Goal: Task Accomplishment & Management: Manage account settings

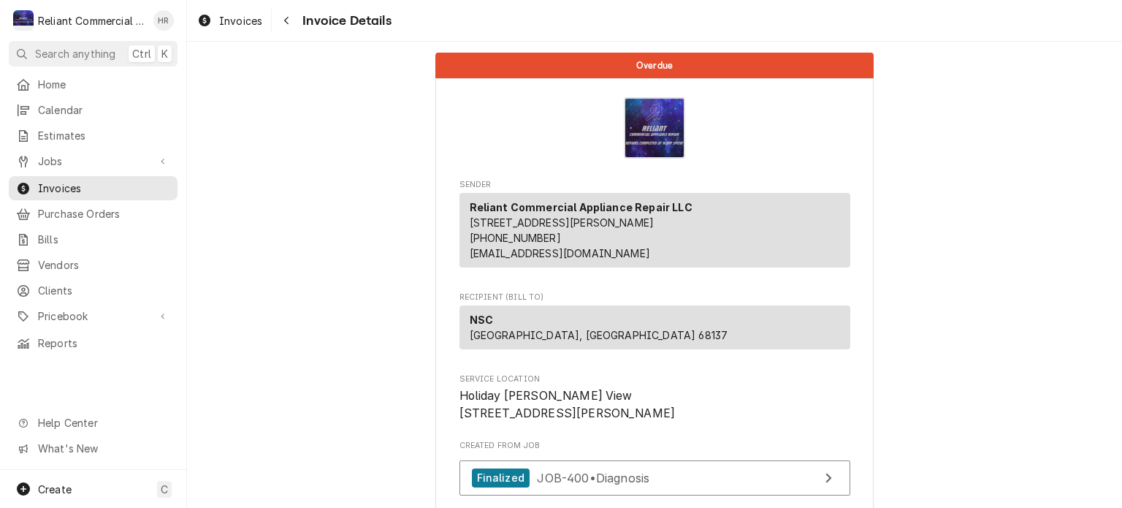
scroll to position [1156, 0]
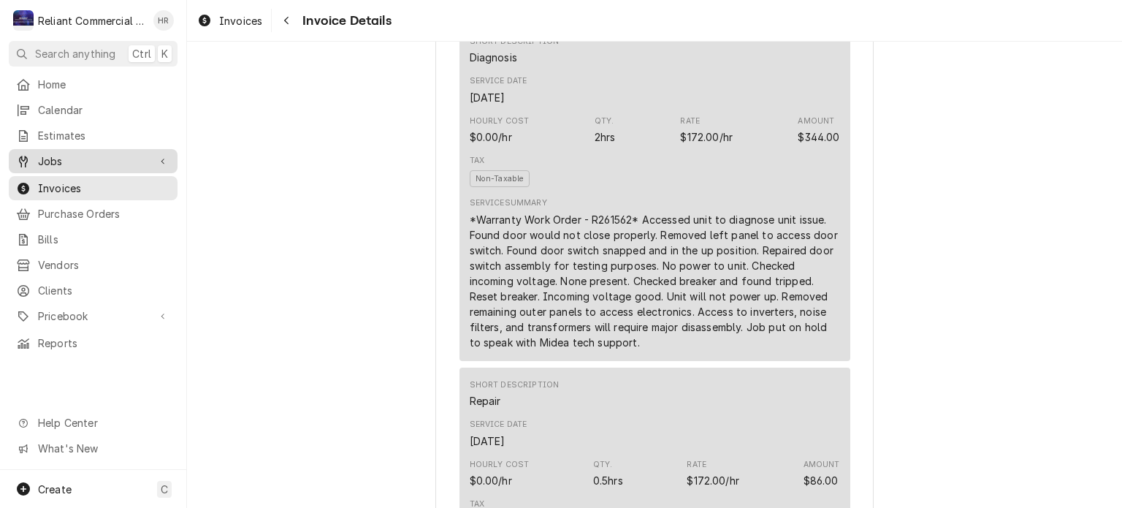
click at [72, 153] on span "Jobs" at bounding box center [93, 160] width 110 height 15
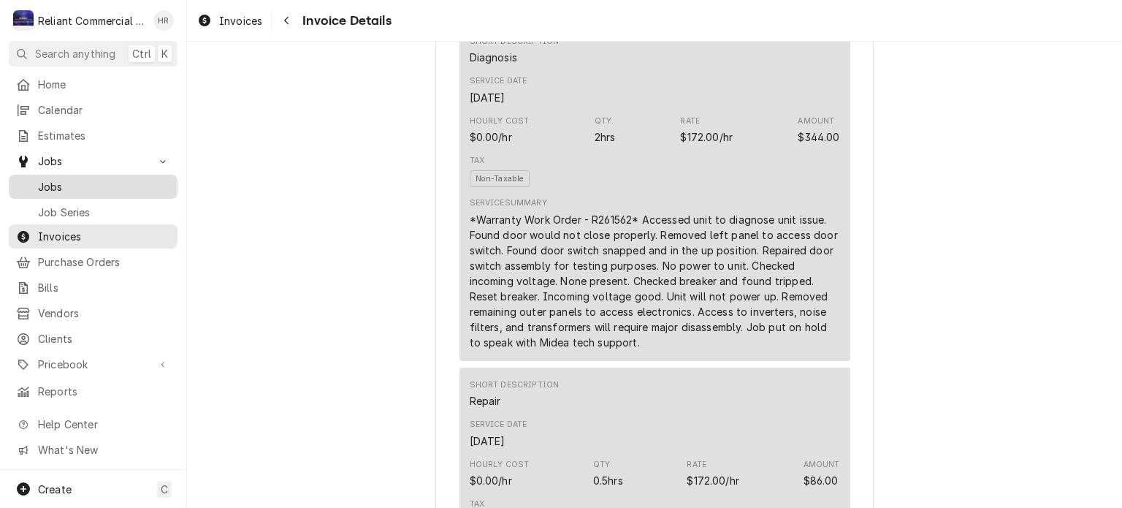
click at [56, 183] on span "Jobs" at bounding box center [104, 186] width 132 height 15
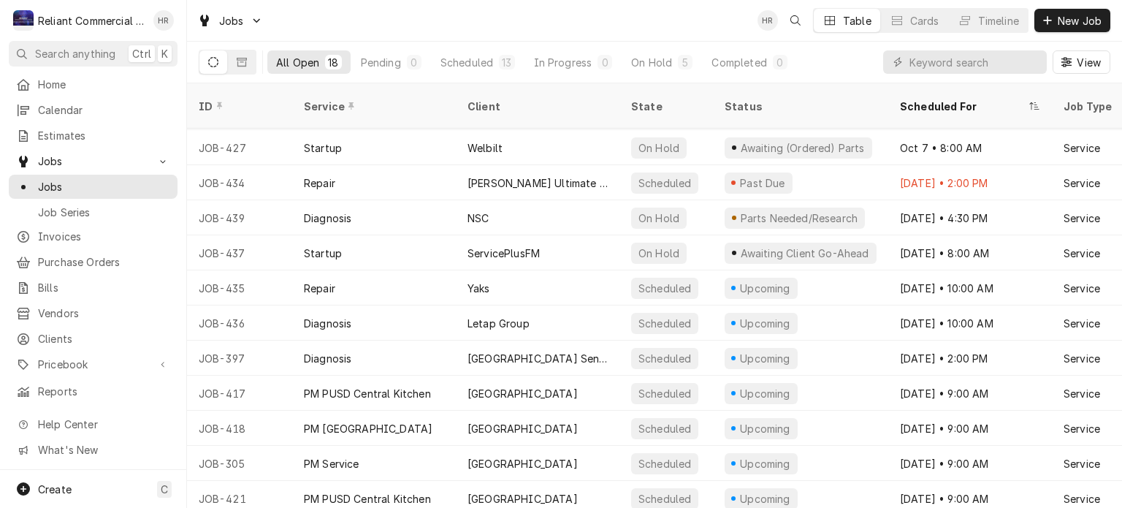
scroll to position [121, 0]
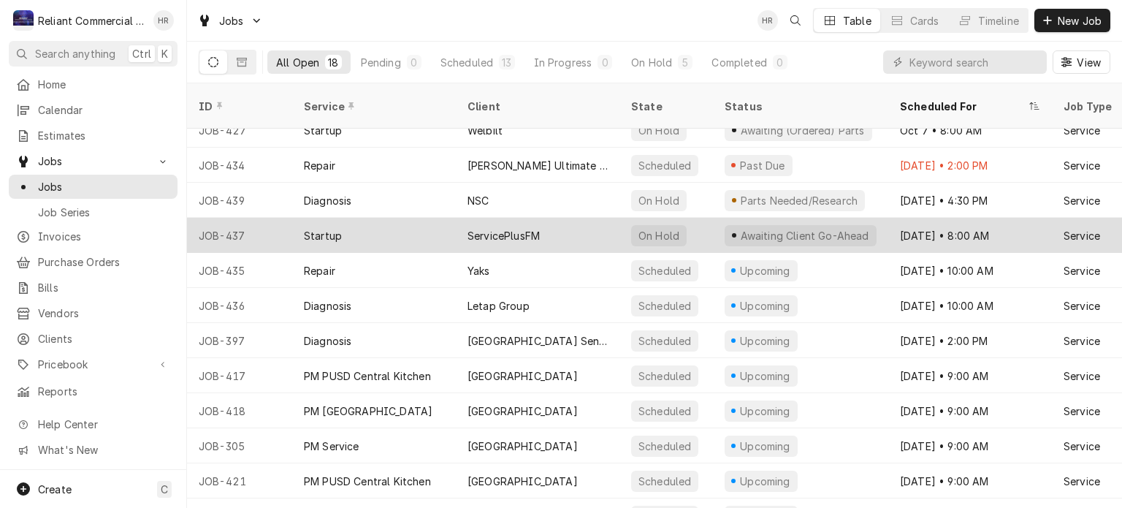
click at [573, 218] on div "ServicePlusFM" at bounding box center [538, 235] width 164 height 35
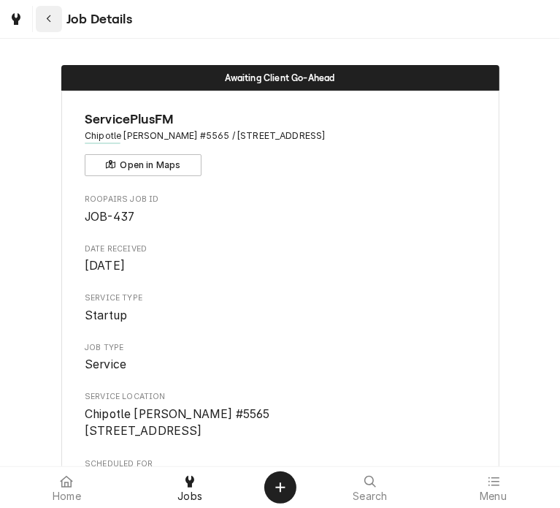
click at [50, 19] on icon "Navigate back" at bounding box center [49, 19] width 7 height 10
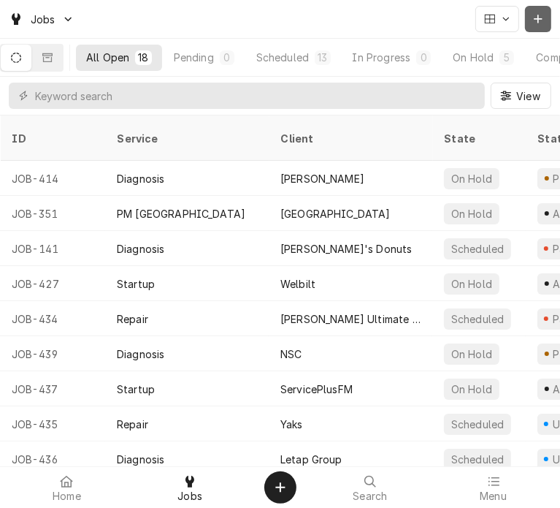
click at [541, 17] on icon "Dynamic Content Wrapper" at bounding box center [538, 19] width 9 height 10
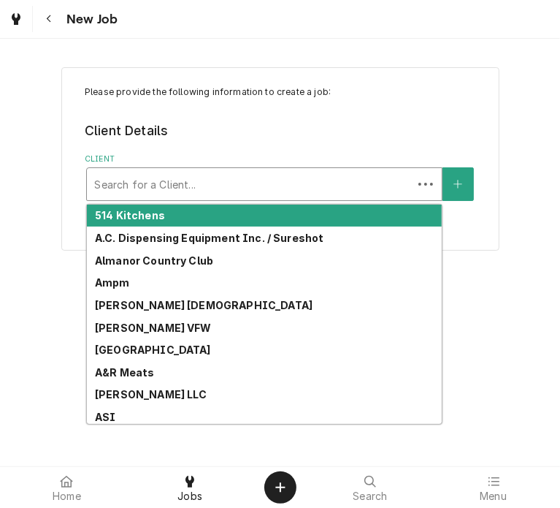
click at [219, 186] on div "Client" at bounding box center [249, 184] width 311 height 26
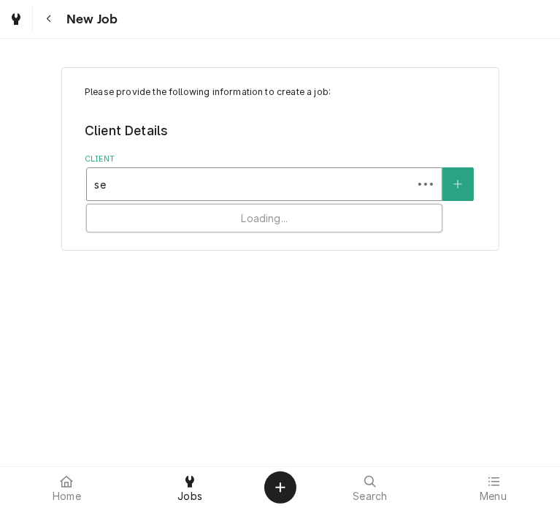
type input "ser"
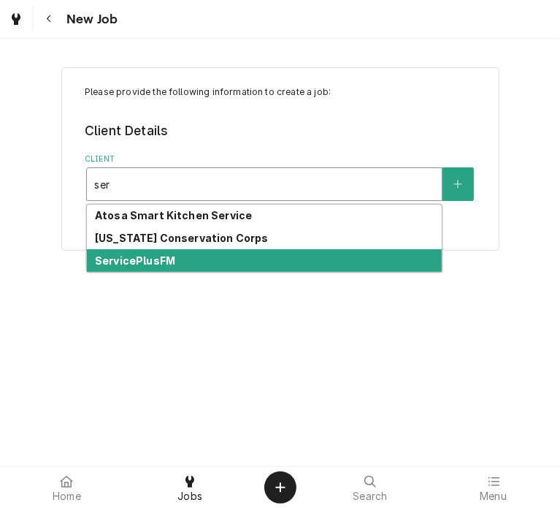
click at [151, 256] on strong "ServicePlusFM" at bounding box center [135, 260] width 80 height 12
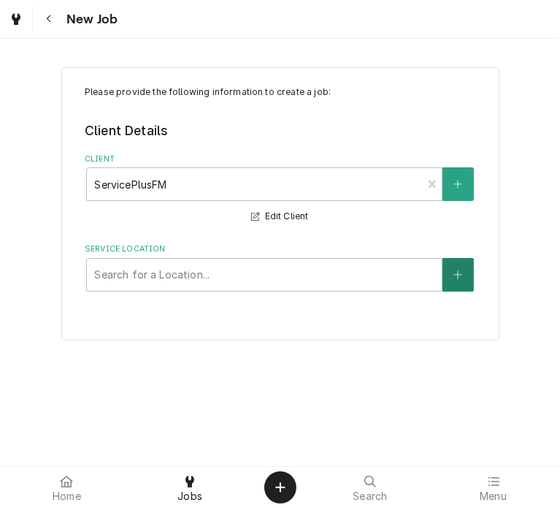
click at [464, 271] on button "Service Location" at bounding box center [458, 275] width 31 height 34
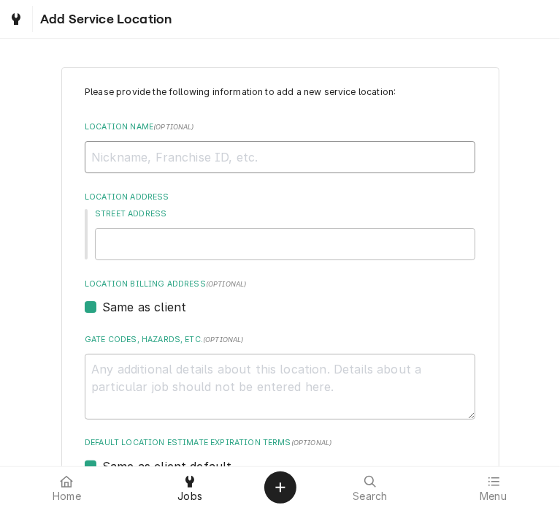
click at [283, 159] on input "Location Name ( optional )" at bounding box center [280, 157] width 391 height 32
type textarea "x"
type input "C"
type textarea "x"
type input "Ch"
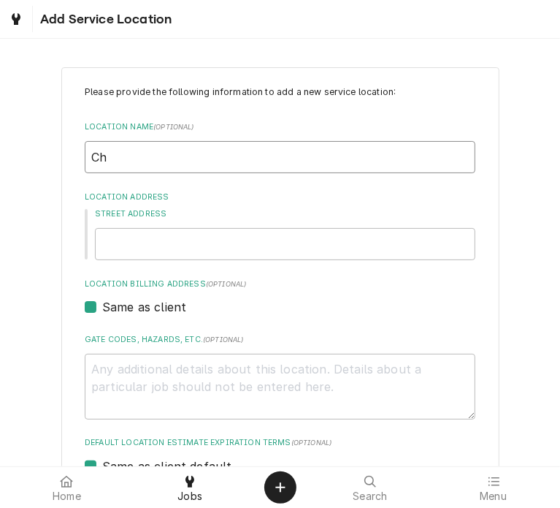
type textarea "x"
type input "Chi"
type textarea "x"
type input "Chip"
type textarea "x"
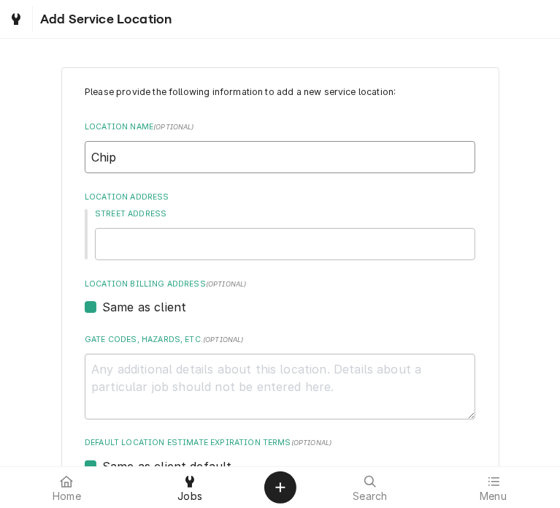
type input "Chipo"
type textarea "x"
type input "Chipot"
type textarea "x"
type input "Chipotl"
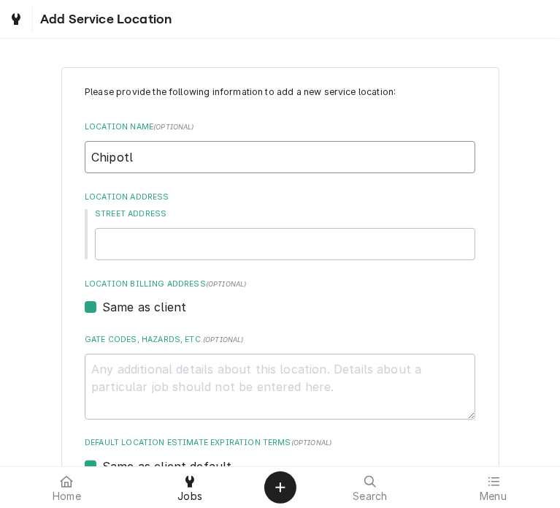
type textarea "x"
type input "Chipotle"
type textarea "x"
type input "Chipotle"
type textarea "x"
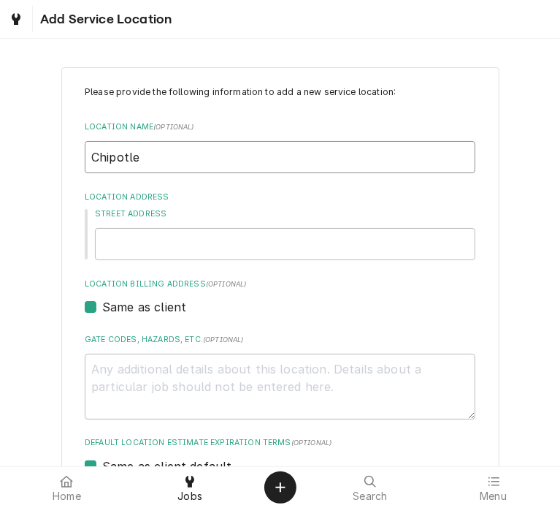
type input "Chipotle 5"
type textarea "x"
type input "Chipotle 52"
type textarea "x"
type input "Chipotle 521"
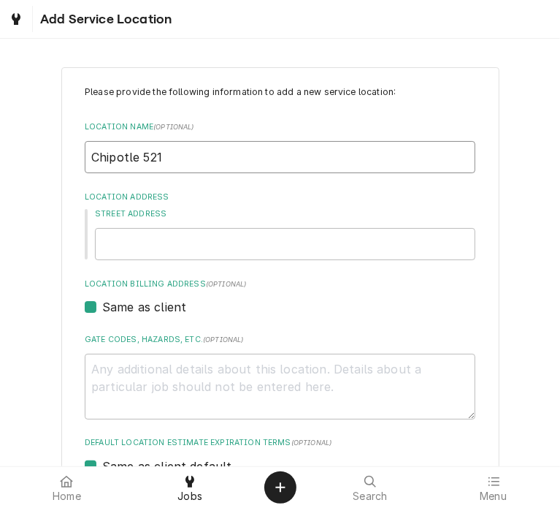
type textarea "x"
type input "Chipotle 5218"
type textarea "x"
type input "Chipotle 521"
type textarea "x"
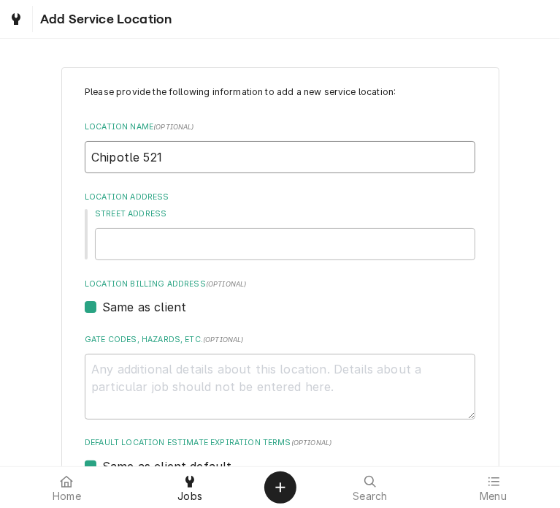
type input "Chipotle 52"
type textarea "x"
type input "Chipotle 5"
type textarea "x"
type input "Chipotle"
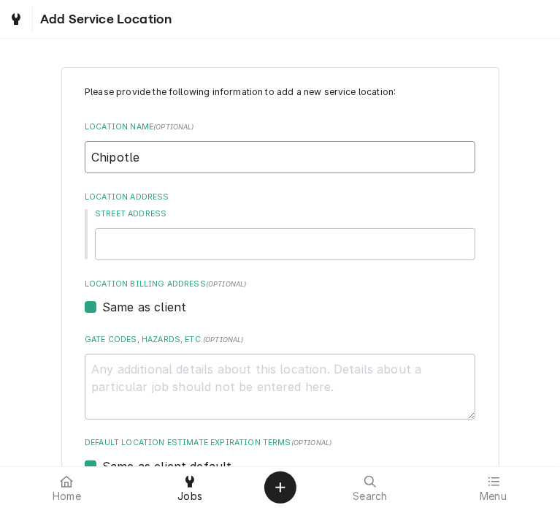
type textarea "x"
type input "Chipotle #"
type textarea "x"
type input "Chipotle #5"
type textarea "x"
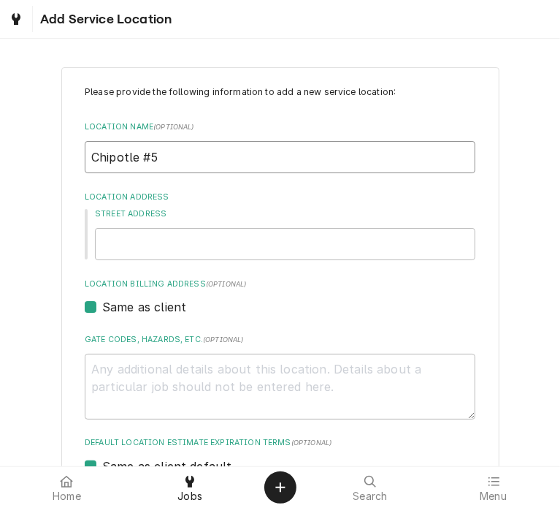
type input "Chipotle #52"
type textarea "x"
type input "Chipotle #521"
type textarea "x"
type input "Chipotle #5218"
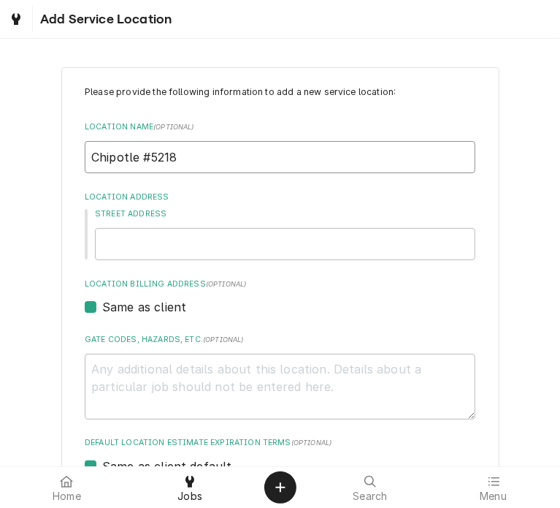
type textarea "x"
type input "Chipotle #5218"
type textarea "x"
type input "Chipotle #5218 C"
type textarea "x"
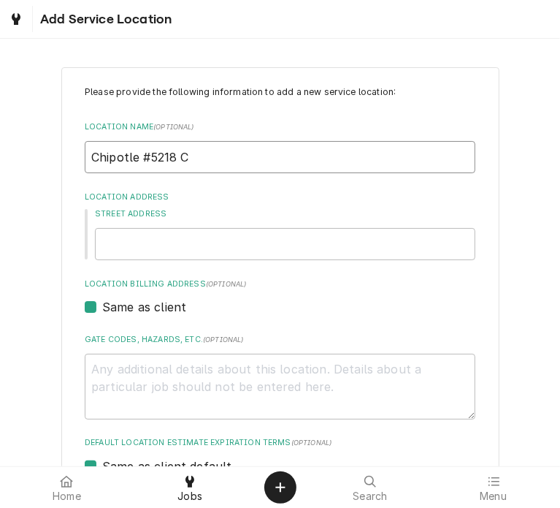
type input "Chipotle #5218 Co"
type textarea "x"
type input "Chipotle #5218 Cor"
type textarea "x"
type input "Chipotle #5218 Corn"
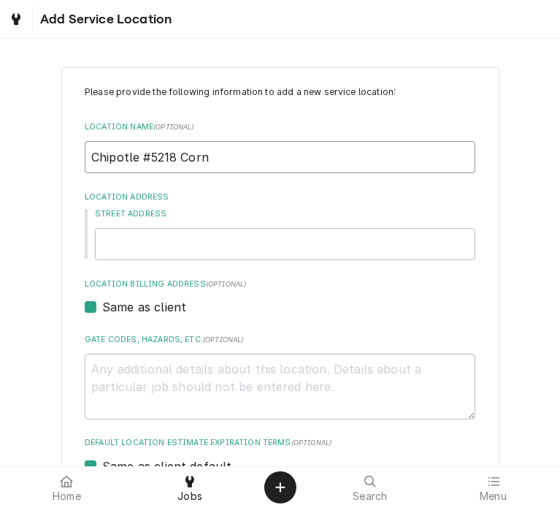
type textarea "x"
type input "Chipotle #5218 Corne"
type textarea "x"
type input "Chipotle #5218 Cornel"
type textarea "x"
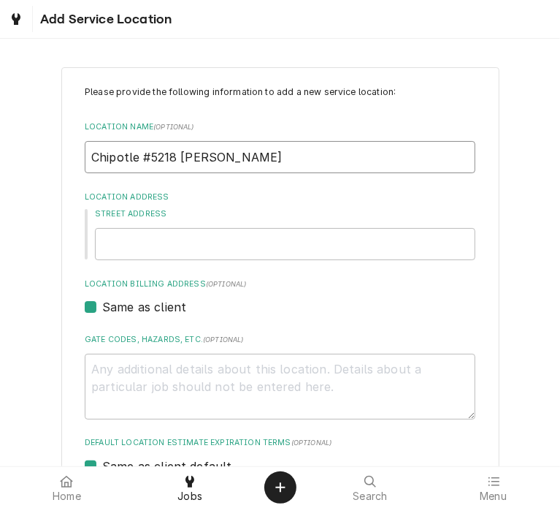
type input "Chipotle #5218 Corneli"
type textarea "x"
type input "Chipotle #5218 Corneliu"
type textarea "x"
type input "Chipotle #5218 Cornelius"
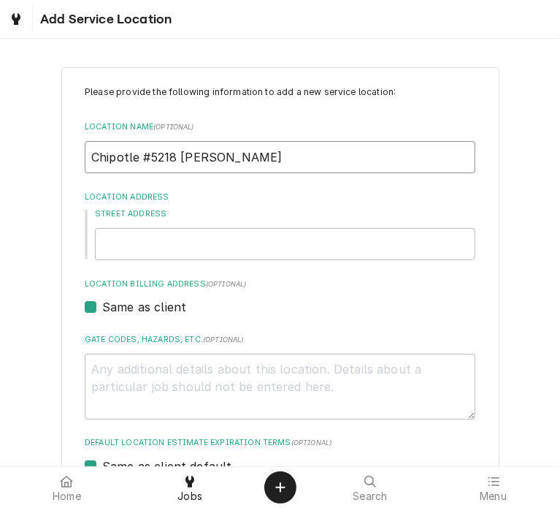
type textarea "x"
type input "Chipotle #5218 Cornelius"
click at [216, 248] on input "Street Address" at bounding box center [285, 244] width 381 height 32
type textarea "x"
type input "2"
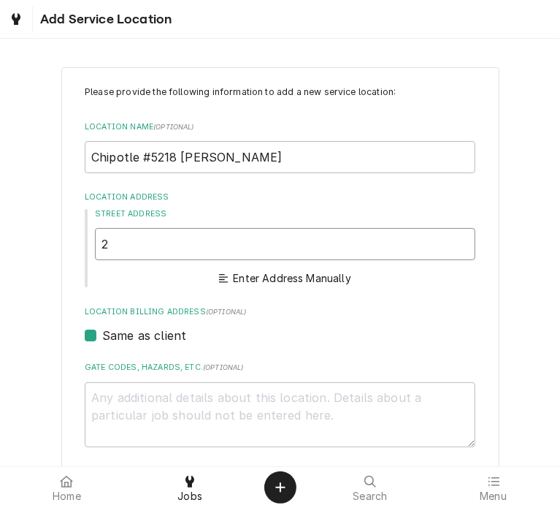
type textarea "x"
type input "26"
type textarea "x"
type input "261"
type textarea "x"
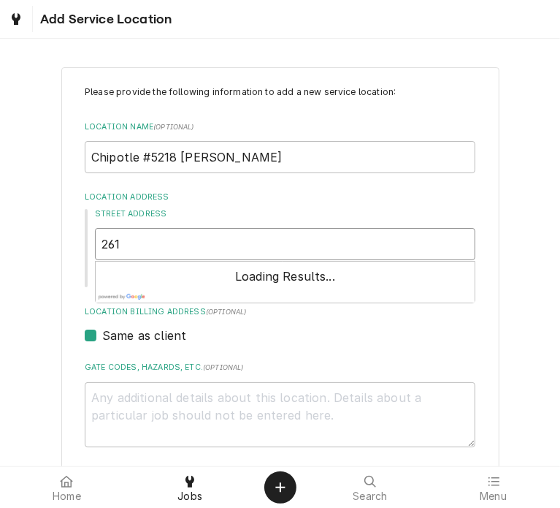
type input "2612"
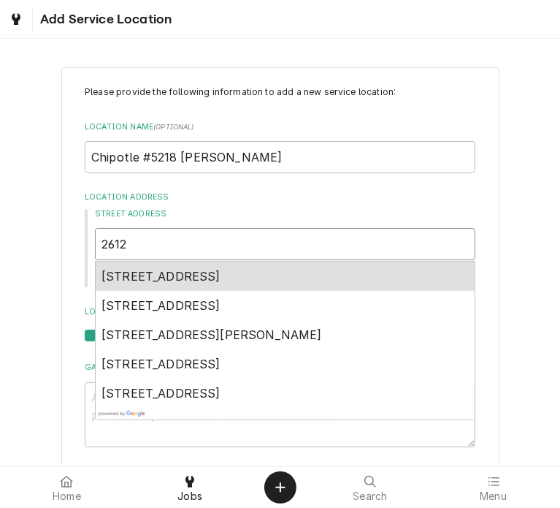
type textarea "x"
type input "2612"
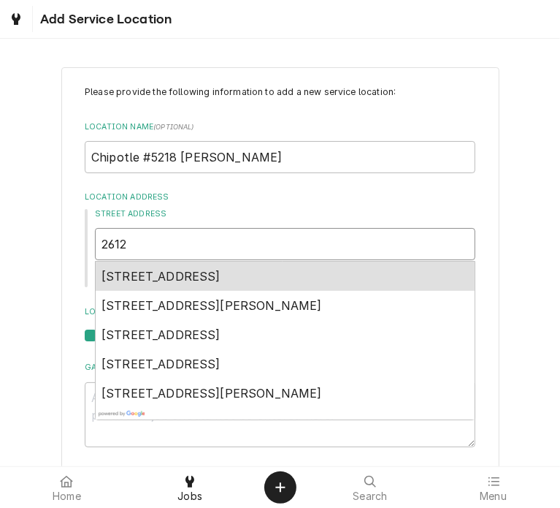
type textarea "x"
type input "2612 E"
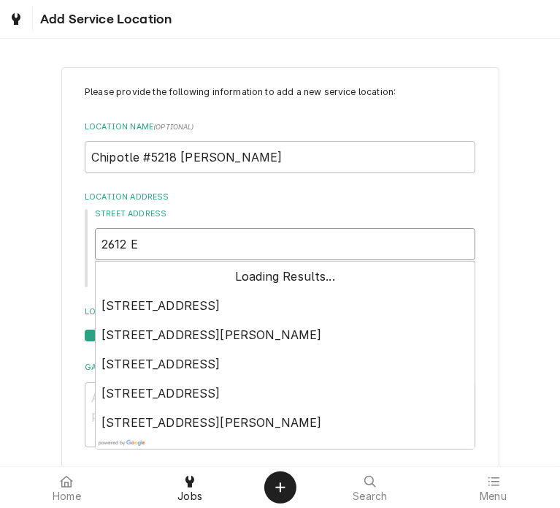
type textarea "x"
type input "2612 E"
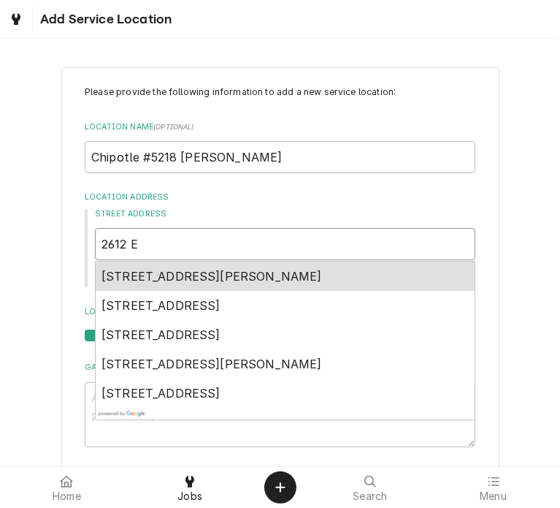
type textarea "x"
type input "2612 E B"
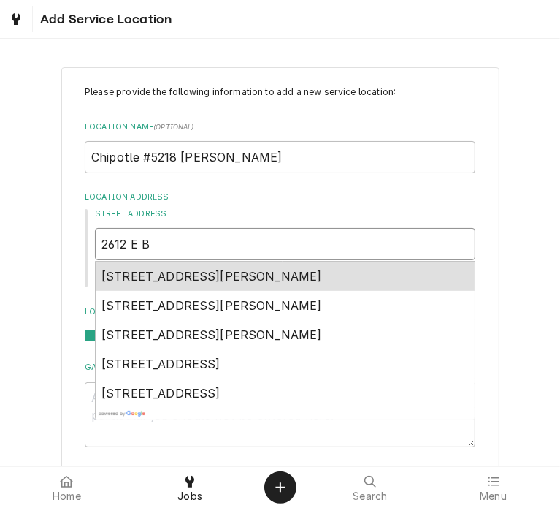
type textarea "x"
type input "2612 E Ba"
type textarea "x"
type input "2612 E Bas"
type textarea "x"
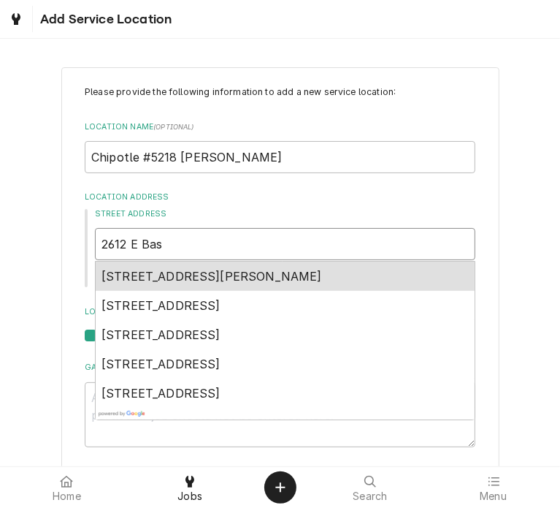
type input "2612 E Base"
type textarea "x"
type input "2612 E Basel"
type textarea "x"
type input "2612 E Baseli"
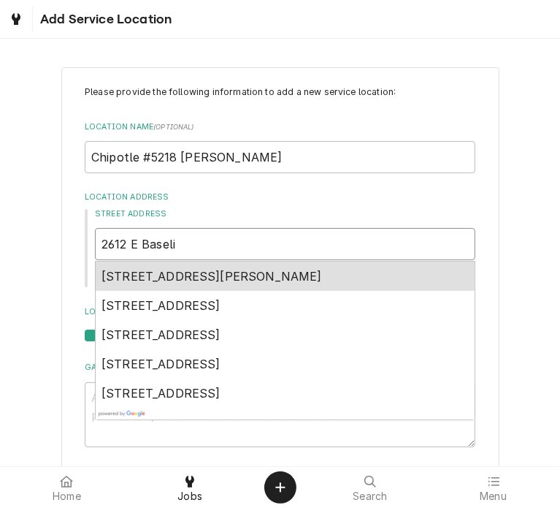
type textarea "x"
type input "2612 E Baselin"
type textarea "x"
type input "2612 E Baseline"
click at [322, 279] on span "2612 East Baseline Street, Cornelius, OR, USA" at bounding box center [212, 276] width 221 height 15
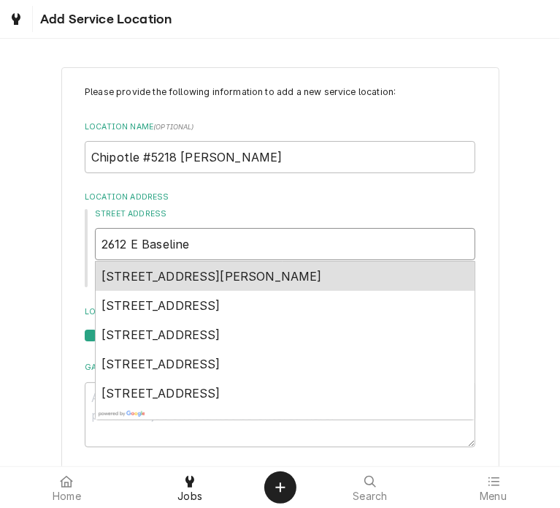
type textarea "x"
type input "2612 E Baseline St"
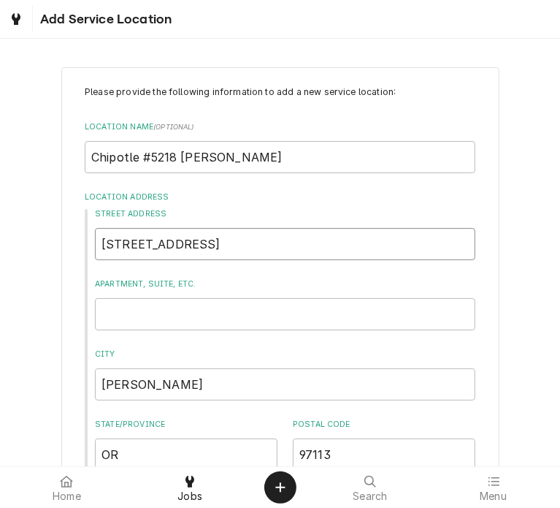
type textarea "x"
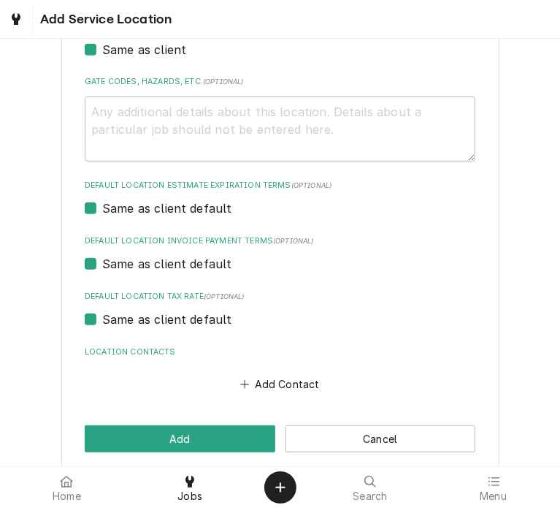
scroll to position [484, 0]
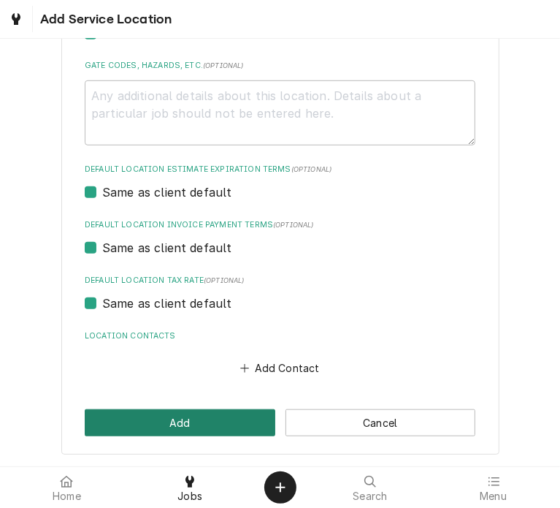
type input "2612 E Baseline St"
click at [183, 420] on button "Add" at bounding box center [180, 422] width 191 height 27
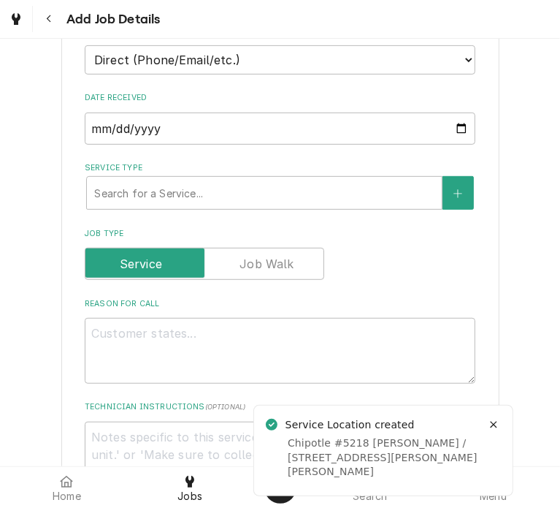
scroll to position [356, 0]
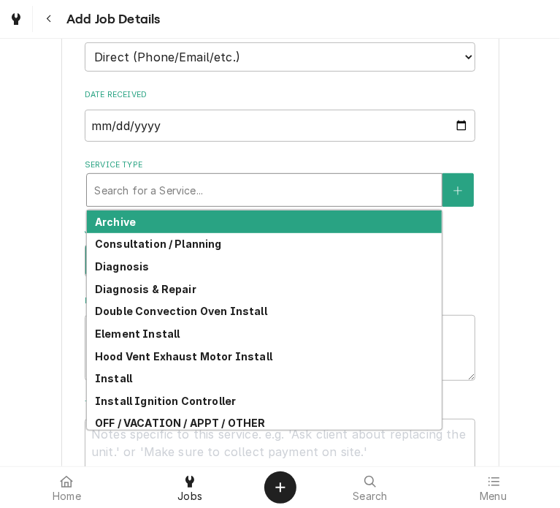
click at [219, 197] on div "Service Type" at bounding box center [264, 190] width 340 height 26
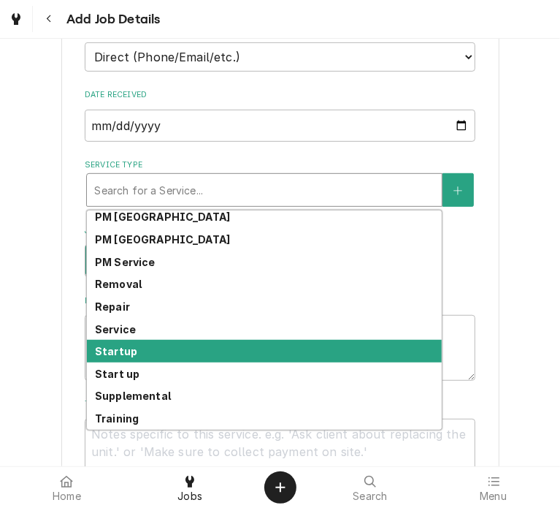
scroll to position [385, 0]
click at [134, 347] on div "Startup" at bounding box center [264, 351] width 355 height 23
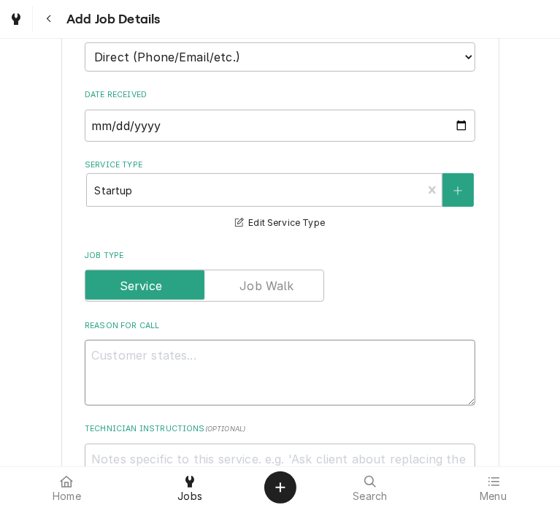
click at [180, 383] on textarea "Reason For Call" at bounding box center [280, 373] width 391 height 66
type textarea "x"
type textarea "S"
type textarea "x"
type textarea "St"
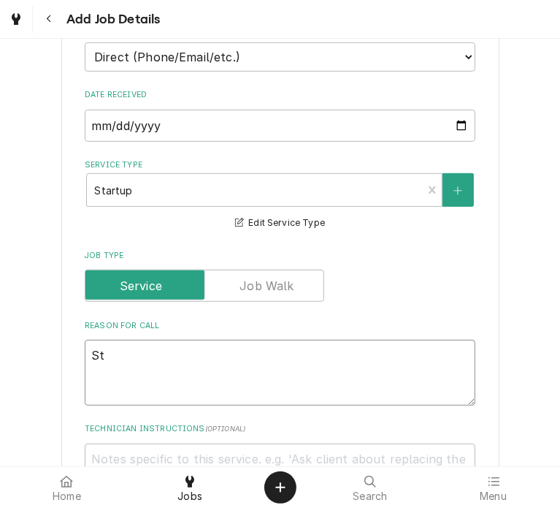
type textarea "x"
type textarea "Sta"
type textarea "x"
type textarea "Star"
type textarea "x"
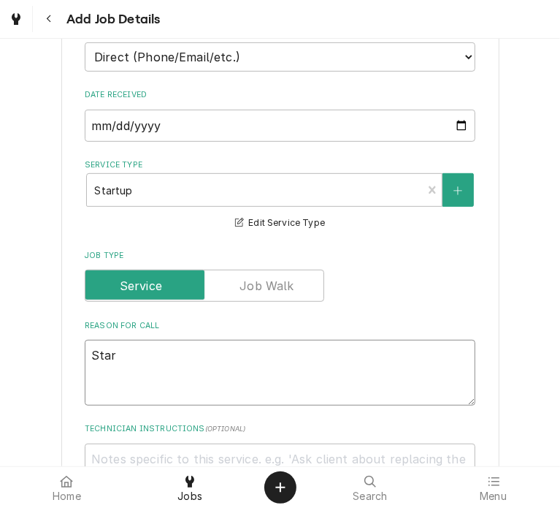
type textarea "Start"
type textarea "x"
type textarea "Startu"
type textarea "x"
type textarea "Startup"
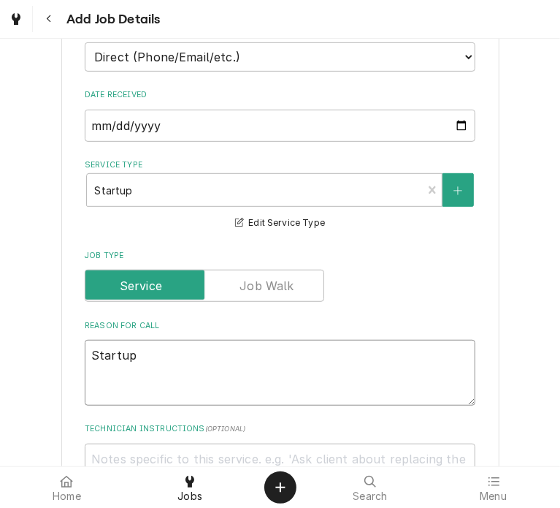
type textarea "x"
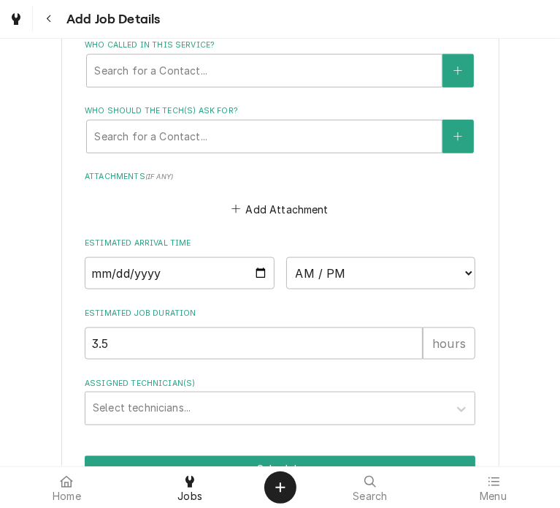
scroll to position [1046, 0]
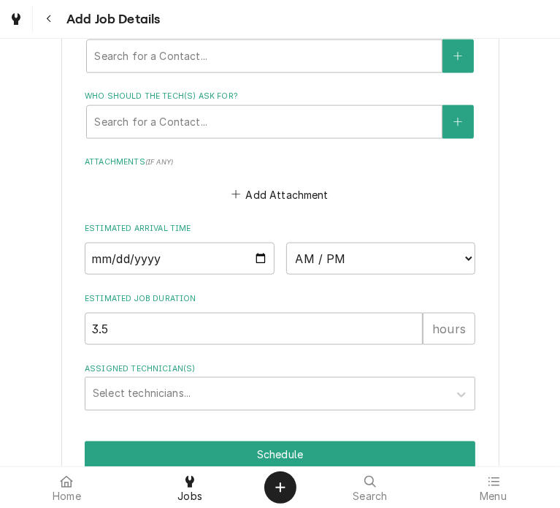
type textarea "Startup"
click at [259, 259] on input "Date" at bounding box center [180, 259] width 190 height 32
type input "2025-10-11"
type textarea "x"
click at [459, 256] on select "AM / PM 6:00 AM 6:15 AM 6:30 AM 6:45 AM 7:00 AM 7:15 AM 7:30 AM 7:45 AM 8:00 AM…" at bounding box center [381, 259] width 190 height 32
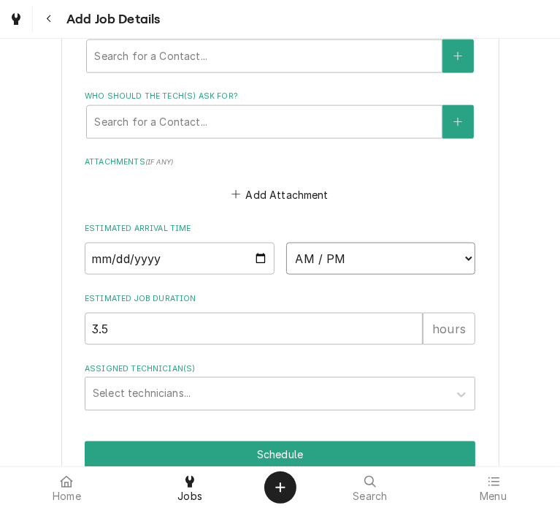
select select "10:00:00"
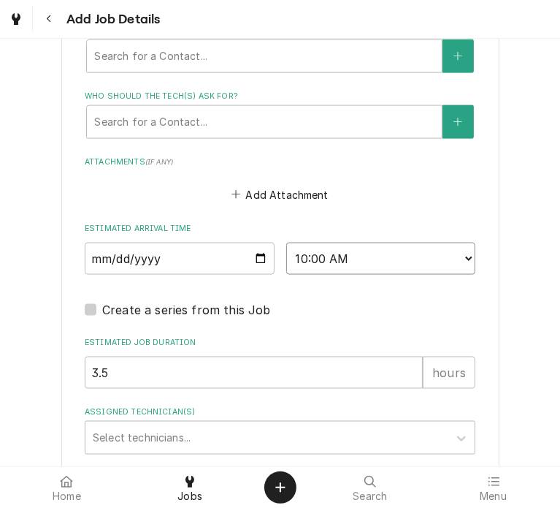
scroll to position [1155, 0]
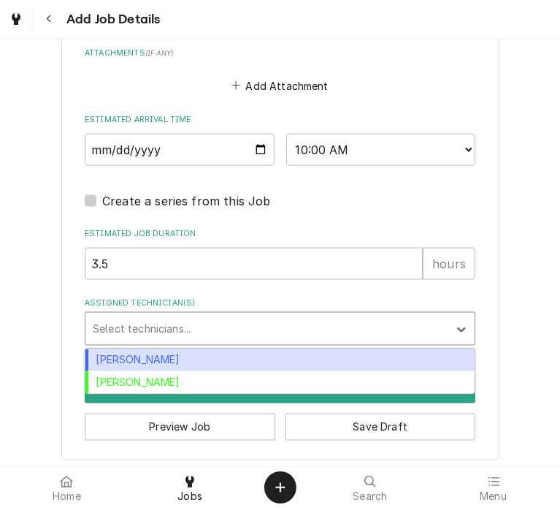
click at [243, 321] on div "Assigned Technician(s)" at bounding box center [267, 329] width 348 height 26
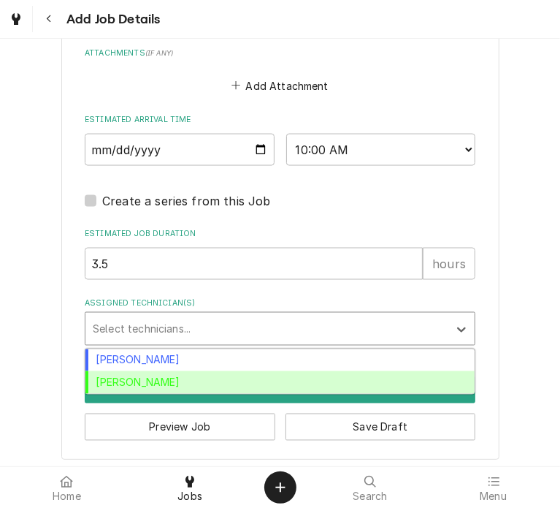
click at [175, 383] on div "Heath Reed" at bounding box center [279, 382] width 389 height 23
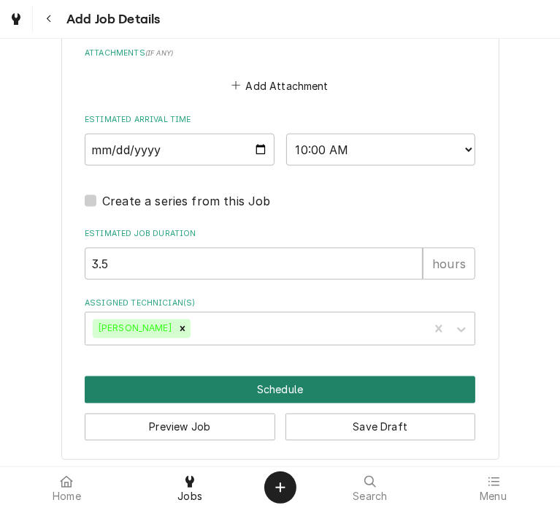
click at [261, 389] on button "Schedule" at bounding box center [280, 389] width 391 height 27
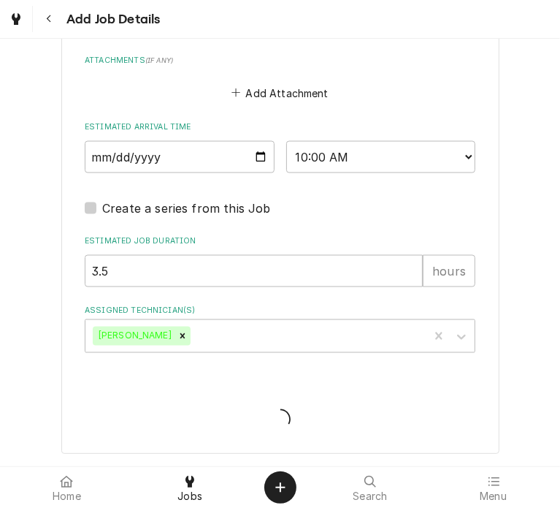
scroll to position [1142, 0]
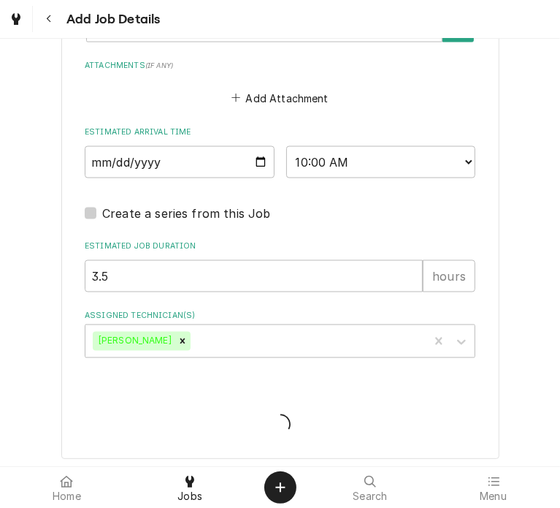
type textarea "x"
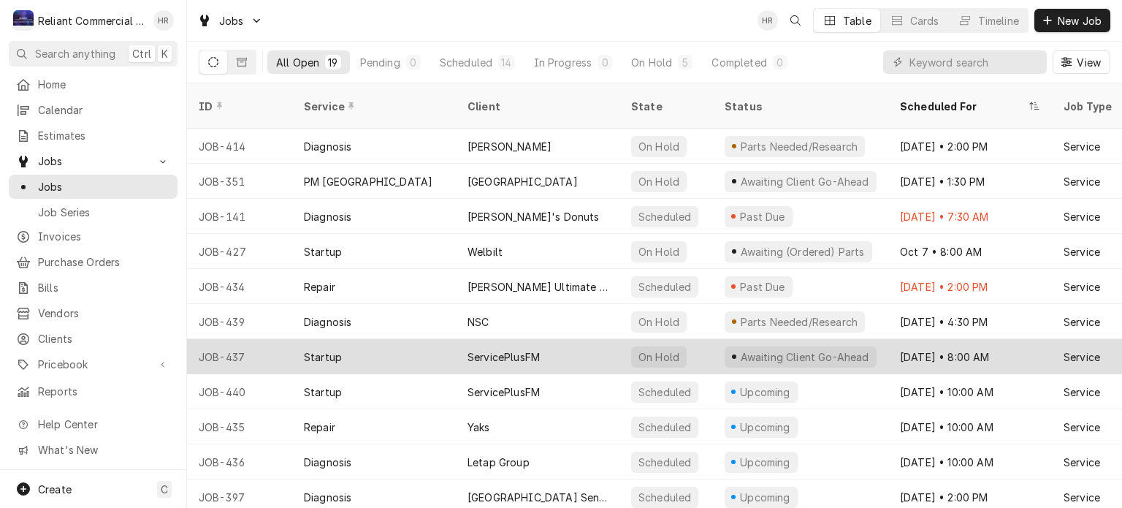
click at [516, 339] on div "ServicePlusFM" at bounding box center [538, 356] width 164 height 35
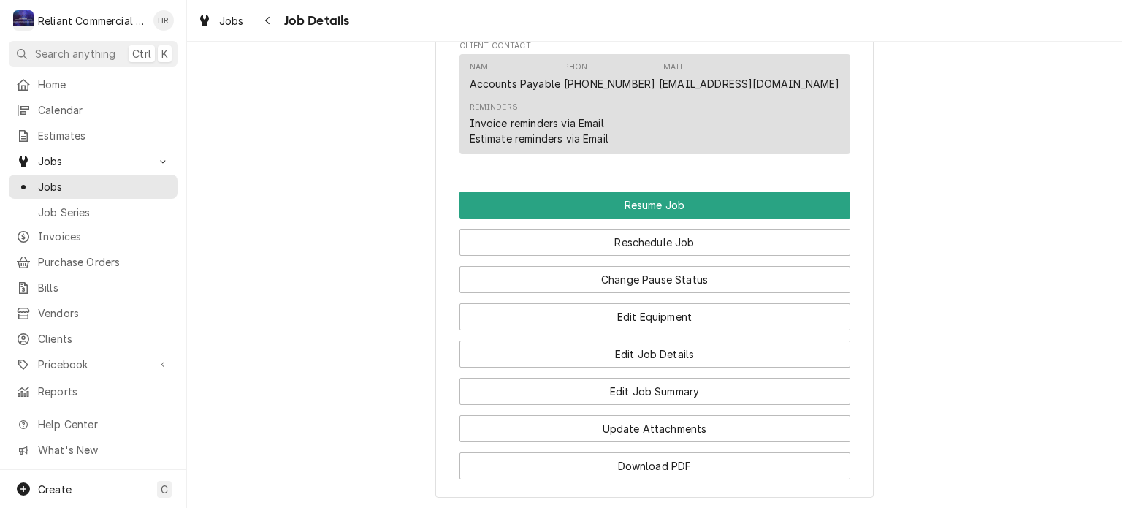
scroll to position [1113, 0]
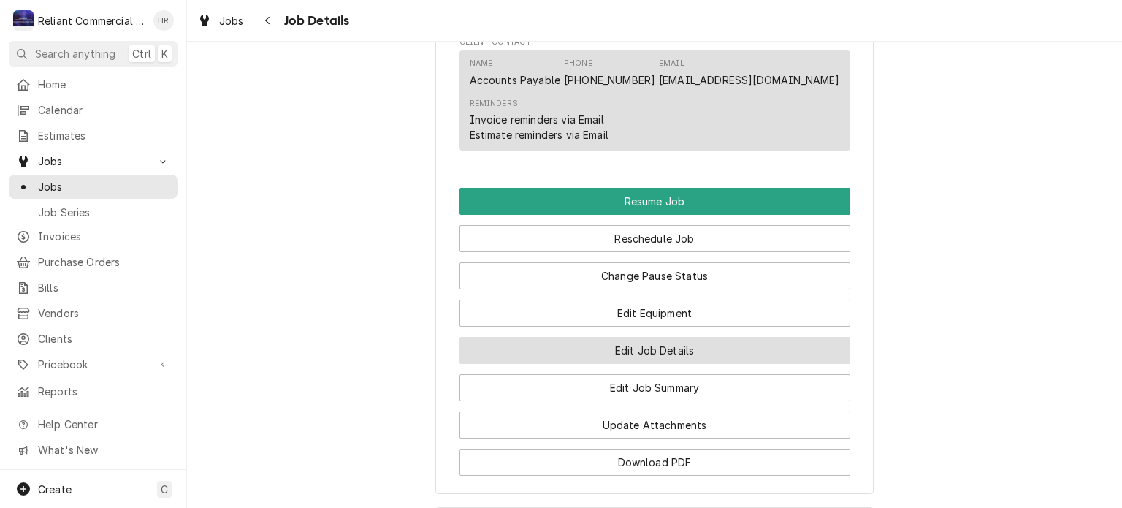
click at [699, 337] on button "Edit Job Details" at bounding box center [654, 350] width 391 height 27
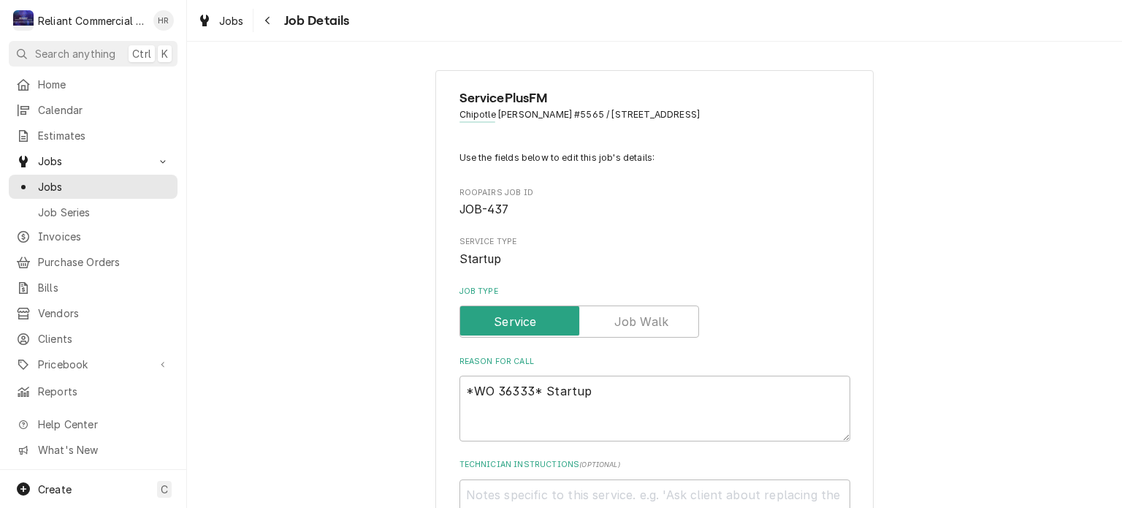
type textarea "x"
click at [50, 182] on span "Jobs" at bounding box center [104, 186] width 132 height 15
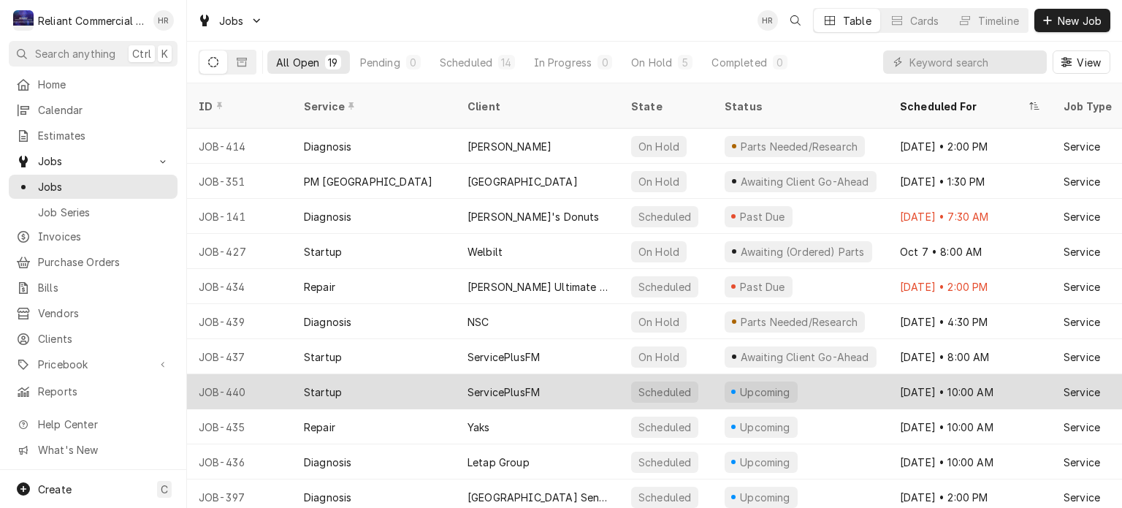
click at [527, 384] on div "ServicePlusFM" at bounding box center [503, 391] width 72 height 15
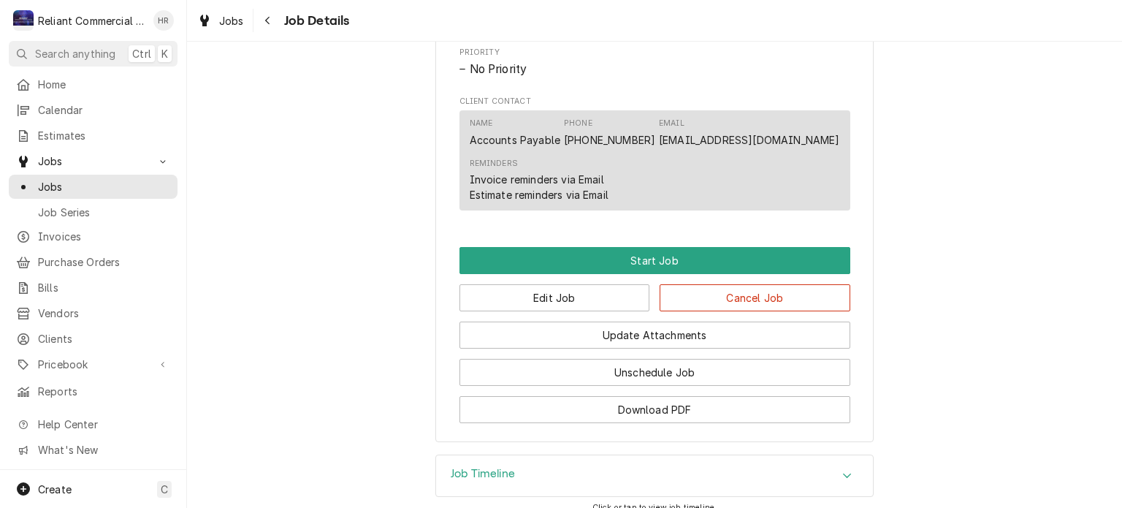
scroll to position [809, 0]
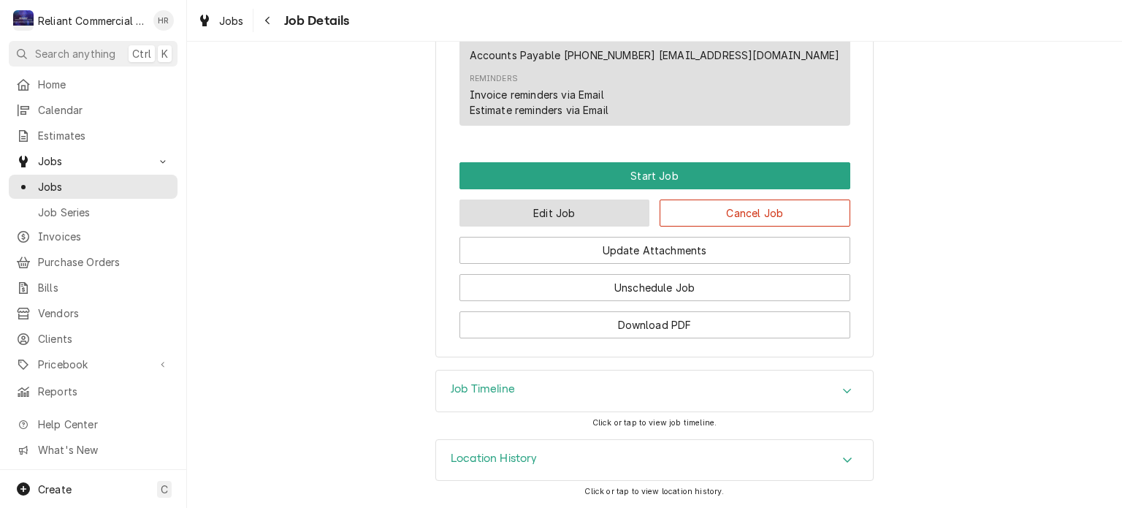
click at [565, 213] on button "Edit Job" at bounding box center [554, 212] width 191 height 27
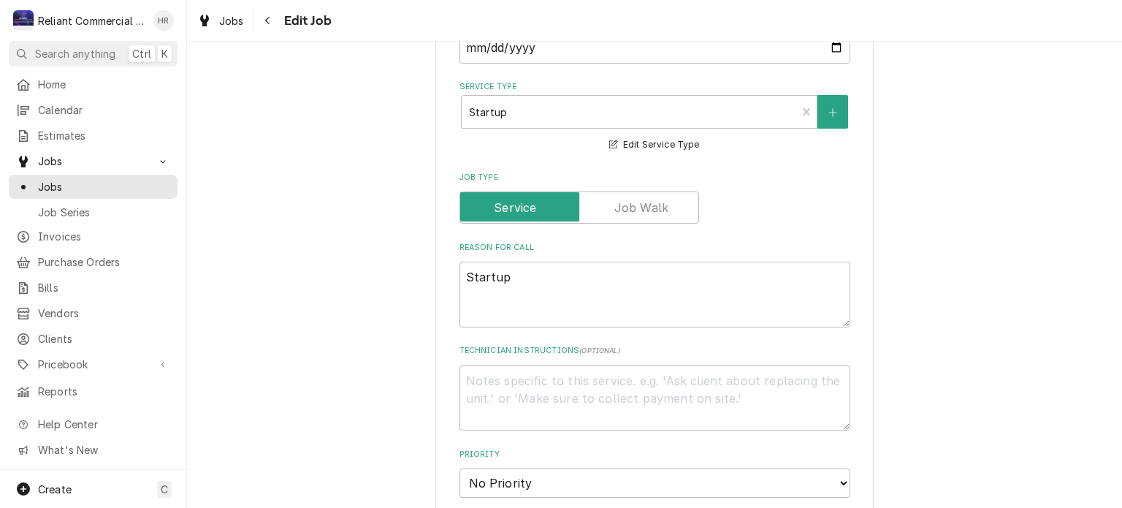
scroll to position [438, 0]
click at [459, 271] on textarea "Startup" at bounding box center [654, 294] width 391 height 66
type textarea "x"
type textarea "*Startup"
type textarea "x"
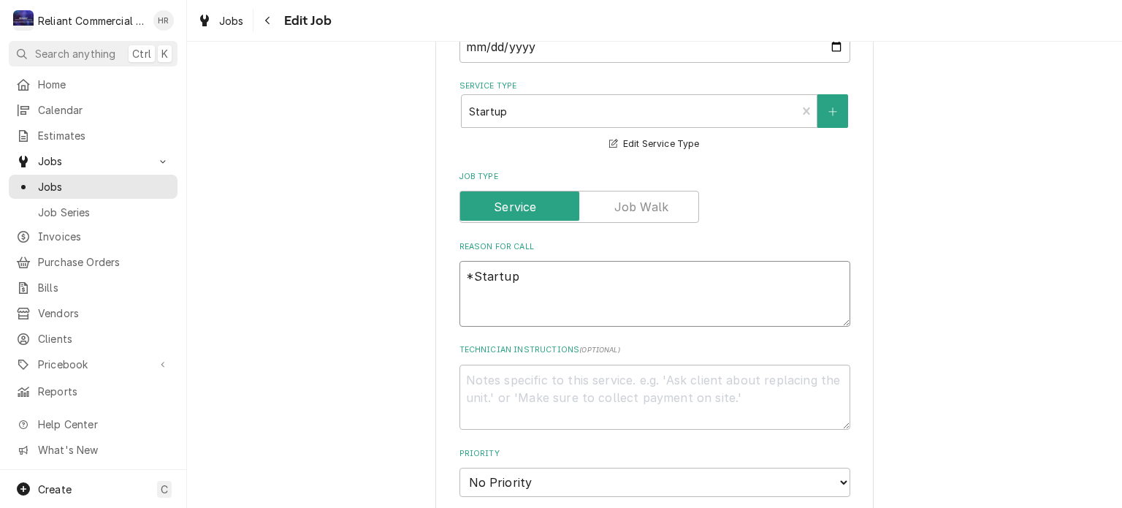
type textarea "*3Startup"
type textarea "x"
type textarea "*36Startup"
type textarea "x"
type textarea "*363Startup"
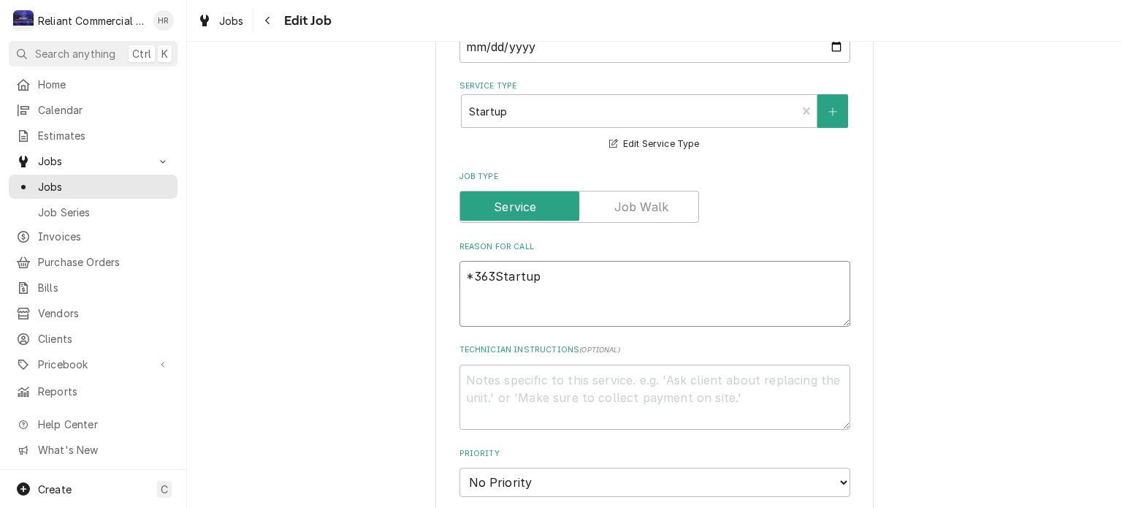
type textarea "x"
type textarea "*3634Startup"
type textarea "x"
type textarea "*36344Startup"
type textarea "x"
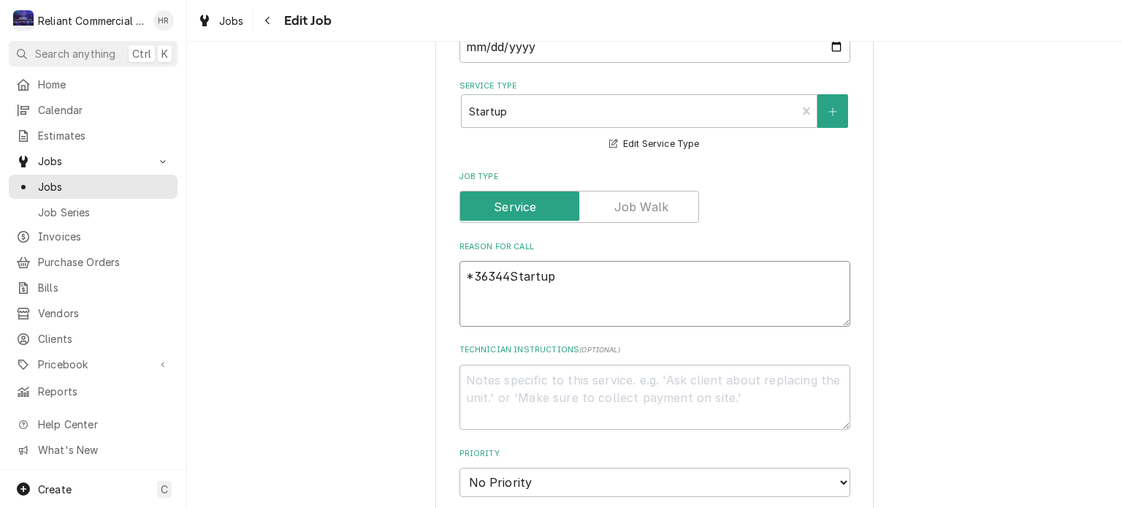
type textarea "*W36344Startup"
type textarea "x"
type textarea "*WO36344Startup"
type textarea "x"
type textarea "*WO 36344Startup"
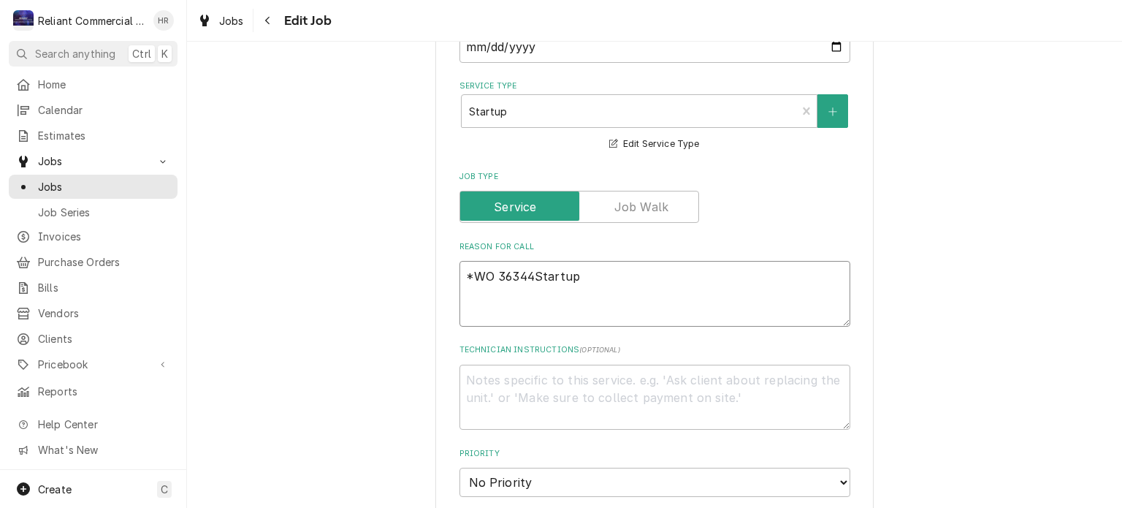
type textarea "x"
type textarea "*WO #36344Startup"
type textarea "x"
type textarea "*WO #36344*Startup"
type textarea "x"
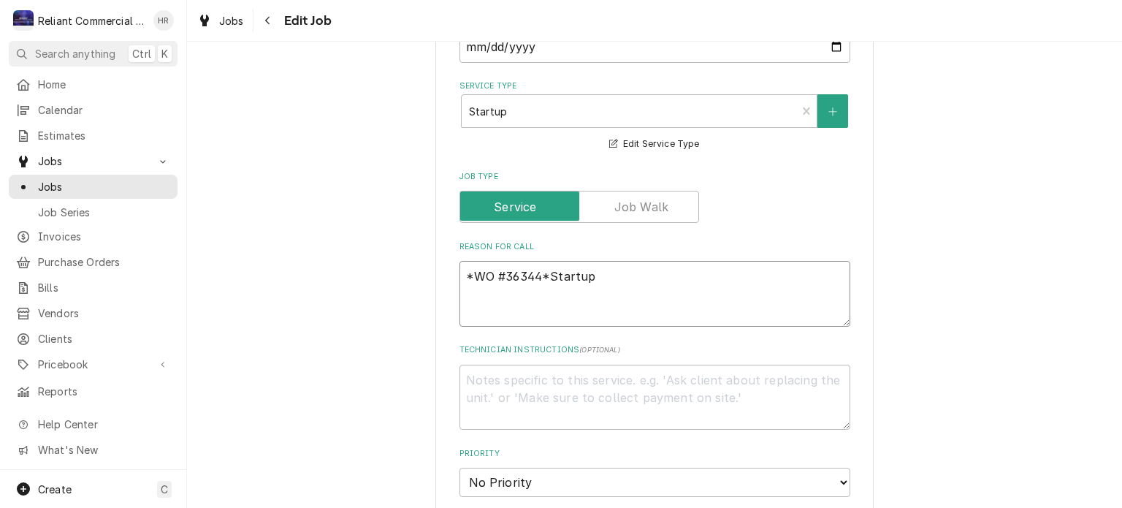
type textarea "*WO #36344* Startup"
type textarea "x"
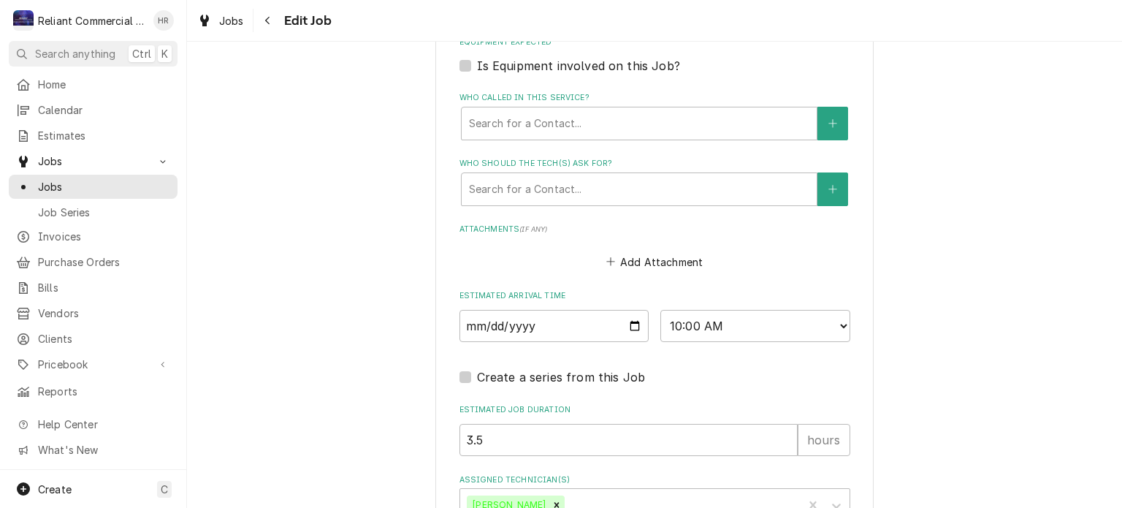
scroll to position [1079, 0]
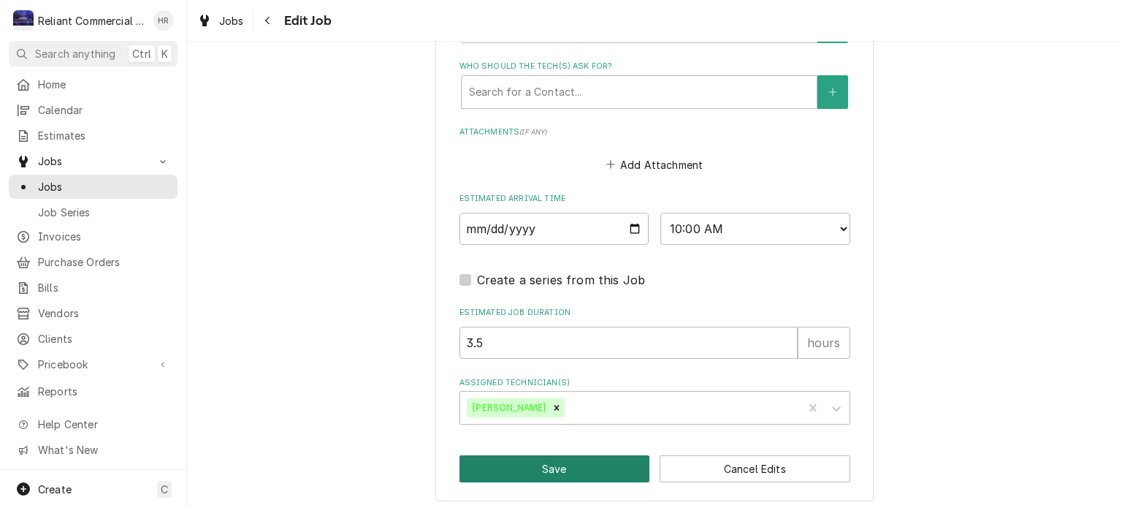
type textarea "*WO #36344* Startup"
click at [530, 465] on button "Save" at bounding box center [554, 468] width 191 height 27
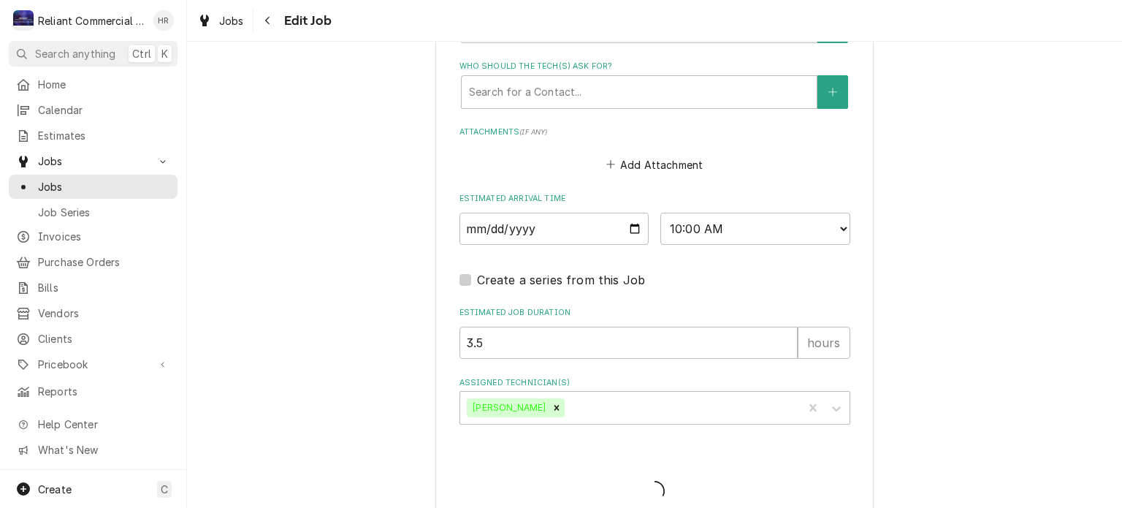
type textarea "x"
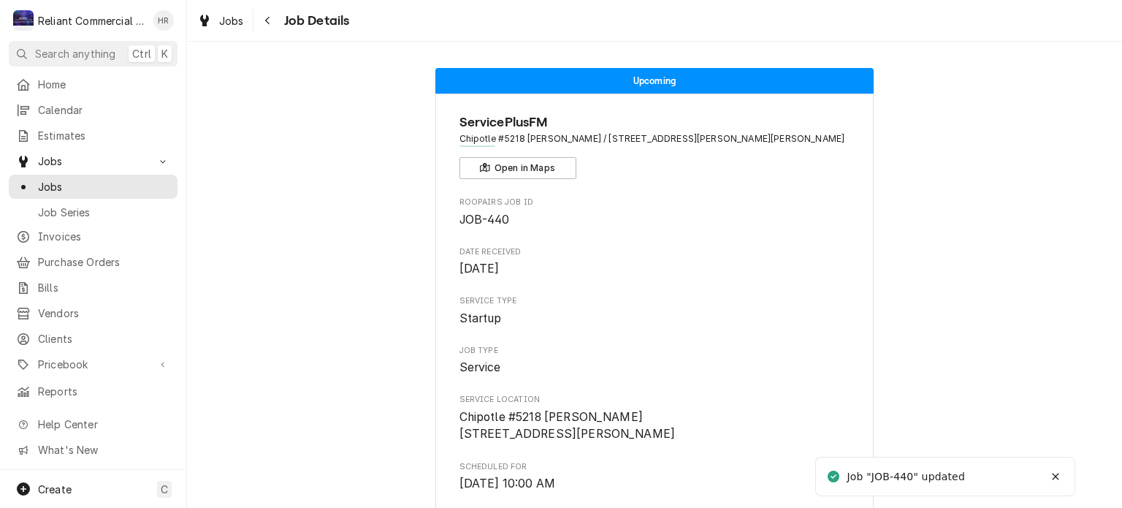
click at [58, 182] on span "Jobs" at bounding box center [104, 186] width 132 height 15
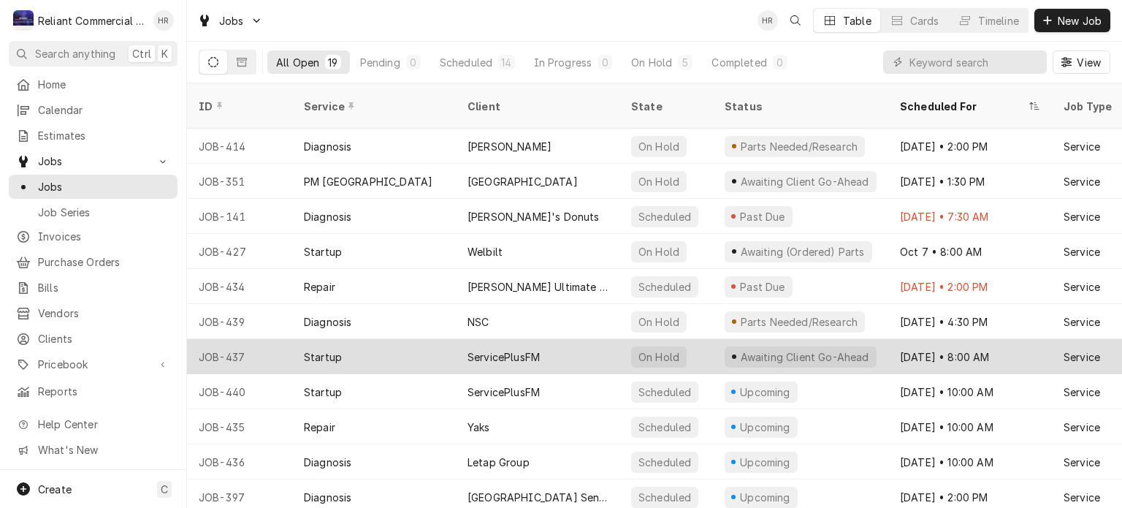
click at [592, 339] on div "ServicePlusFM" at bounding box center [538, 356] width 164 height 35
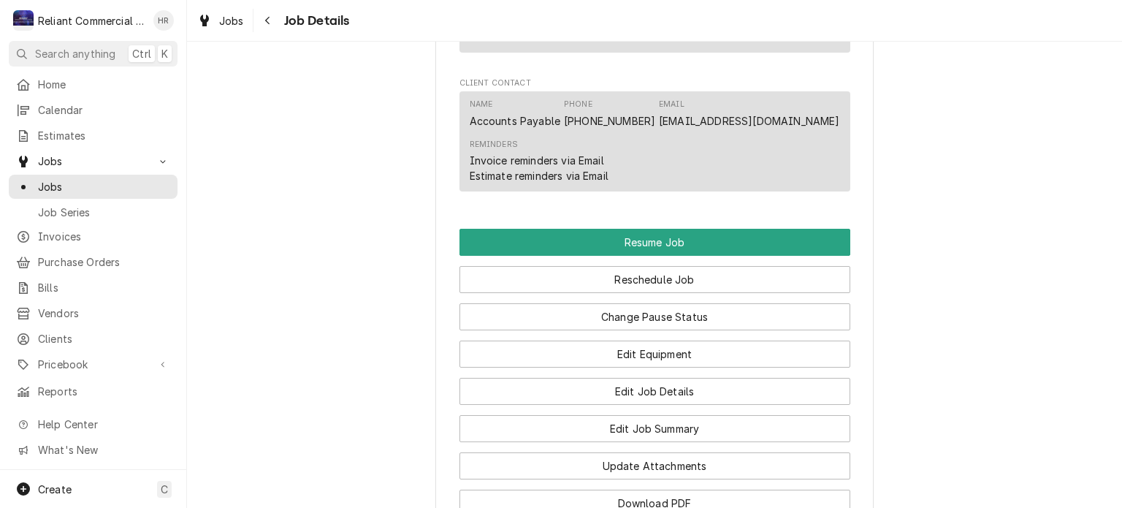
scroll to position [1075, 0]
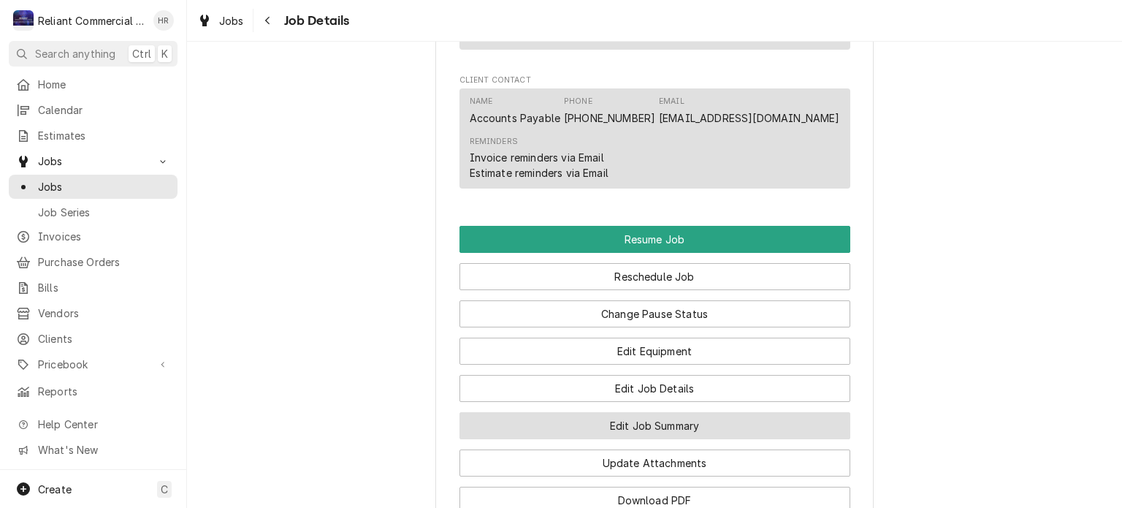
click at [652, 412] on button "Edit Job Summary" at bounding box center [654, 425] width 391 height 27
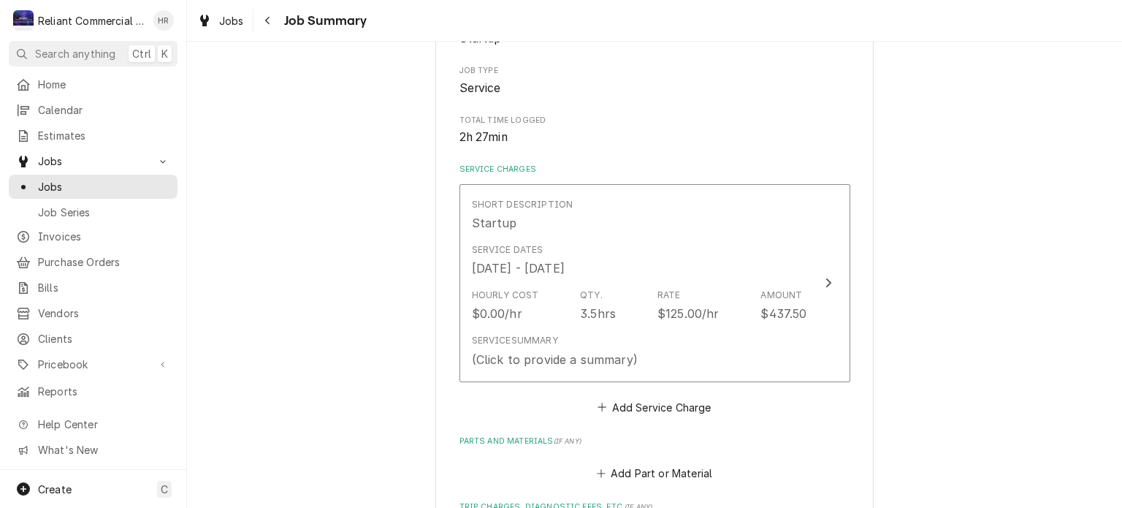
scroll to position [235, 0]
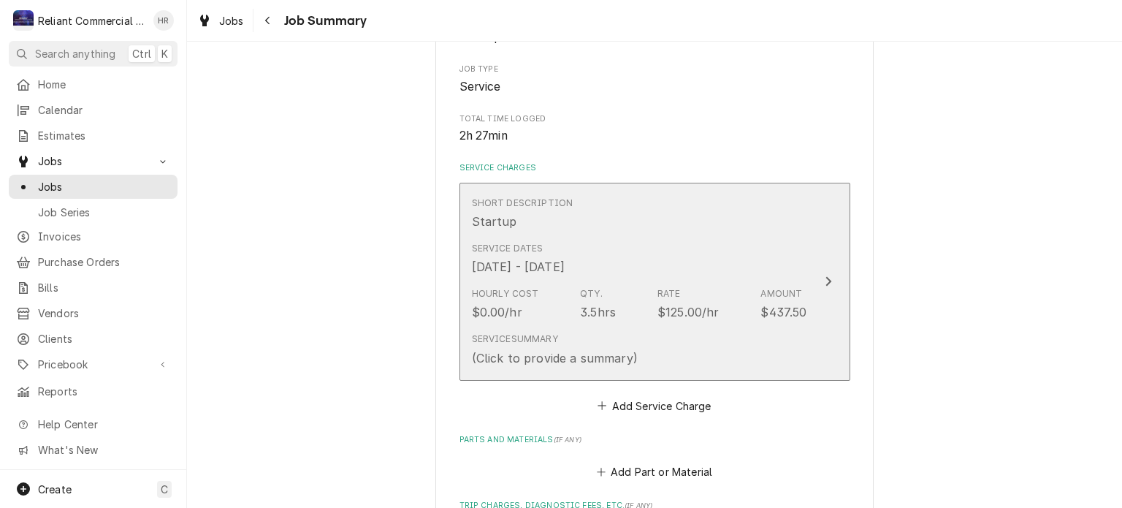
click at [810, 347] on button "Short Description Startup Service Dates Oct 10, 2025 - Oct 11, 2025 Hourly Cost…" at bounding box center [654, 282] width 391 height 198
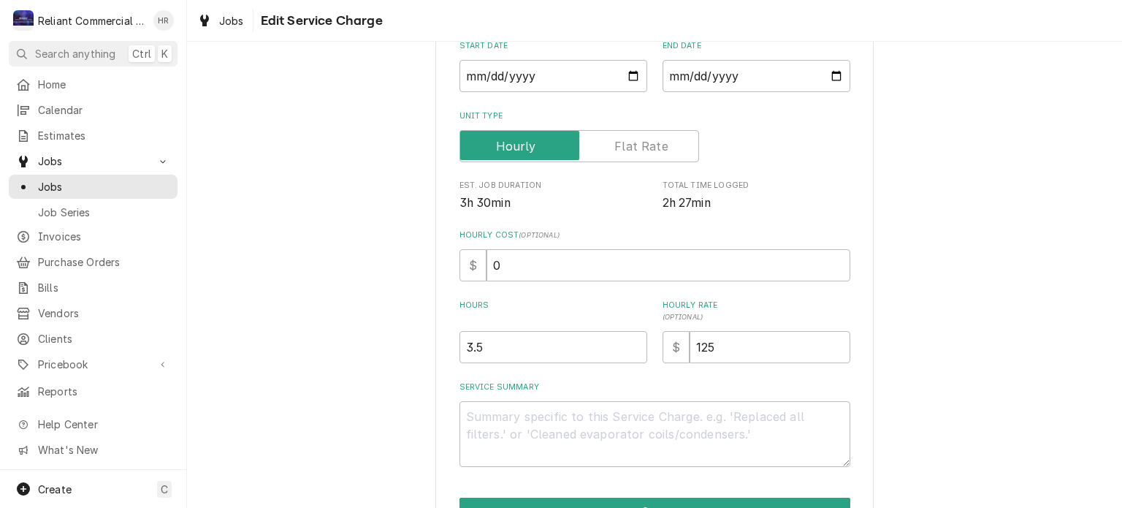
scroll to position [175, 0]
click at [534, 344] on input "3.5" at bounding box center [553, 346] width 188 height 32
type textarea "x"
type input "3"
type textarea "x"
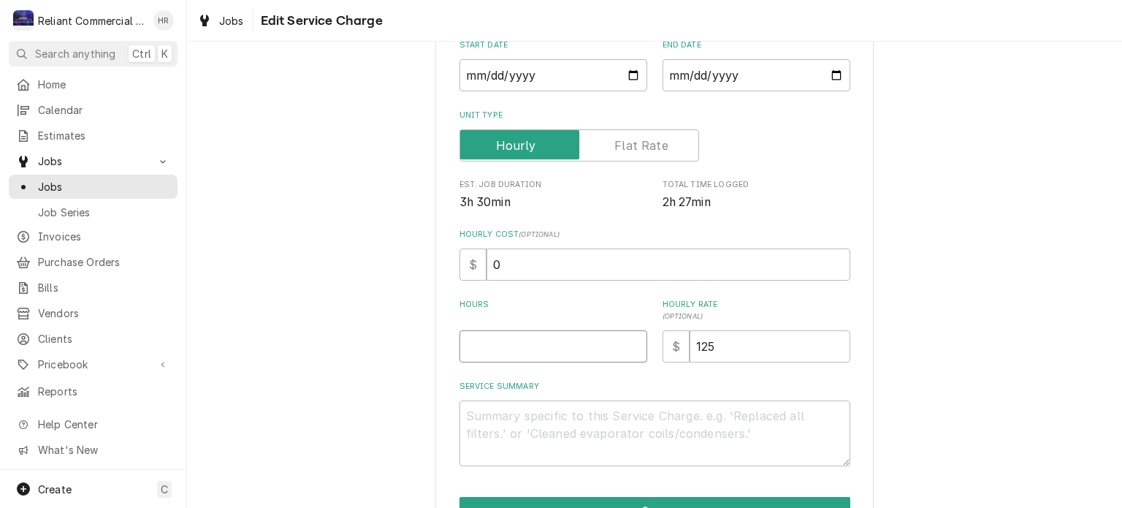
type textarea "x"
type input "2"
click at [737, 354] on input "125" at bounding box center [770, 346] width 161 height 32
type textarea "x"
type input "12"
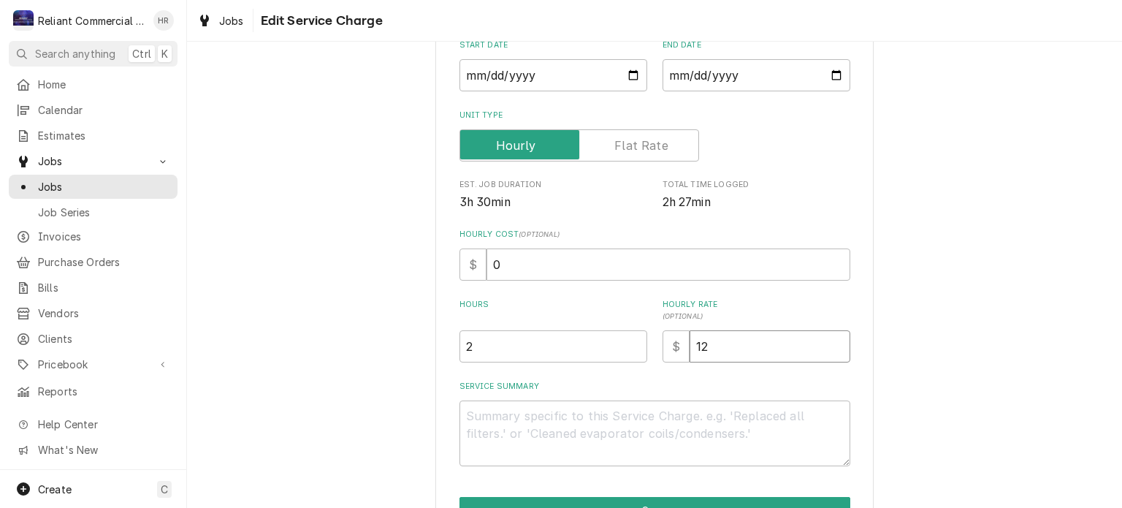
type textarea "x"
type input "1"
type textarea "x"
type input "11"
type textarea "x"
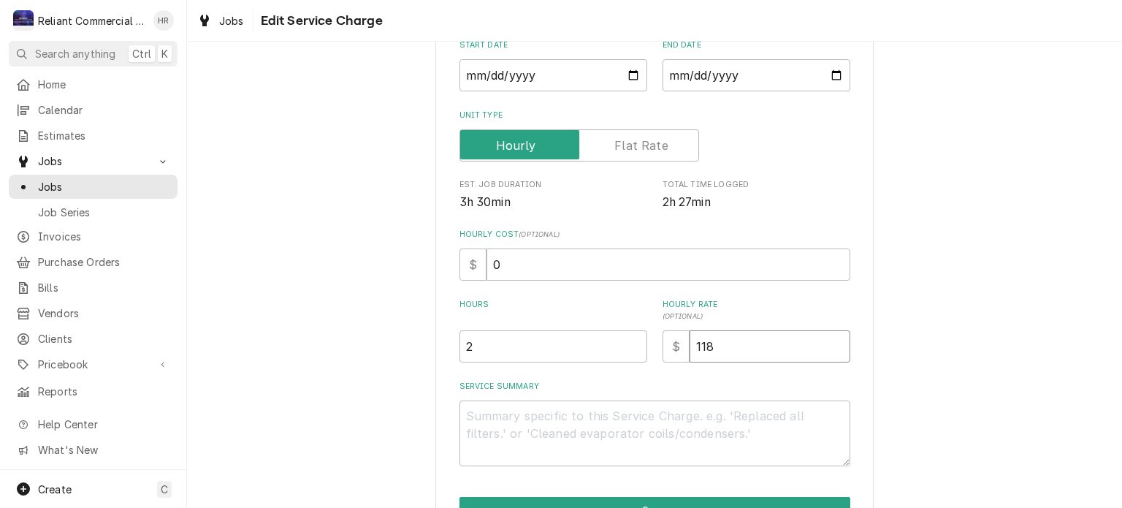
type input "118"
click at [768, 408] on textarea "Service Summary" at bounding box center [654, 433] width 391 height 66
type textarea "x"
type textarea "S"
type textarea "x"
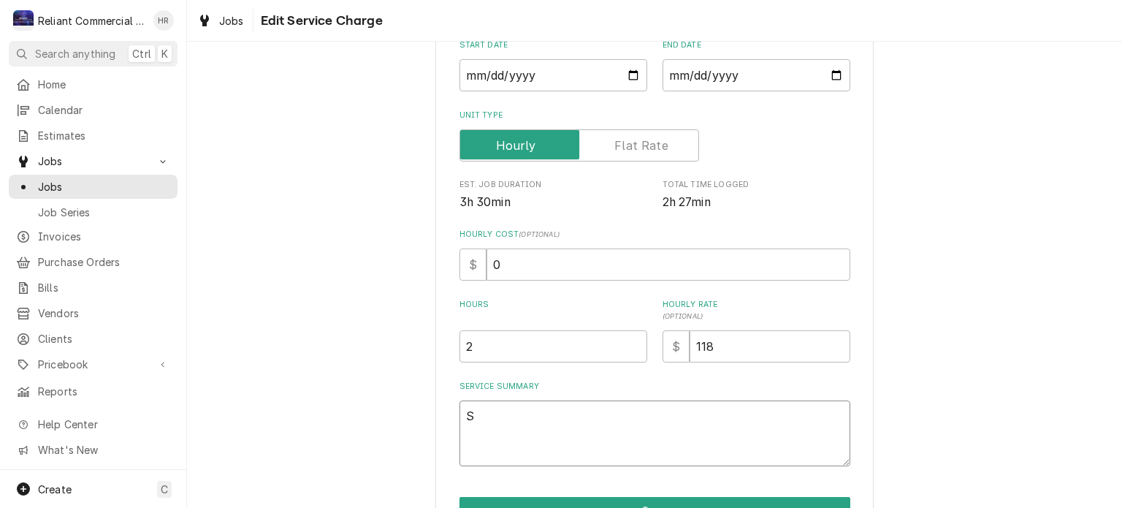
type textarea "St"
type textarea "x"
type textarea "Sta"
type textarea "x"
type textarea "Star"
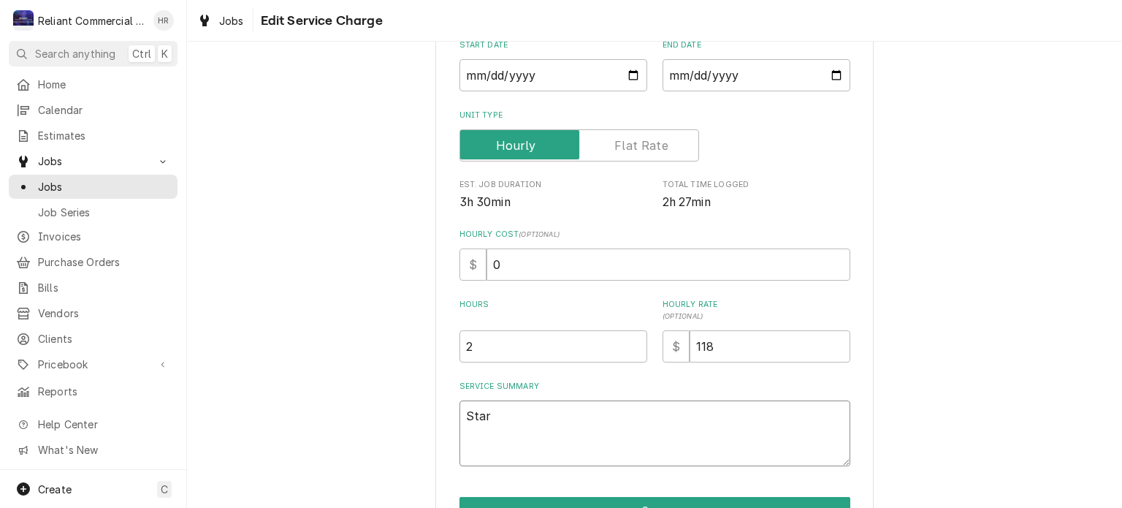
type textarea "x"
type textarea "Start"
type textarea "x"
type textarea "Startu"
type textarea "x"
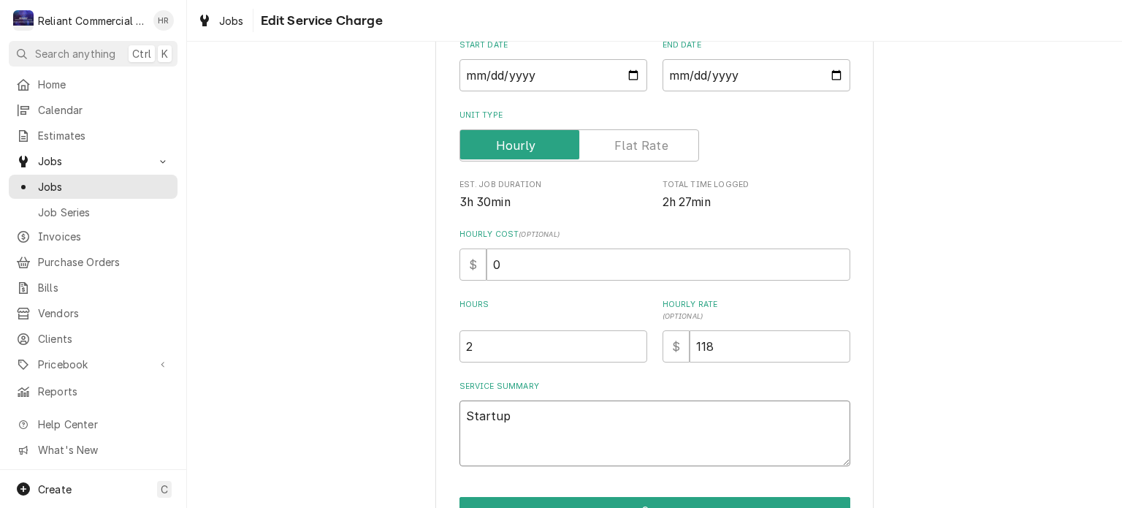
scroll to position [258, 0]
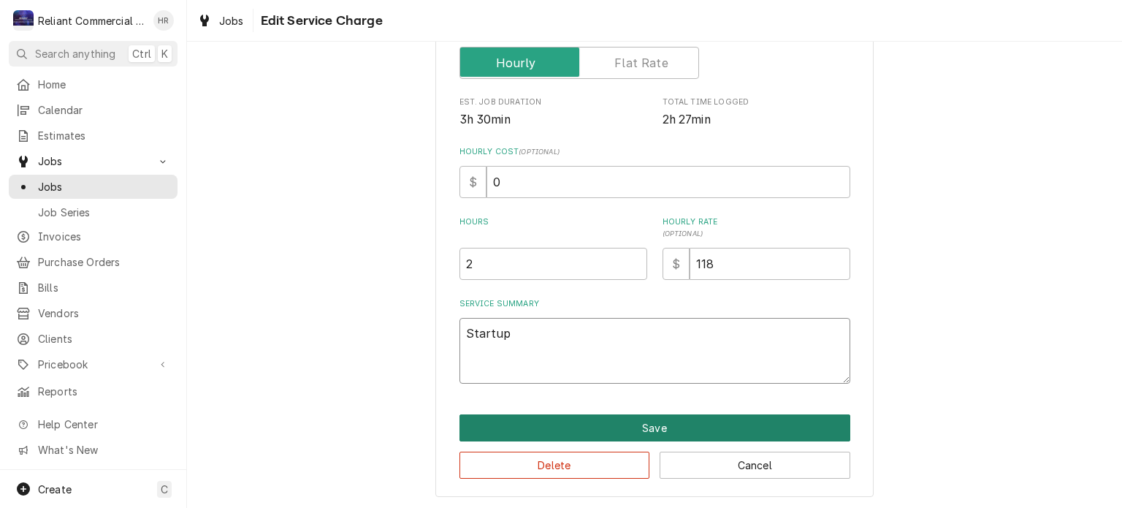
type textarea "Startup"
click at [695, 419] on button "Save" at bounding box center [654, 427] width 391 height 27
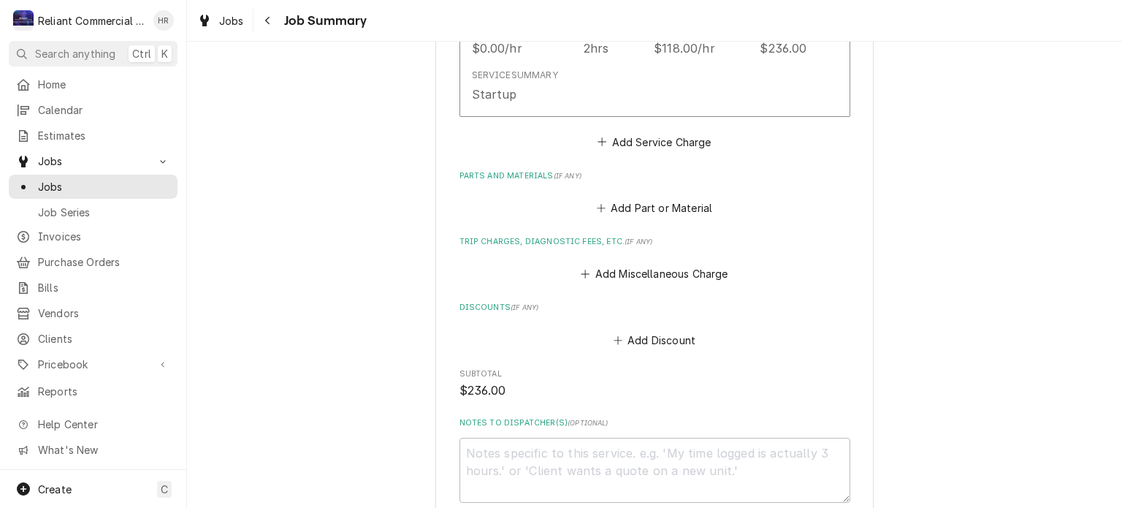
scroll to position [500, 0]
click at [654, 270] on button "Add Miscellaneous Charge" at bounding box center [655, 273] width 152 height 20
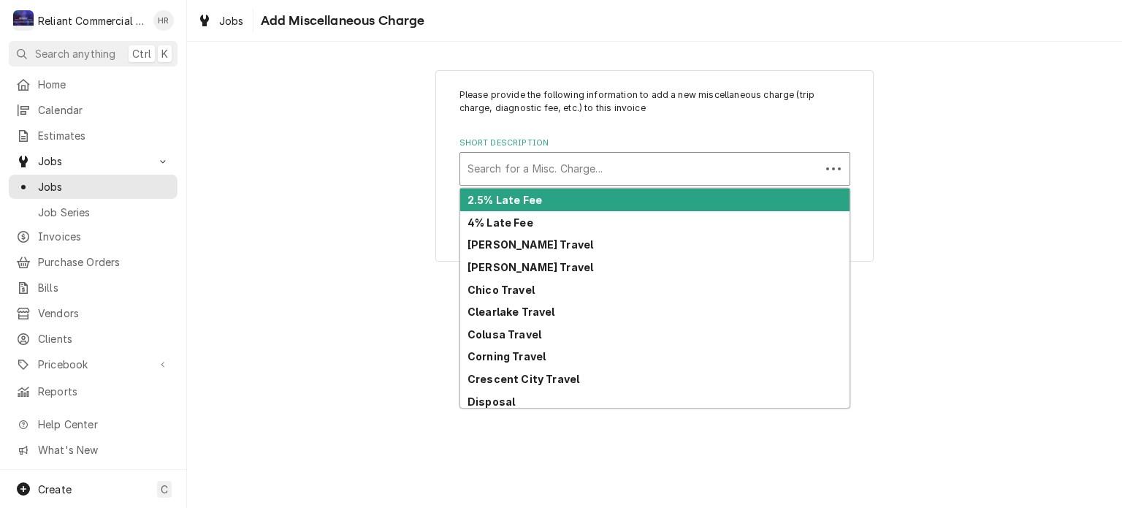
click at [598, 163] on div "Short Description" at bounding box center [640, 169] width 346 height 26
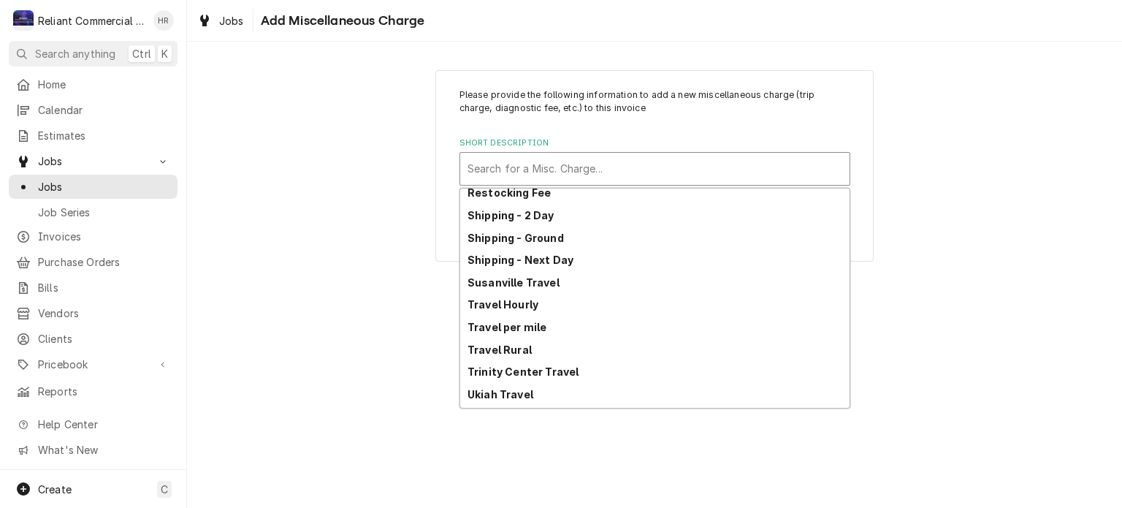
scroll to position [589, 0]
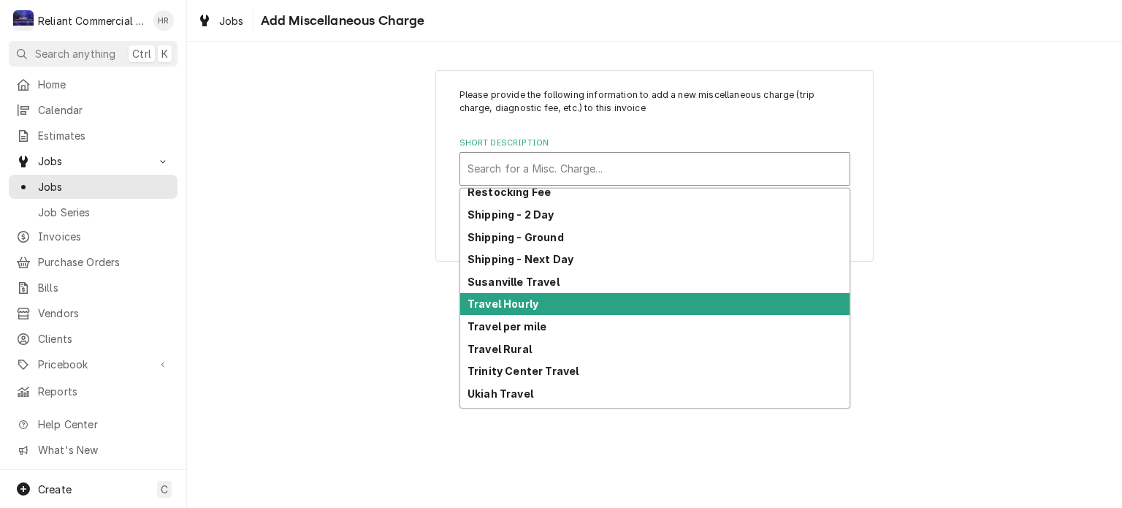
click at [541, 299] on div "Travel Hourly" at bounding box center [654, 304] width 389 height 23
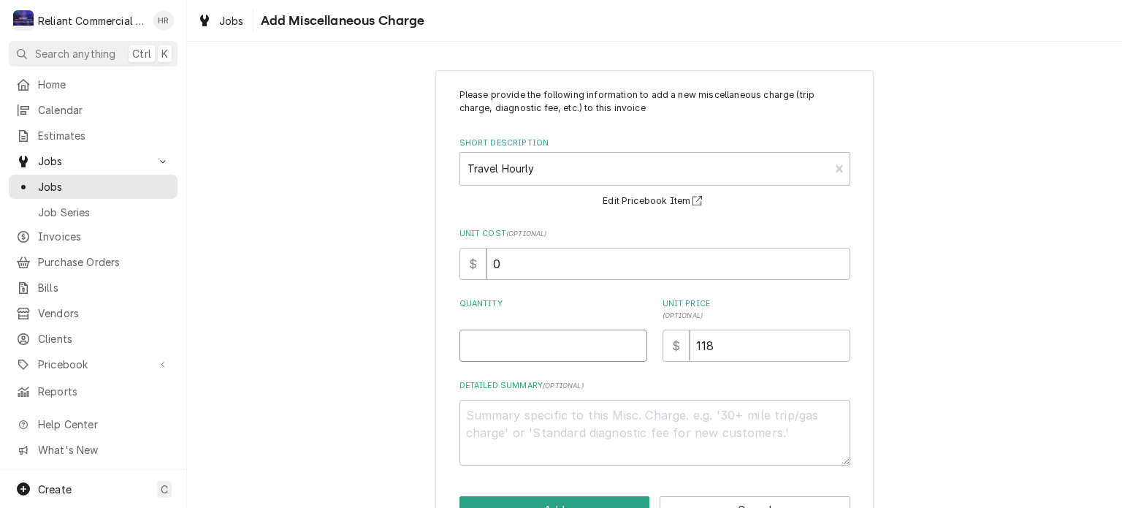
click at [508, 345] on input "Quantity" at bounding box center [553, 345] width 188 height 32
type textarea "x"
type input "1"
type textarea "x"
type input "17"
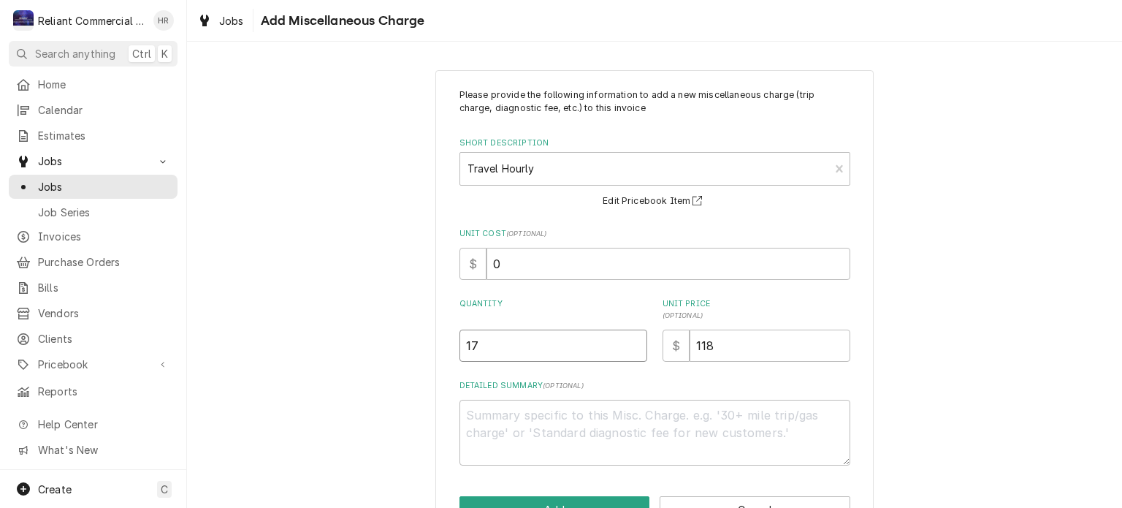
type textarea "x"
type input "1"
type textarea "x"
type input "8"
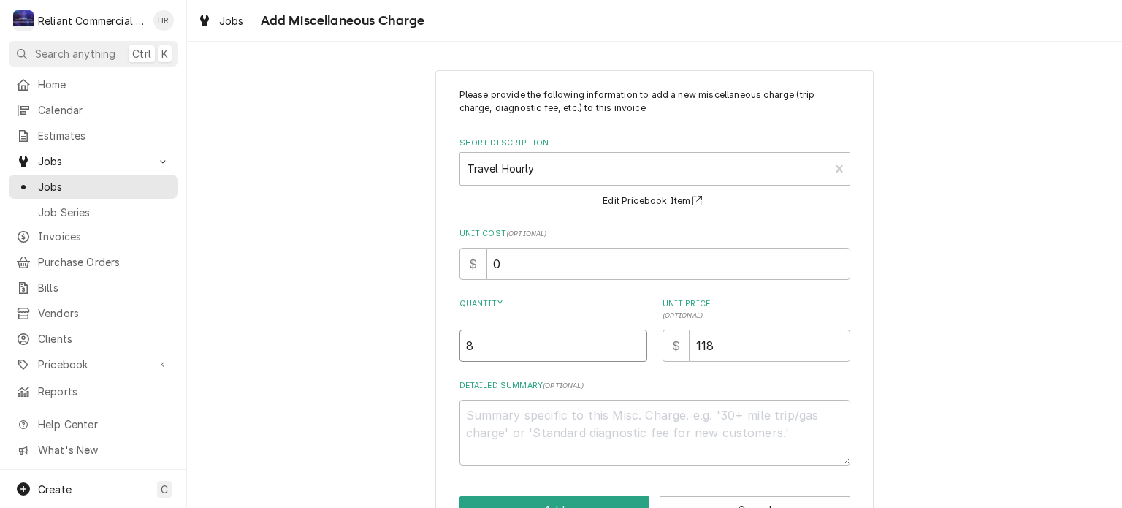
type textarea "x"
type input "8.5"
click at [664, 423] on textarea "Detailed Summary ( optional )" at bounding box center [654, 433] width 391 height 66
type textarea "x"
type textarea "T"
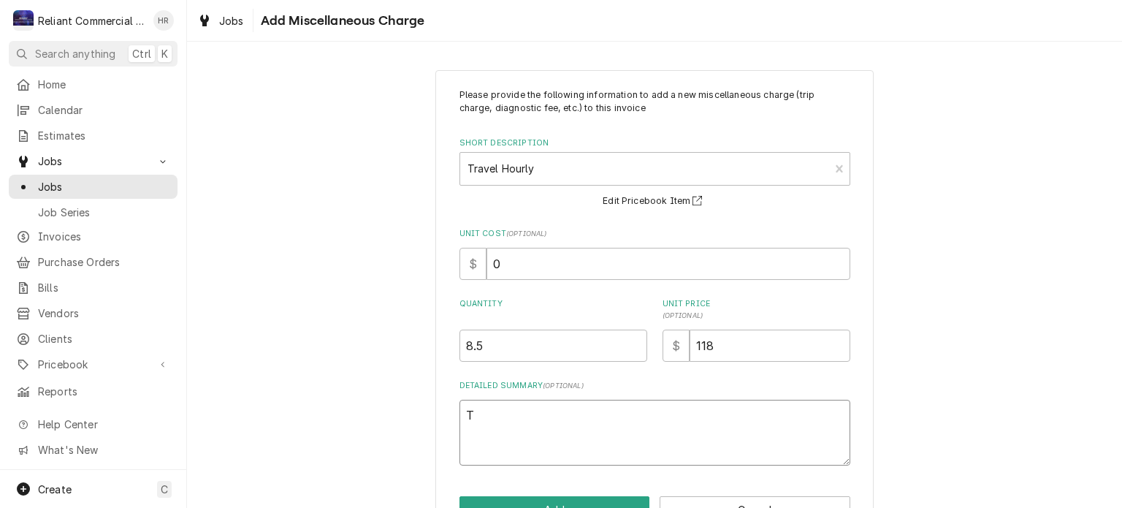
type textarea "x"
type textarea "Tr"
type textarea "x"
type textarea "Tra"
type textarea "x"
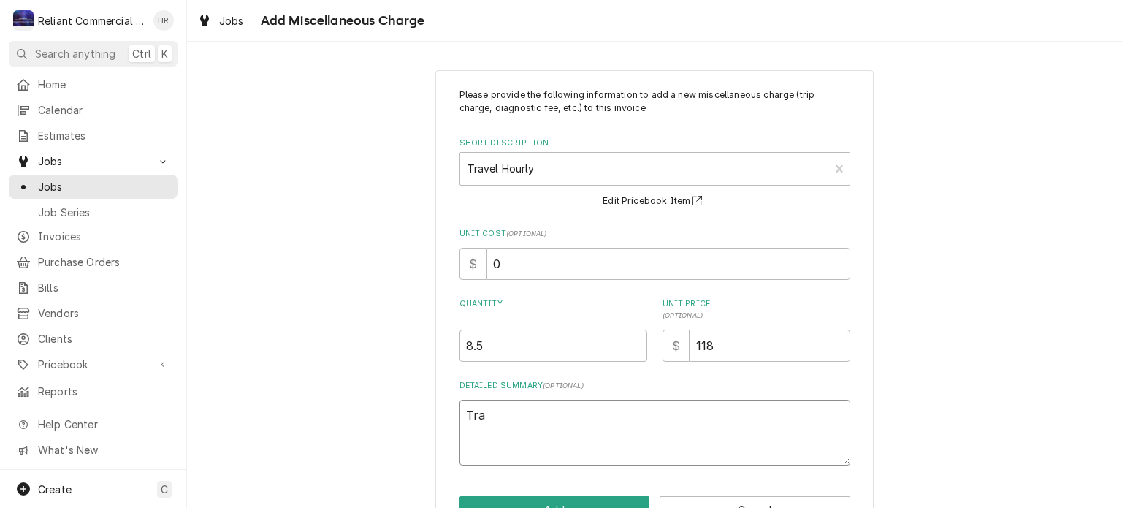
type textarea "Trav"
type textarea "x"
type textarea "Trave"
type textarea "x"
type textarea "Travel"
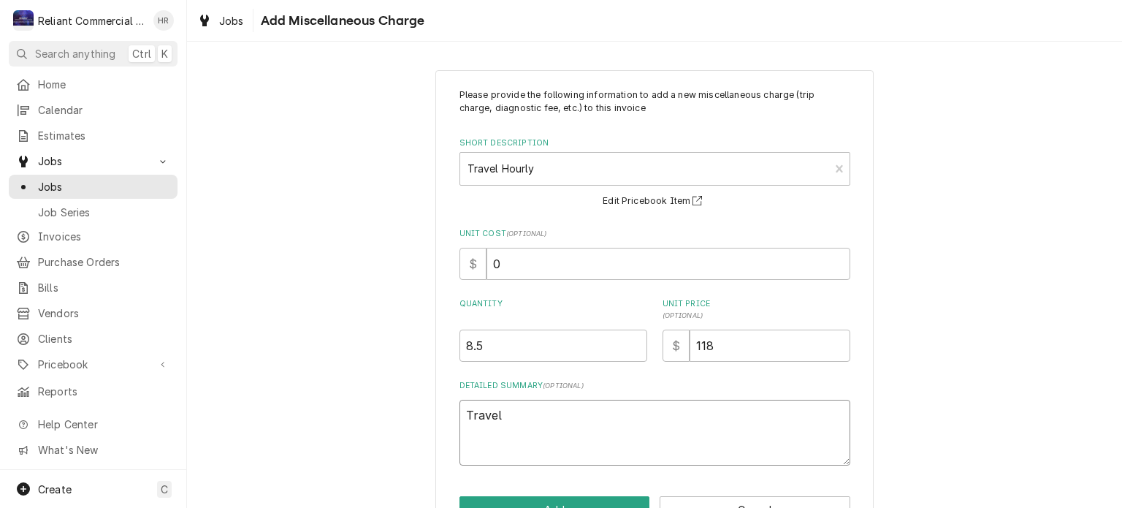
type textarea "x"
type textarea "Travel"
type textarea "x"
type textarea "Travel s"
type textarea "x"
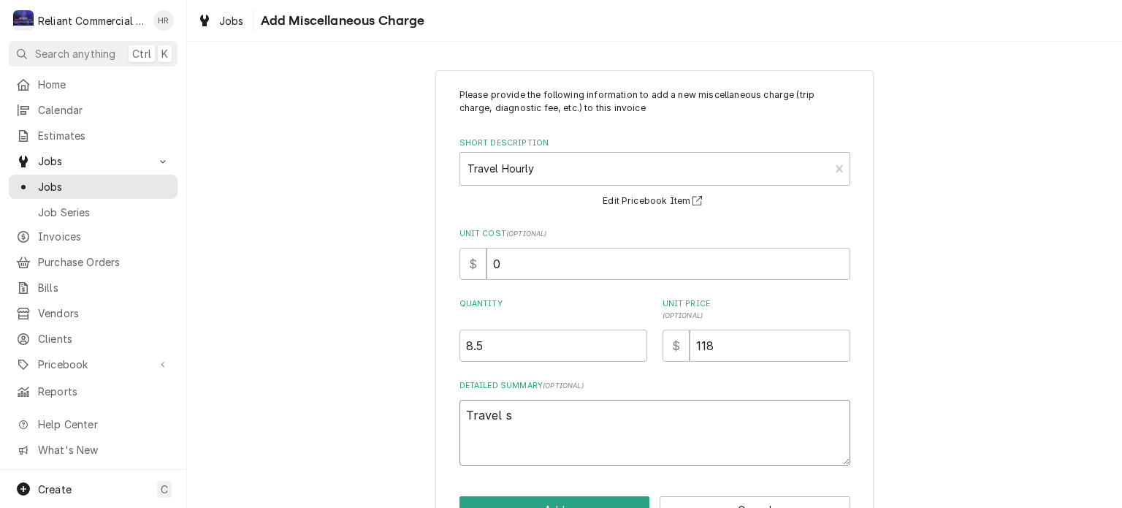
type textarea "Travel sp"
type textarea "x"
type textarea "Travel spl"
type textarea "x"
type textarea "Travel spli"
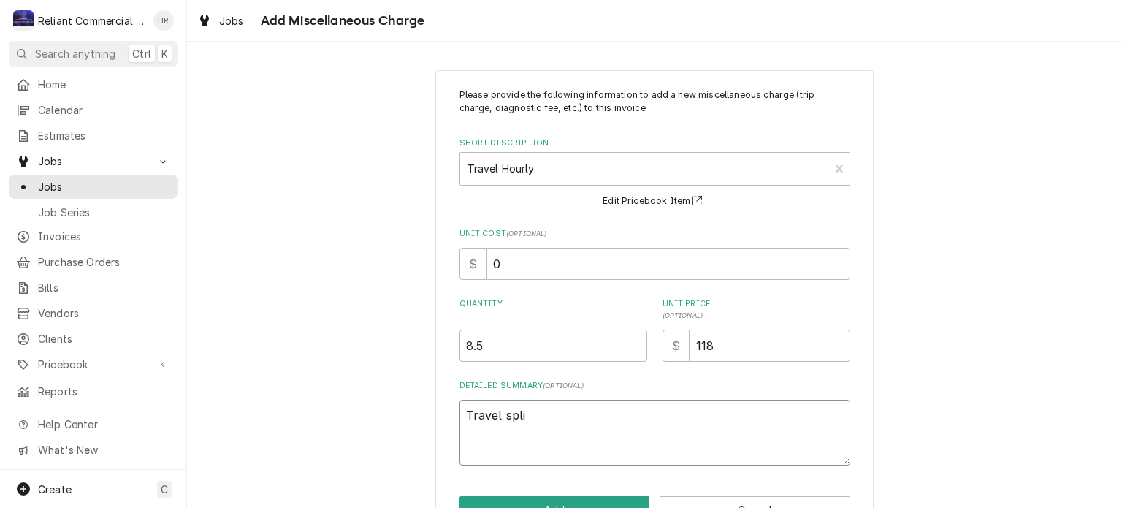
type textarea "x"
type textarea "Travel split"
type textarea "x"
type textarea "Travel split"
type textarea "x"
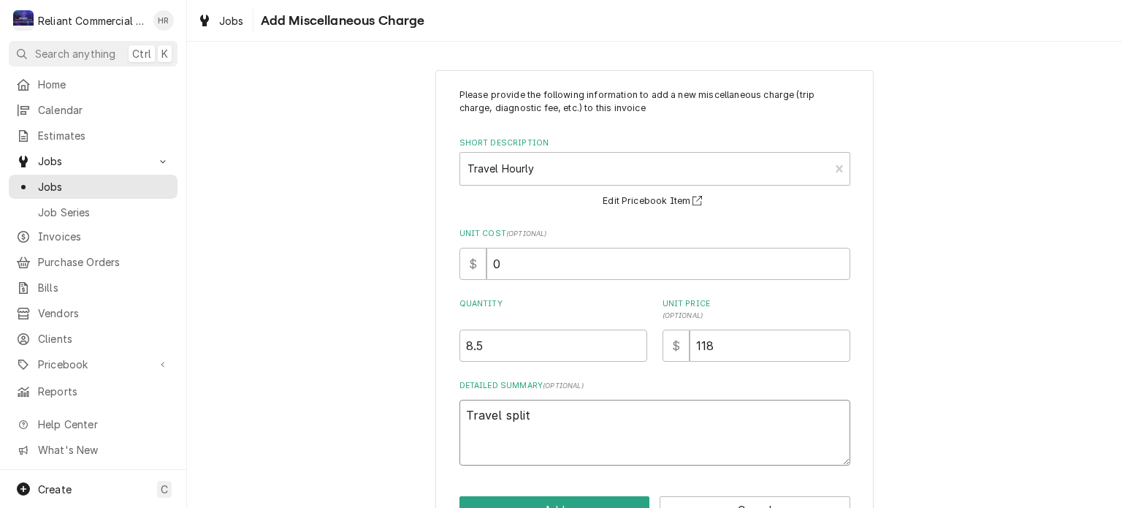
type textarea "Travel split w"
type textarea "x"
type textarea "Travel split wi"
type textarea "x"
type textarea "Travel split wit"
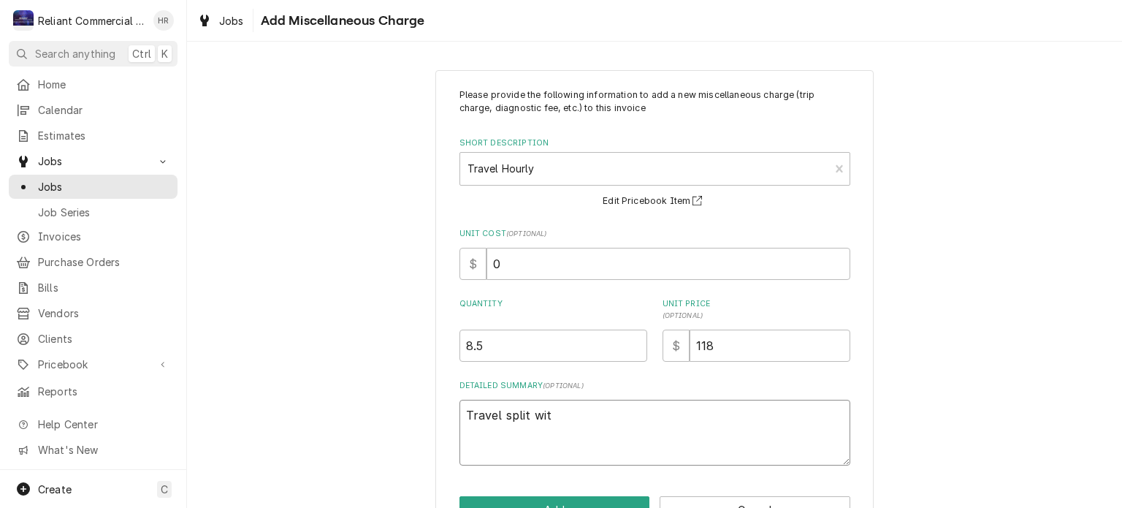
type textarea "x"
type textarea "Travel split with"
type textarea "x"
type textarea "Travel split with"
type textarea "x"
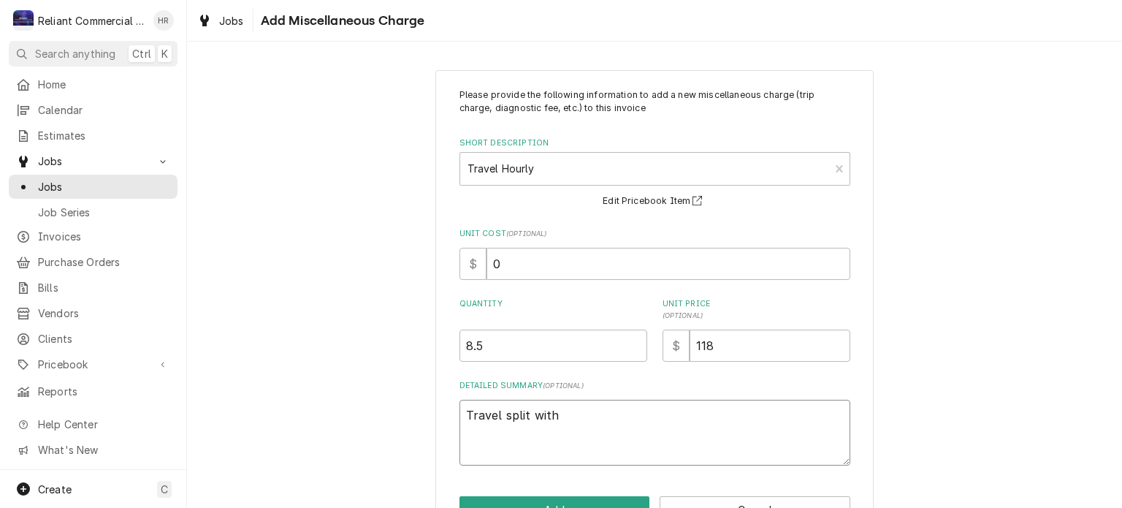
type textarea "Travel split with a"
type textarea "x"
type textarea "Travel split with an"
type textarea "x"
type textarea "Travel split with ano"
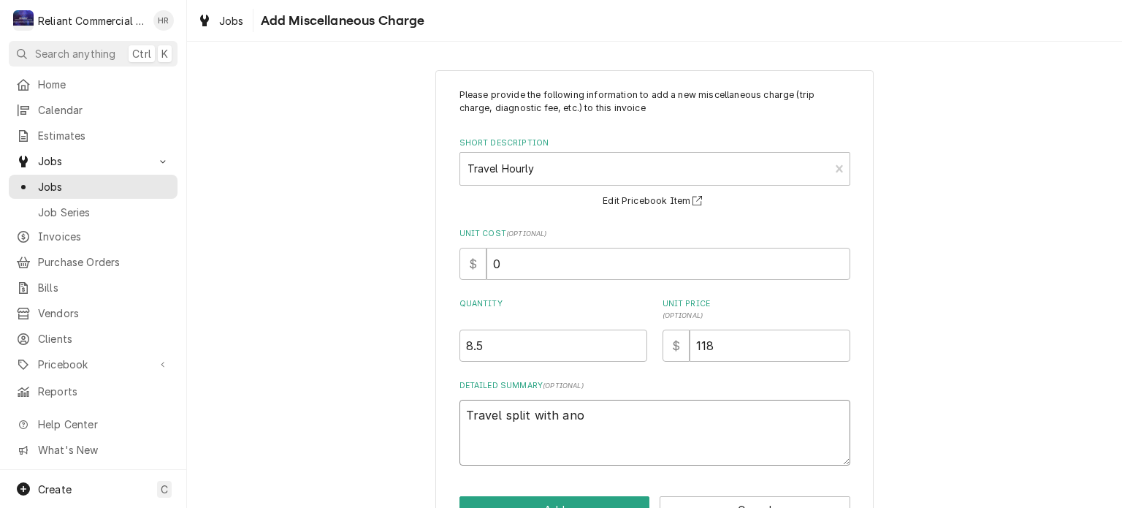
type textarea "x"
type textarea "Travel split with anot"
type textarea "x"
type textarea "Travel split with anoth"
type textarea "x"
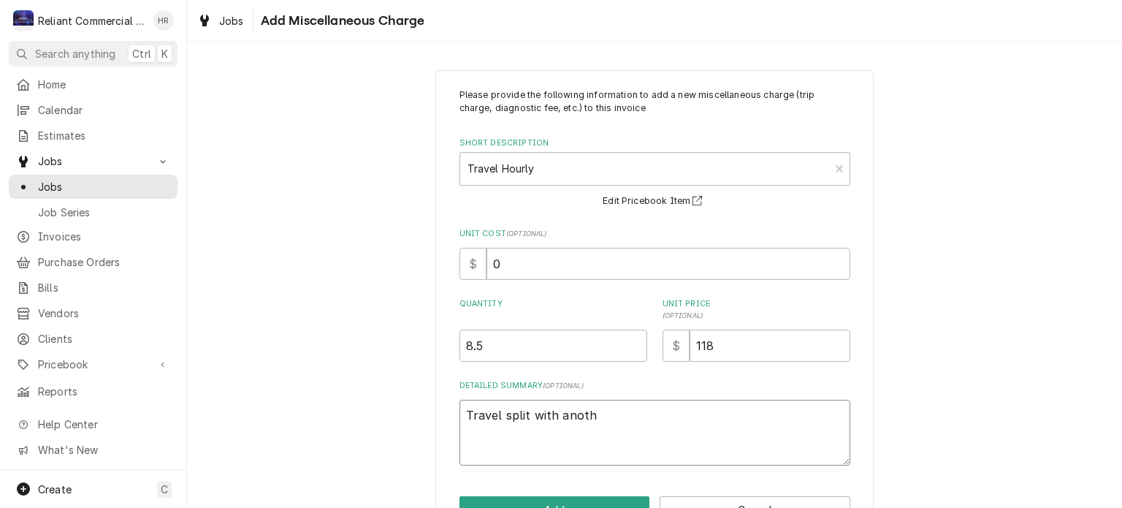
type textarea "Travel split with anothe"
type textarea "x"
type textarea "Travel split with another"
type textarea "x"
type textarea "Travel split with another"
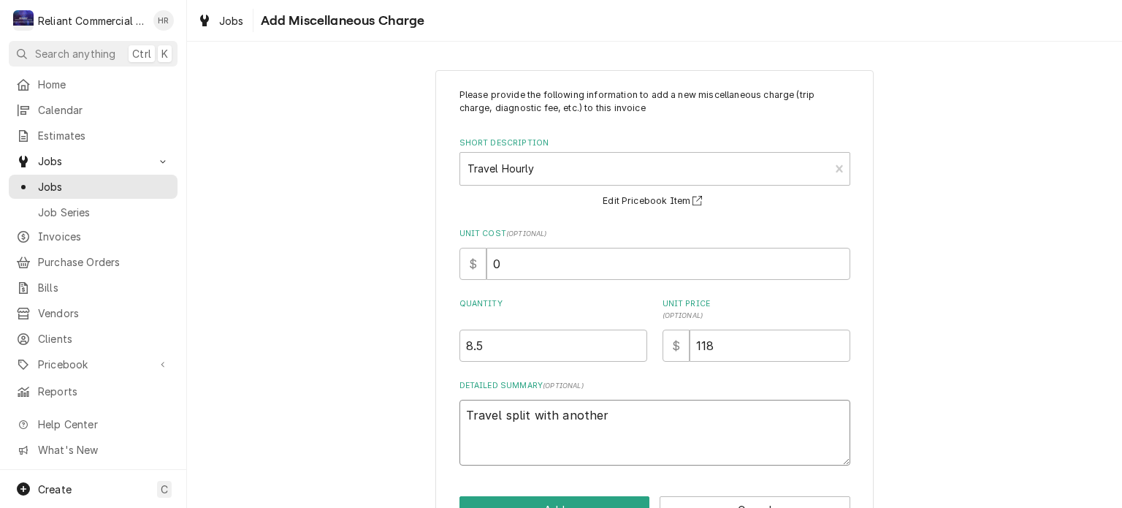
type textarea "x"
type textarea "Travel split with another l"
type textarea "x"
type textarea "Travel split with another lo"
type textarea "x"
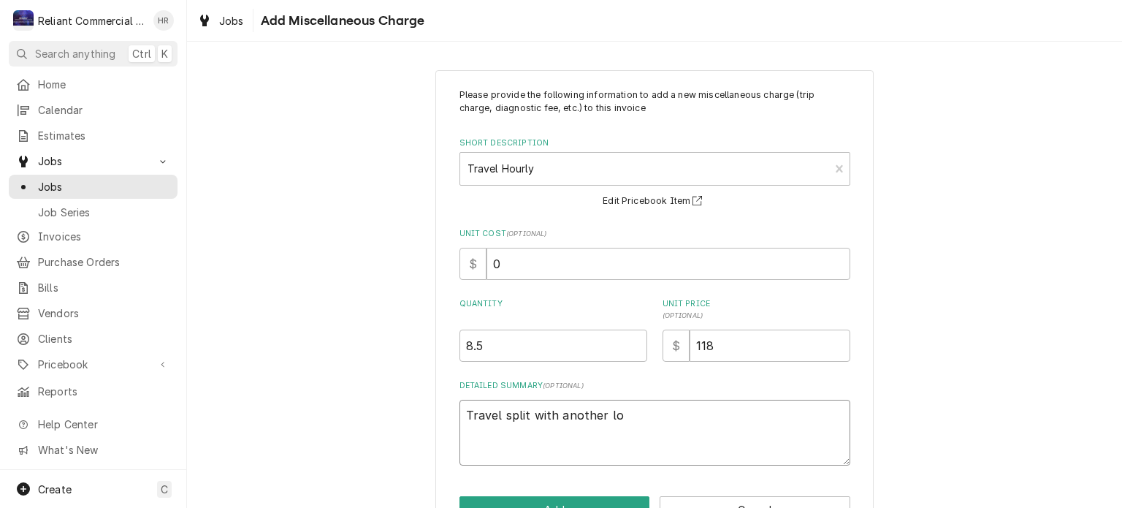
type textarea "Travel split with another loc"
type textarea "x"
type textarea "Travel split with another loca"
type textarea "x"
type textarea "Travel split with another locat"
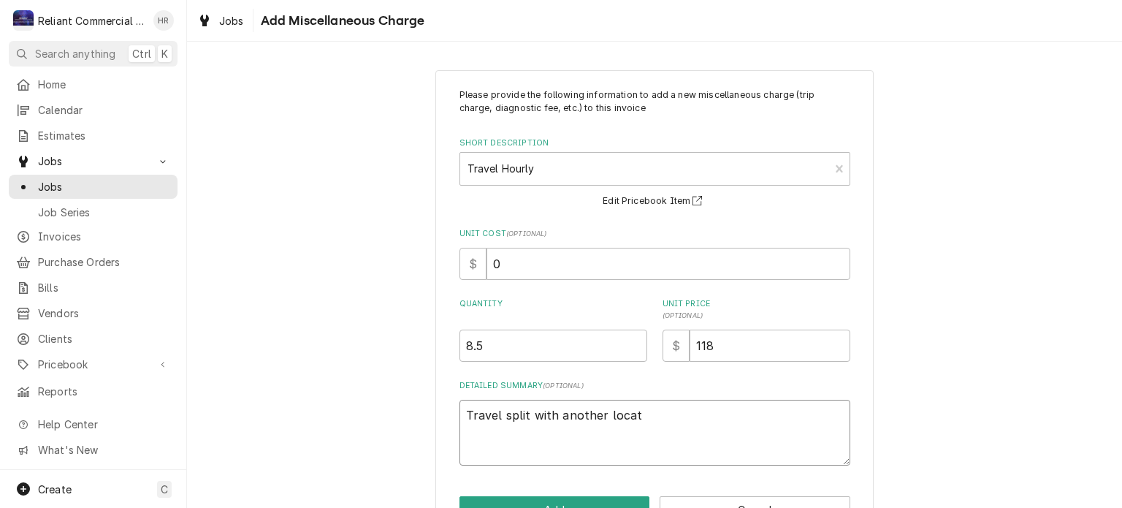
type textarea "x"
type textarea "Travel split with another locati"
type textarea "x"
type textarea "Travel split with another locatio"
type textarea "x"
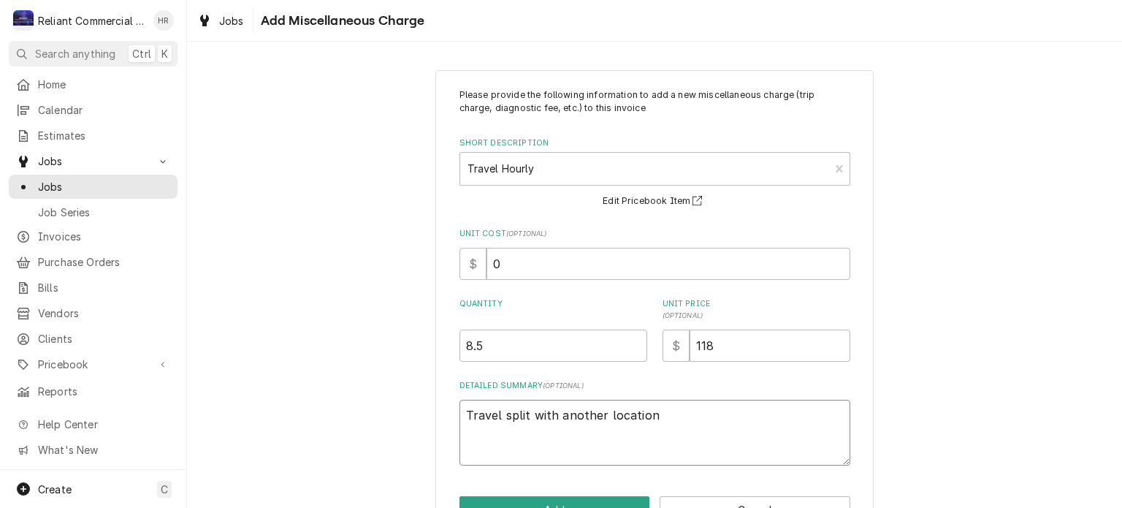
scroll to position [45, 0]
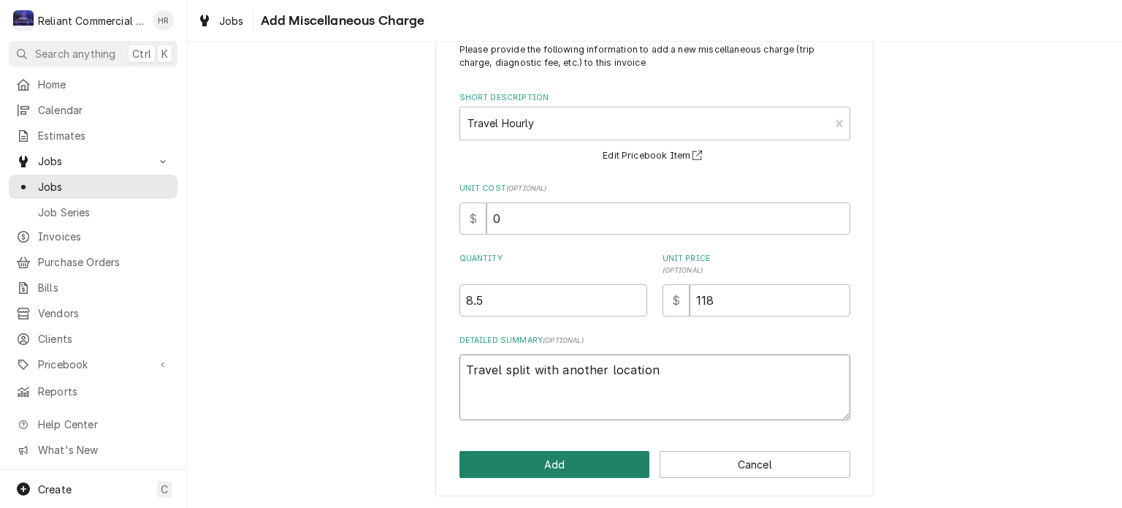
type textarea "Travel split with another location"
click at [535, 457] on button "Add" at bounding box center [554, 464] width 191 height 27
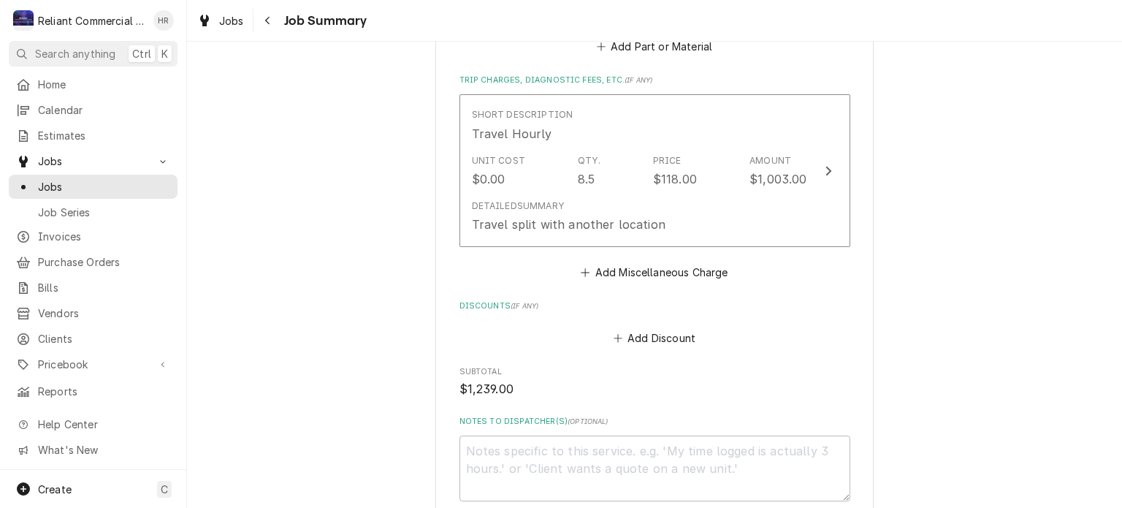
scroll to position [665, 0]
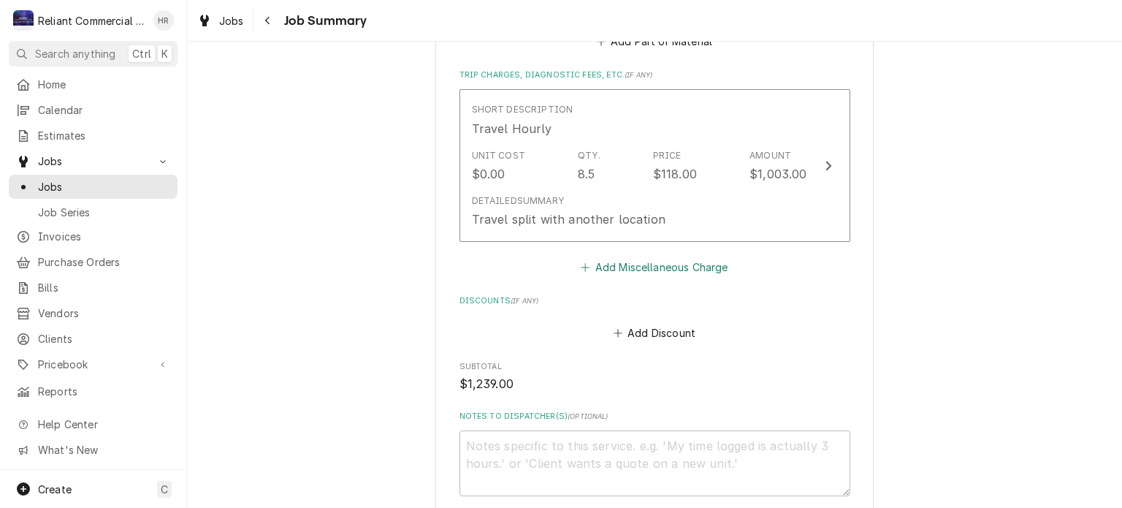
click at [676, 262] on button "Add Miscellaneous Charge" at bounding box center [655, 267] width 152 height 20
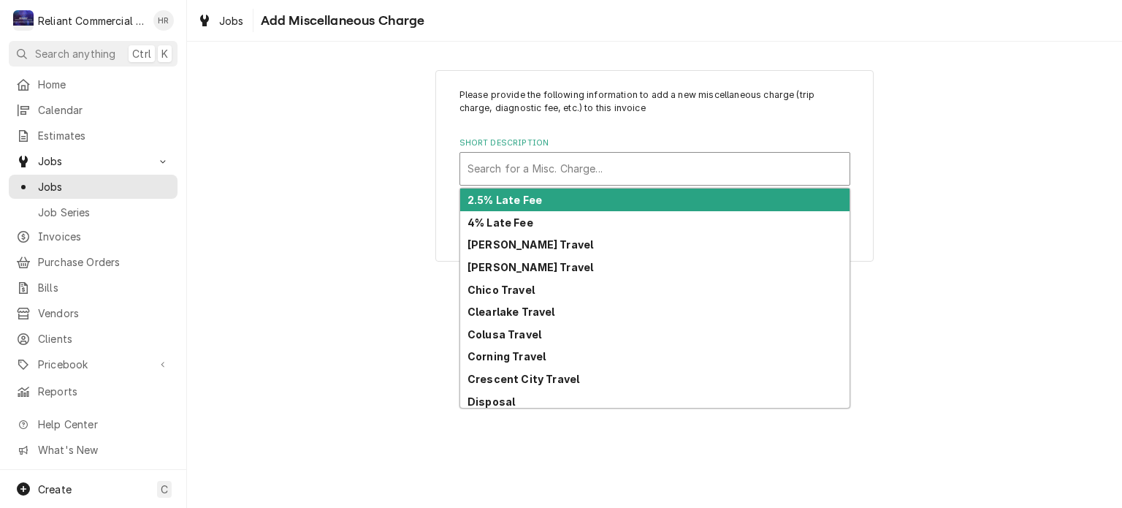
click at [570, 153] on div "Search for a Misc. Charge..." at bounding box center [654, 169] width 389 height 32
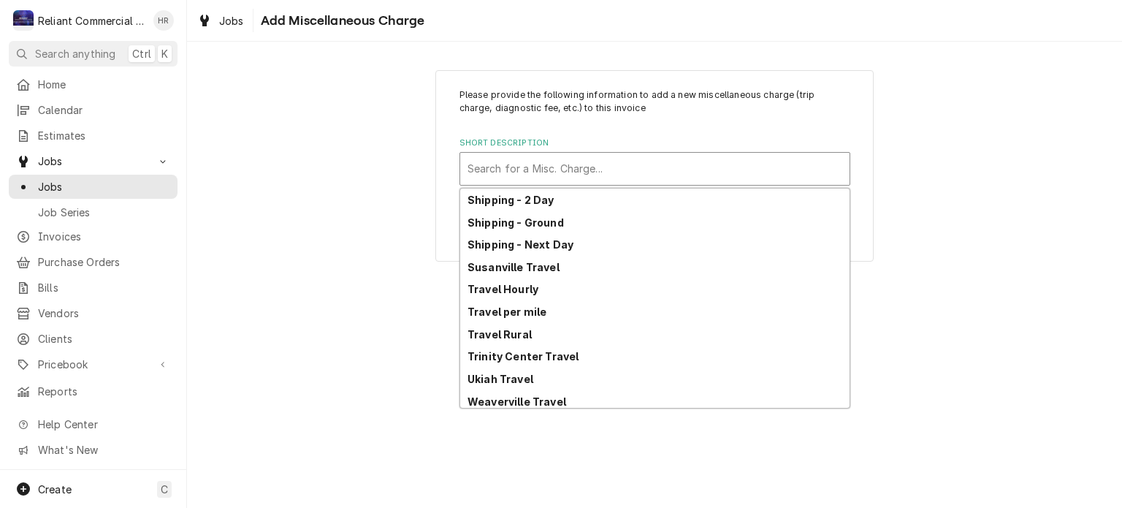
scroll to position [608, 0]
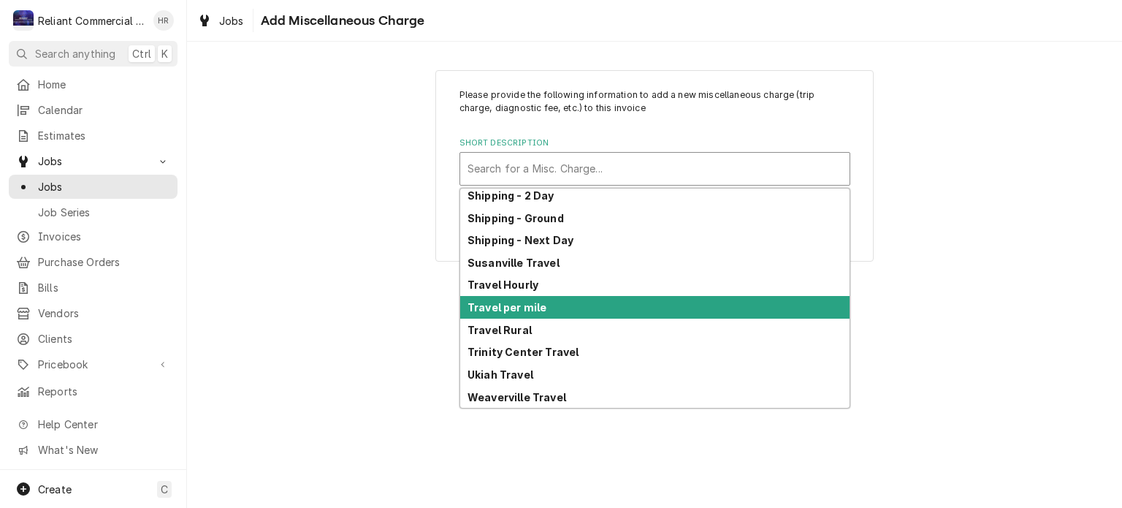
click at [561, 306] on div "Travel per mile" at bounding box center [654, 307] width 389 height 23
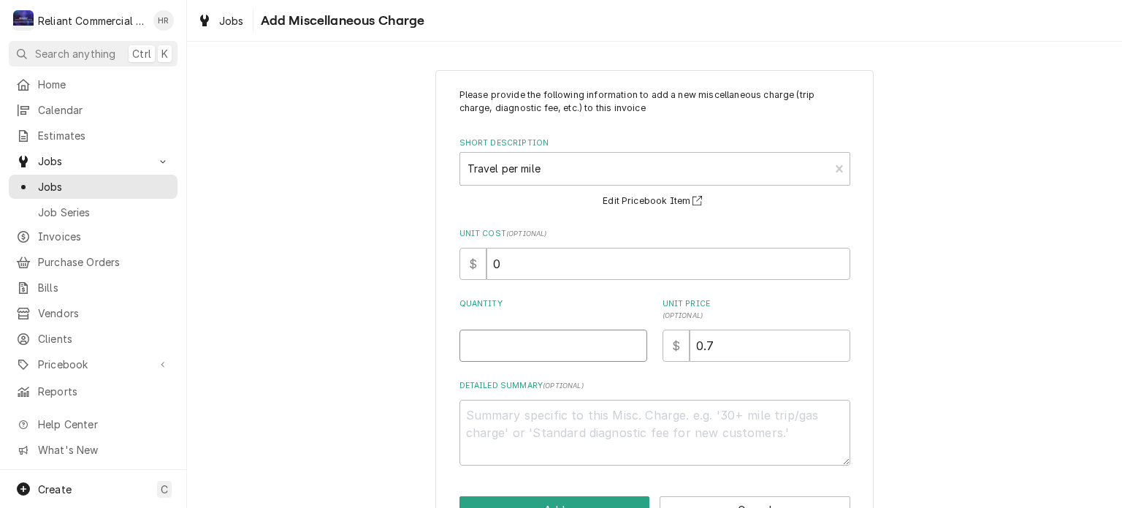
click at [541, 342] on input "Quantity" at bounding box center [553, 345] width 188 height 32
type textarea "x"
type input "5"
type textarea "x"
type input "53"
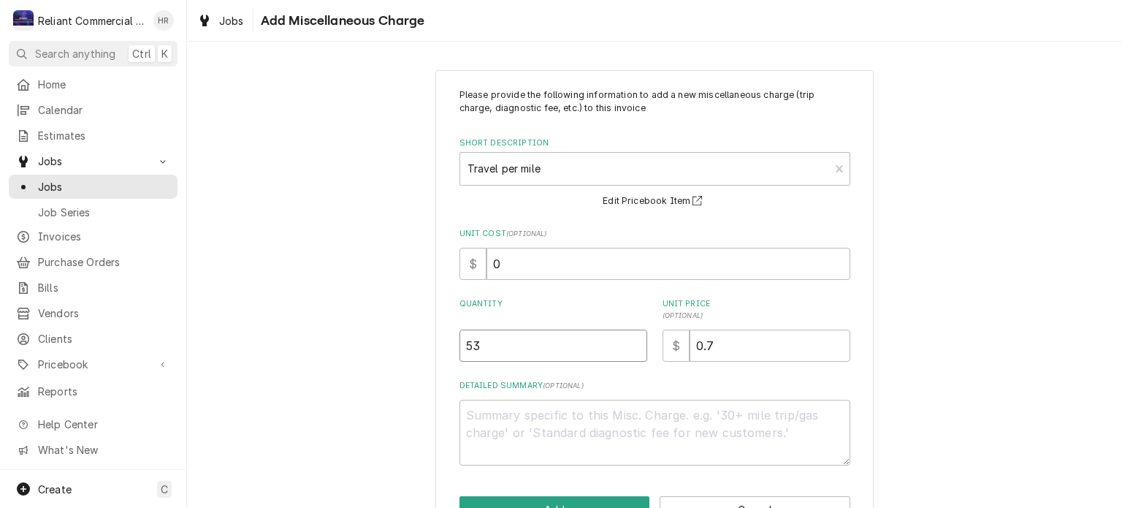
type textarea "x"
type input "530"
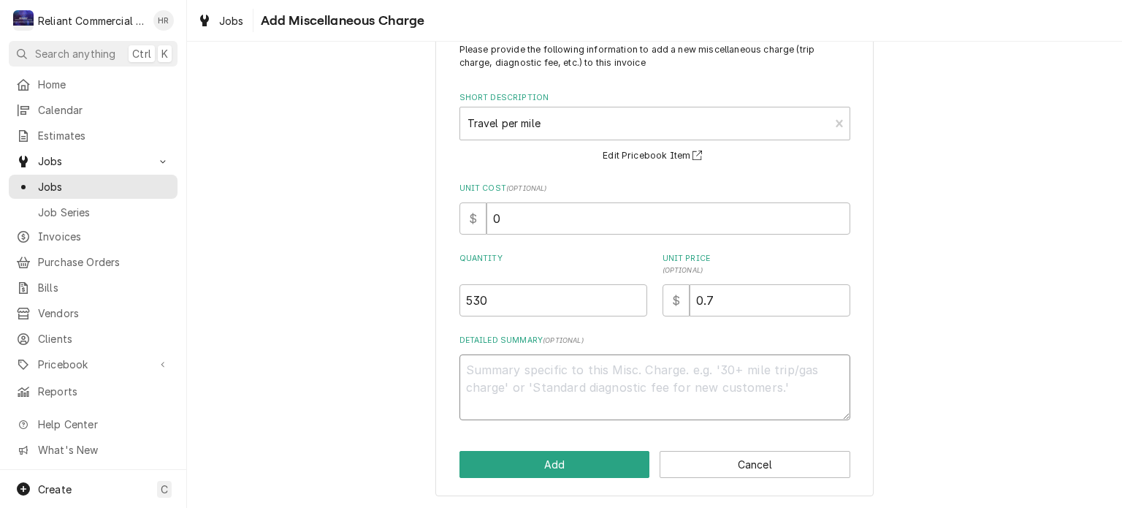
click at [588, 405] on textarea "Detailed Summary ( optional )" at bounding box center [654, 387] width 391 height 66
type textarea "x"
type textarea "S"
type textarea "x"
type textarea "Sp"
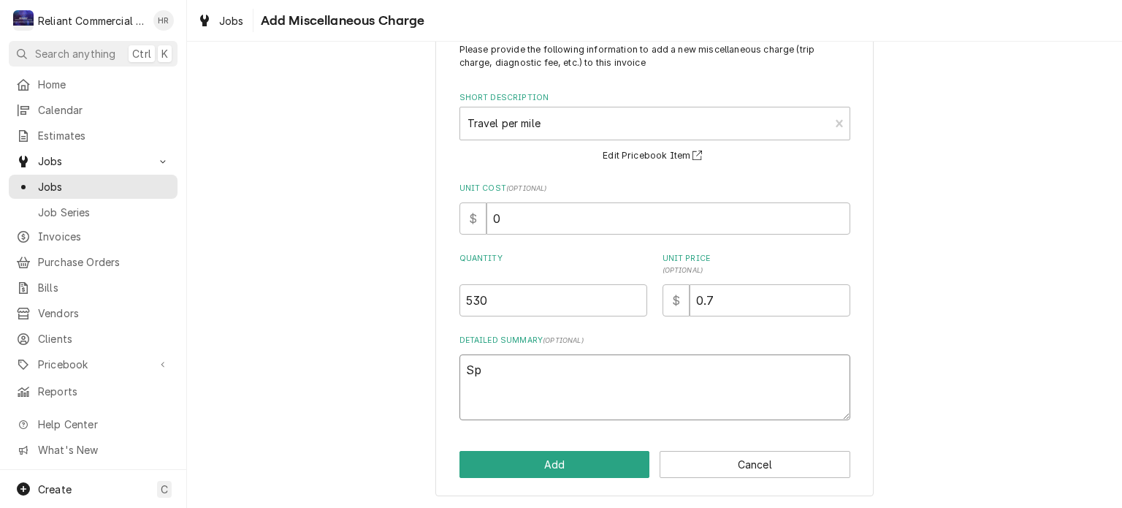
type textarea "x"
type textarea "Spl"
type textarea "x"
type textarea "Spli"
type textarea "x"
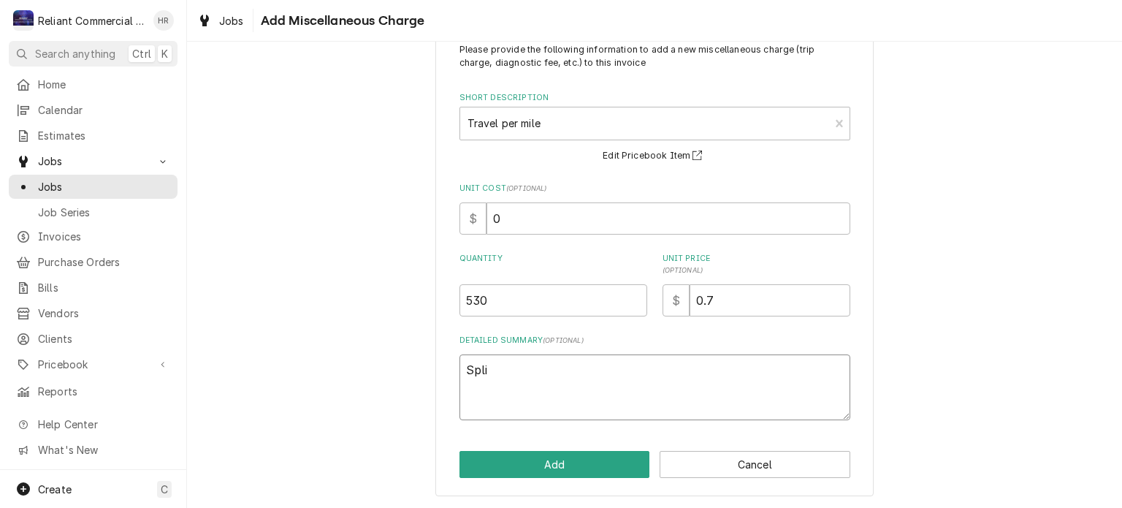
type textarea "Split"
type textarea "x"
type textarea "Split"
type textarea "x"
type textarea "Split w"
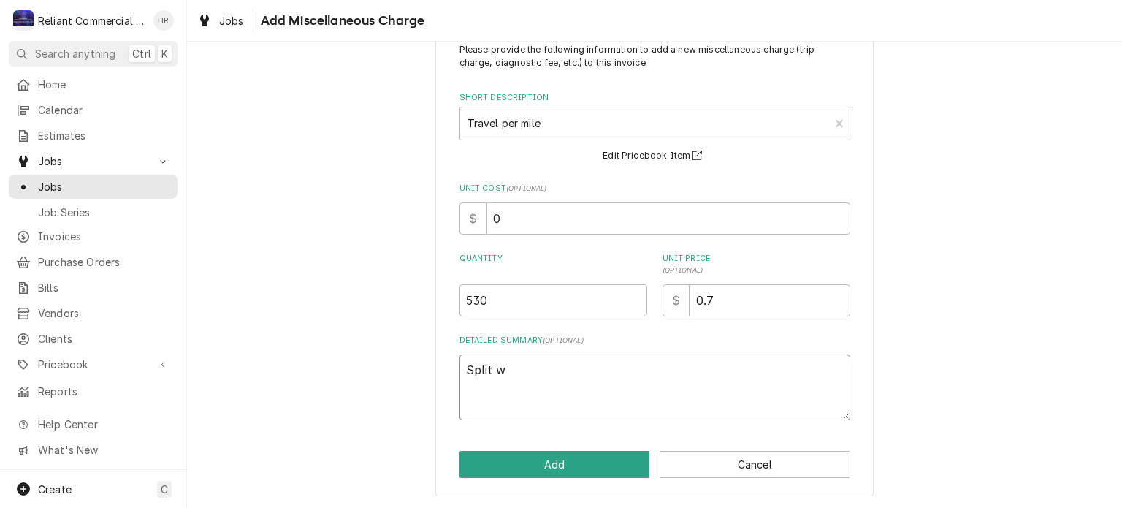
type textarea "x"
type textarea "Split wi"
type textarea "x"
type textarea "Split wit"
type textarea "x"
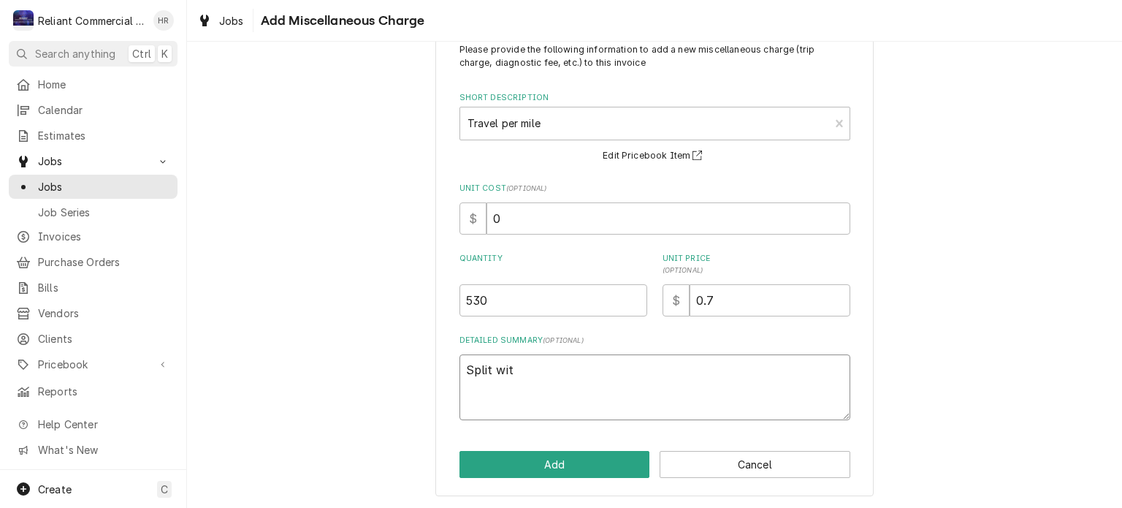
type textarea "Split with"
type textarea "x"
type textarea "Split with"
type textarea "x"
type textarea "Split with a"
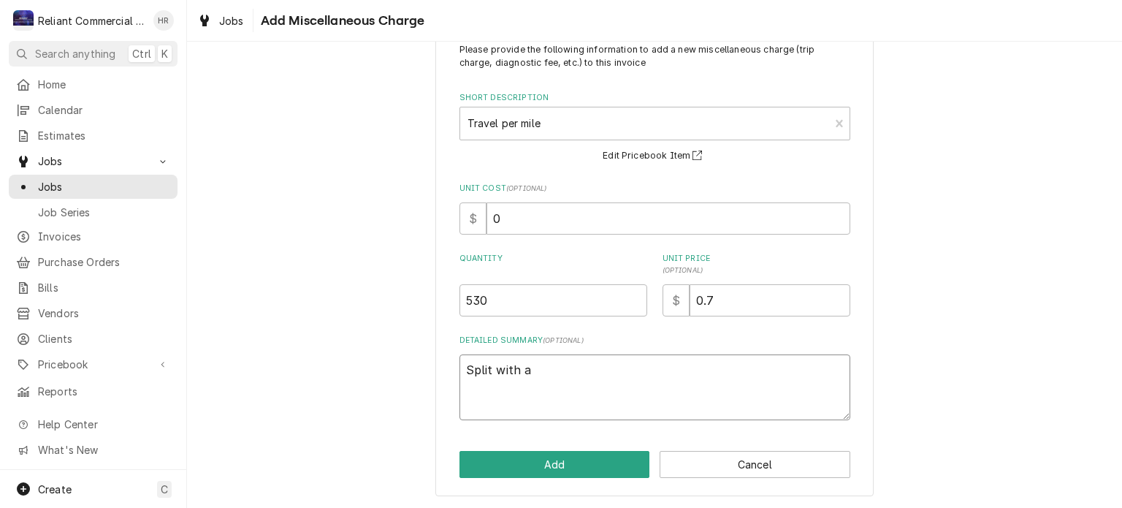
type textarea "x"
type textarea "Split with an"
type textarea "x"
type textarea "Split with ano"
type textarea "x"
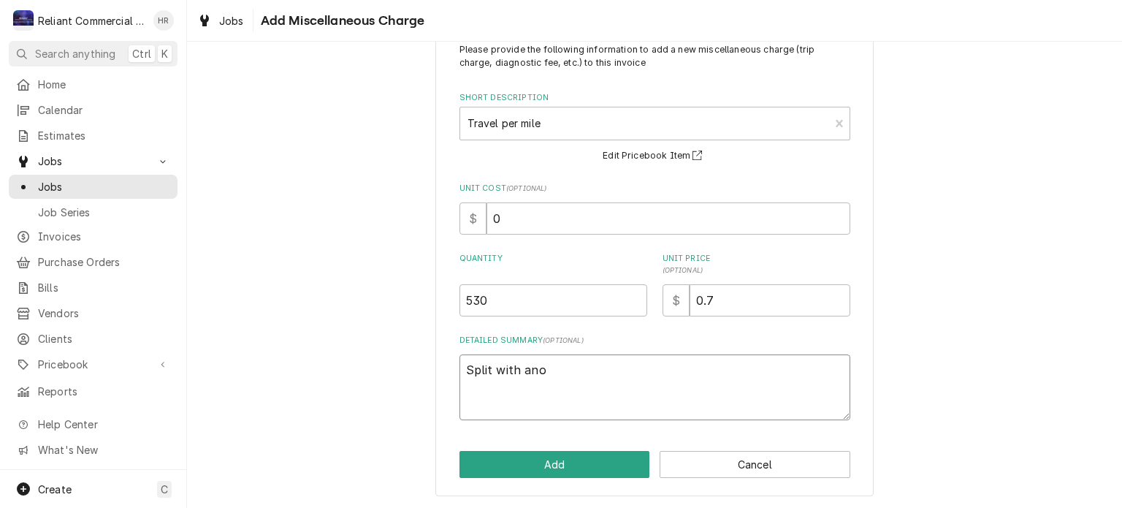
type textarea "Split with anot"
type textarea "x"
type textarea "Split with anoth"
type textarea "x"
type textarea "Split with anothe"
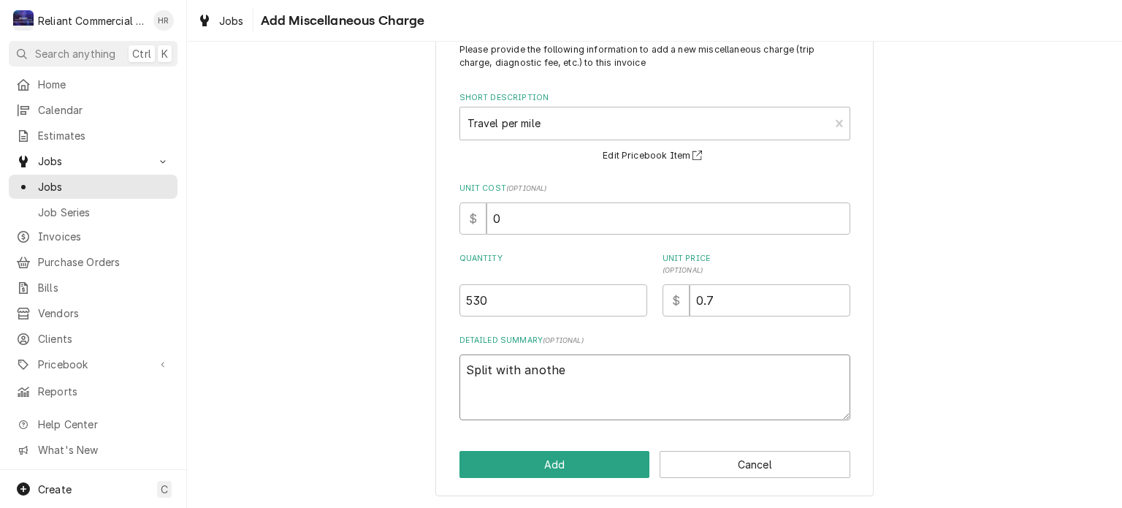
type textarea "x"
type textarea "Split with another"
type textarea "x"
type textarea "Split with another"
type textarea "x"
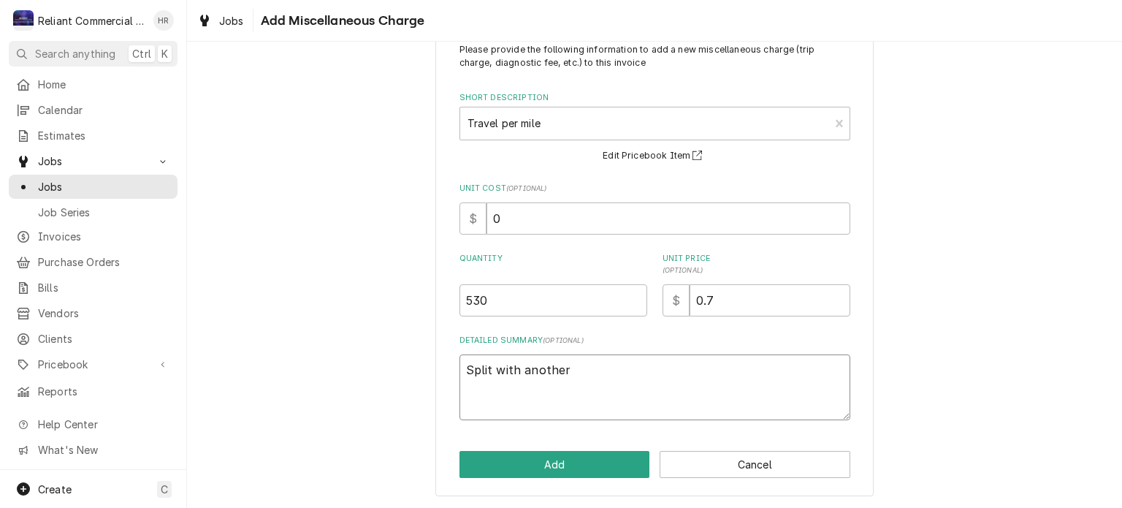
type textarea "Split with another l"
type textarea "x"
type textarea "Split with another lo"
type textarea "x"
type textarea "Split with another loc"
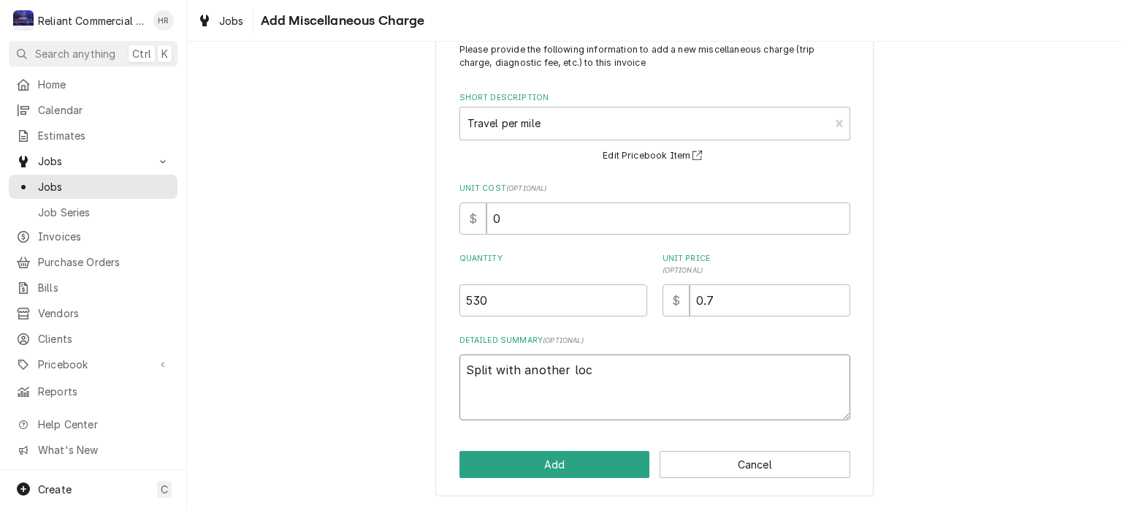
type textarea "x"
type textarea "Split with another loca"
type textarea "x"
type textarea "Split with another locat"
type textarea "x"
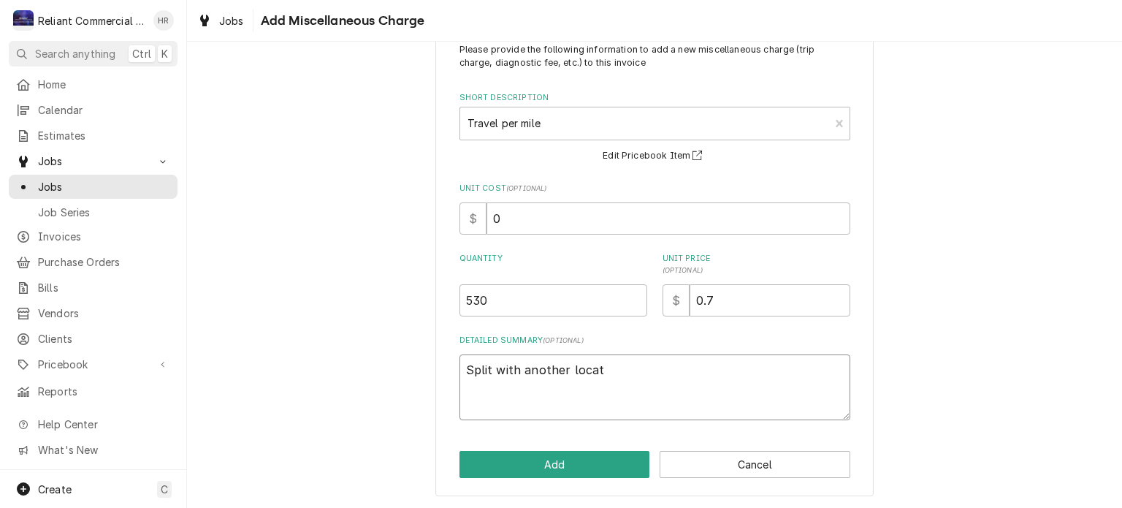
type textarea "Split with another locati"
type textarea "x"
type textarea "Split with another locatio"
type textarea "x"
type textarea "Split with another location"
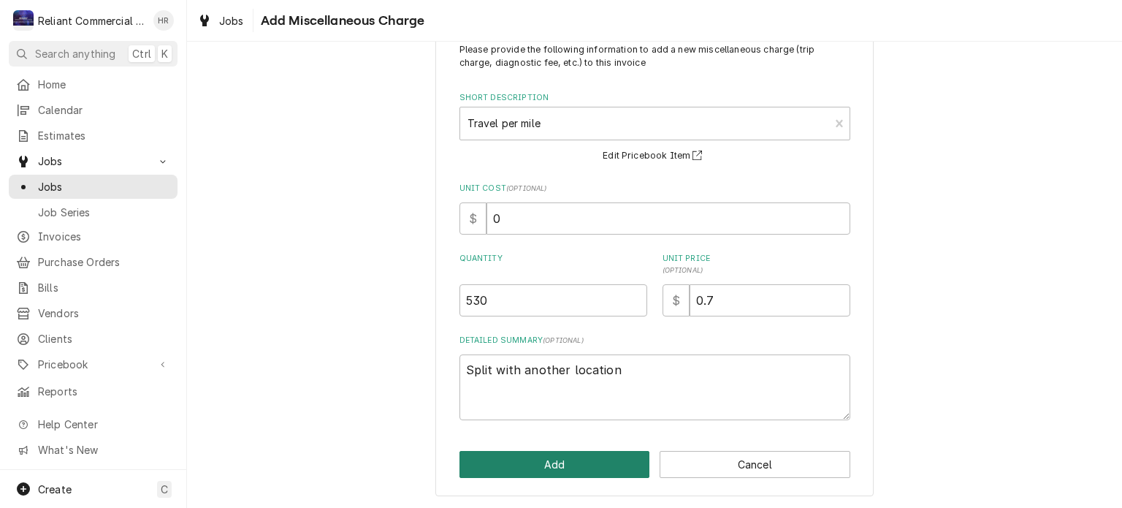
click at [587, 464] on button "Add" at bounding box center [554, 464] width 191 height 27
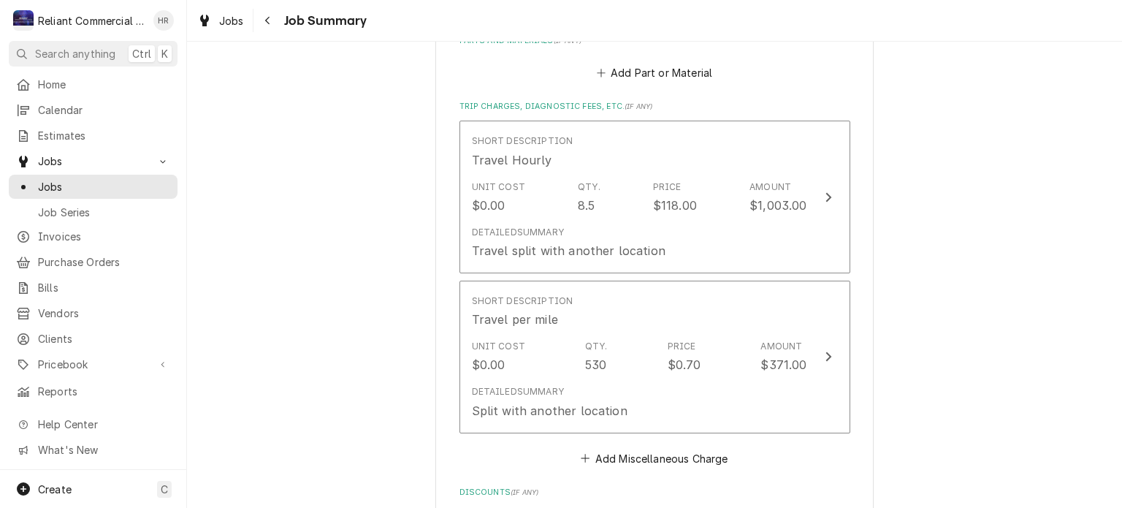
scroll to position [631, 0]
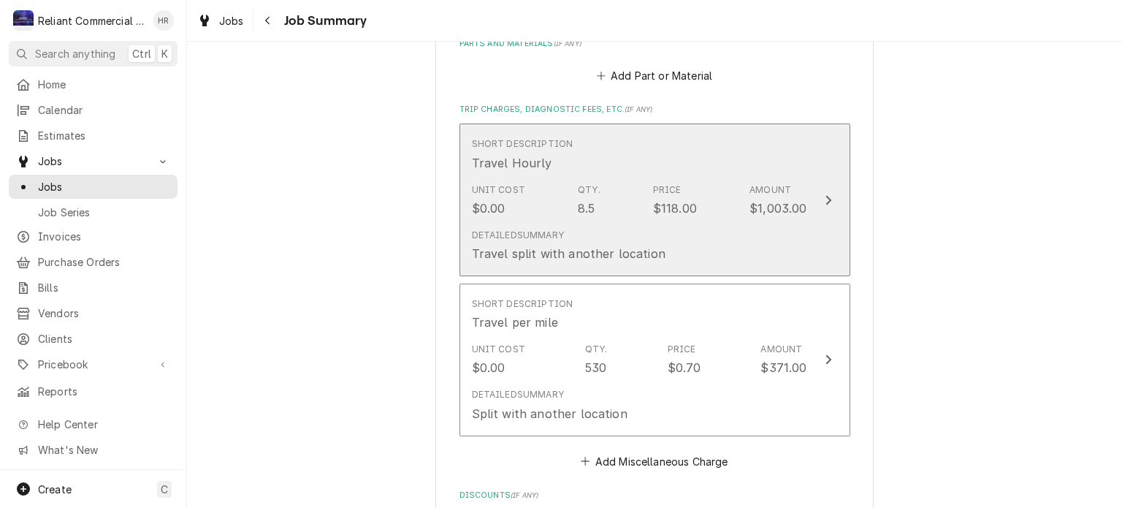
click at [716, 218] on div "Unit Cost $0.00 Qty. 8.5 Price $118.00 Amount $1,003.00" at bounding box center [639, 200] width 335 height 45
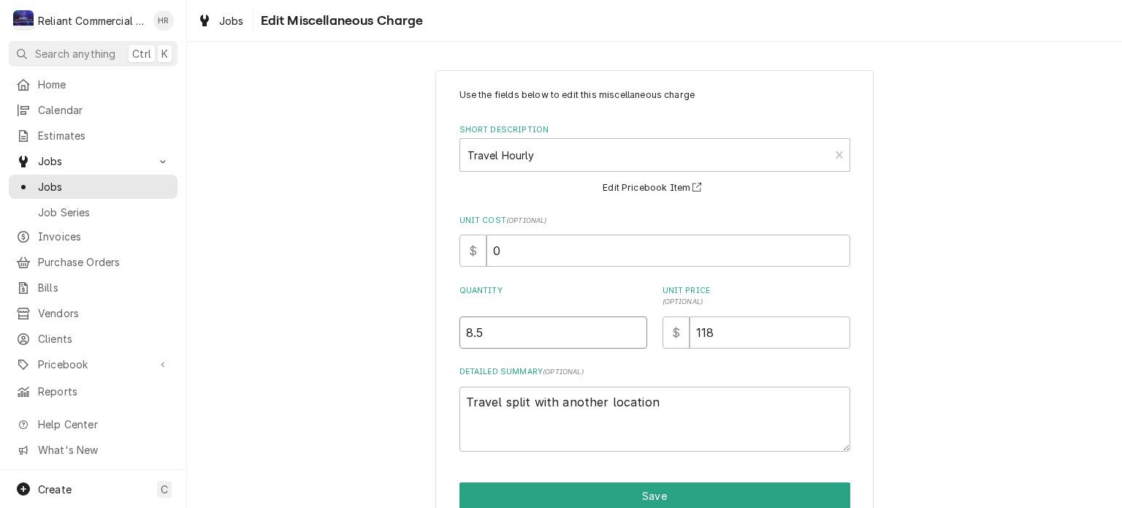
click at [518, 316] on input "8.5" at bounding box center [553, 332] width 188 height 32
type textarea "x"
type input "8"
type textarea "x"
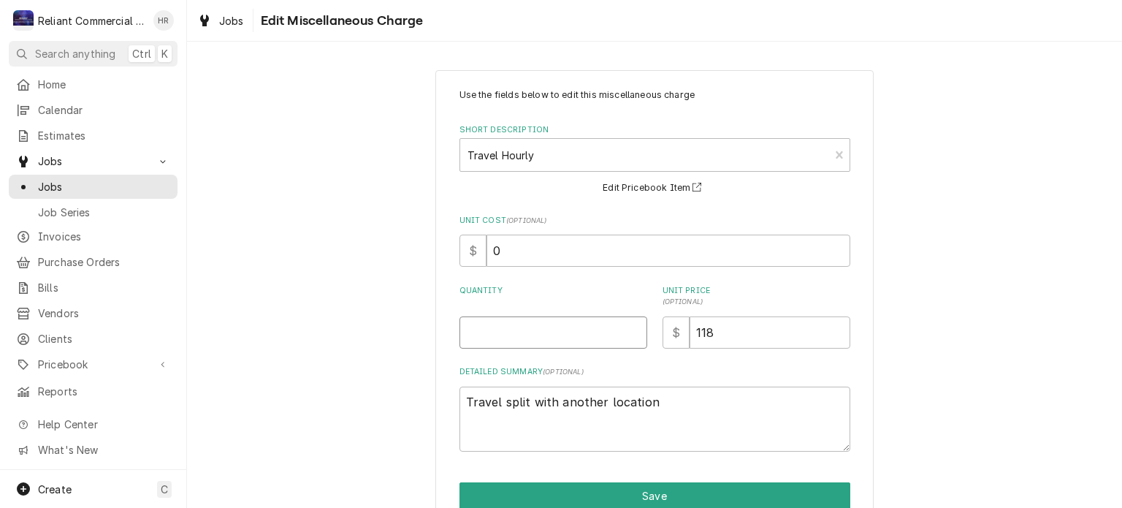
type input "1"
type textarea "x"
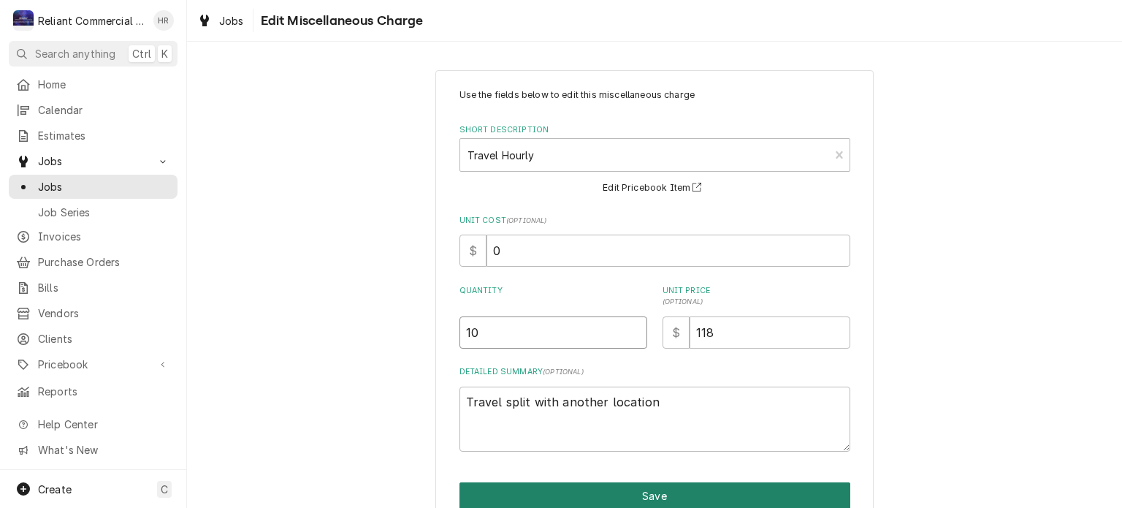
type input "10"
click at [619, 503] on button "Save" at bounding box center [654, 495] width 391 height 27
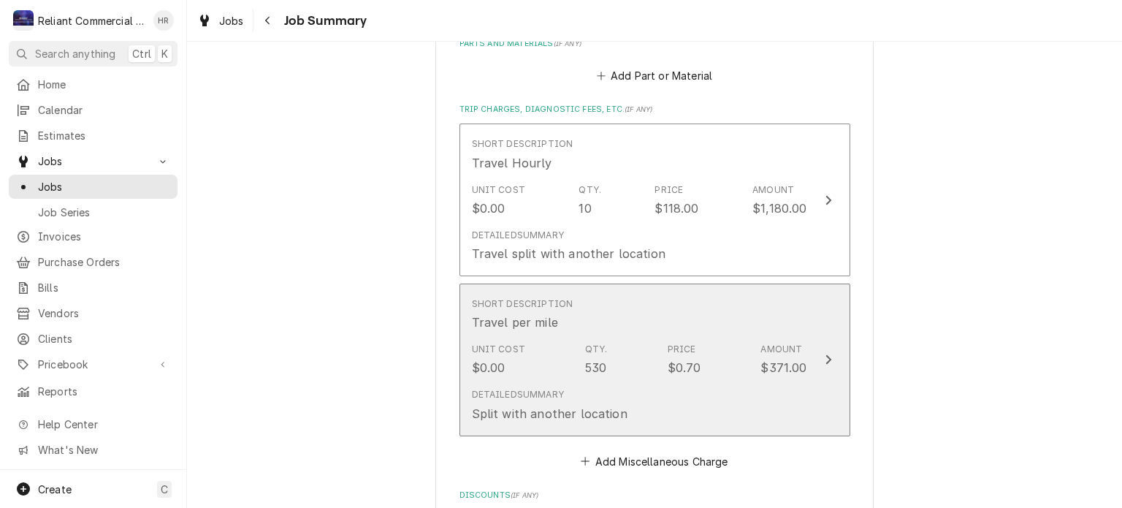
click at [697, 407] on div "Detailed Summary Split with another location" at bounding box center [639, 404] width 335 height 45
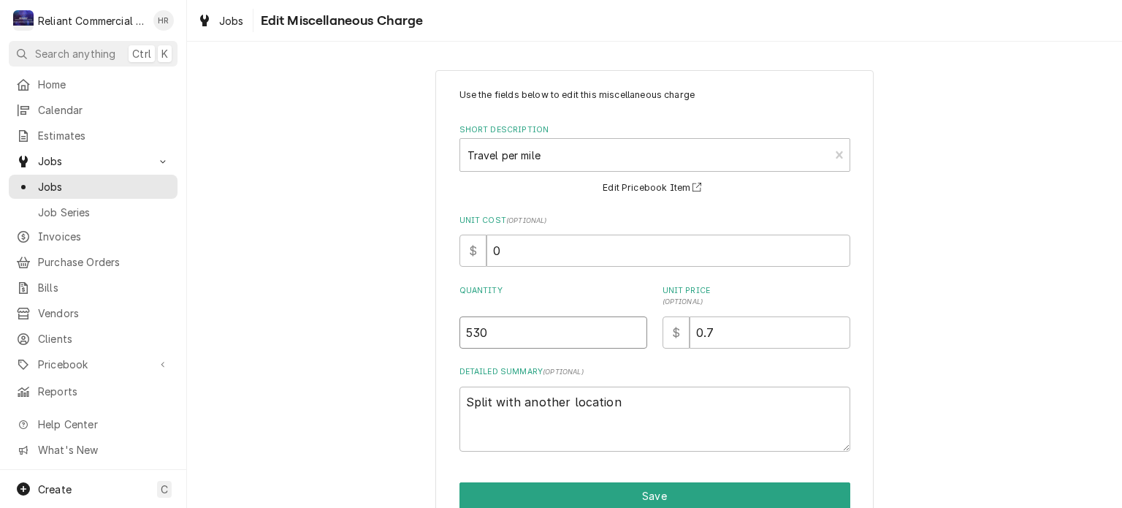
click at [511, 329] on input "530" at bounding box center [553, 332] width 188 height 32
type textarea "x"
type input "53"
type textarea "x"
type input "5"
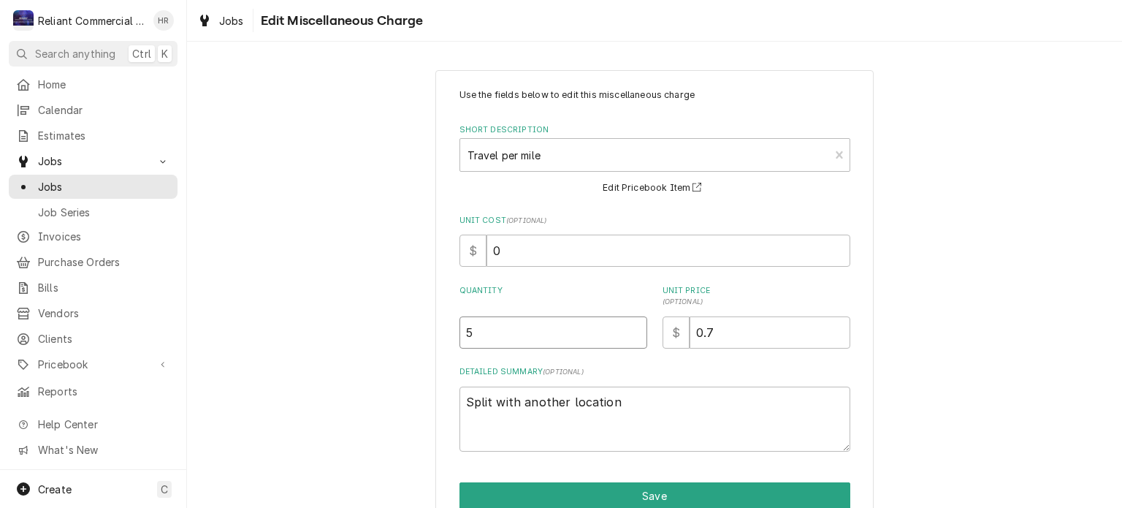
type textarea "x"
type input "6"
type textarea "x"
type input "64"
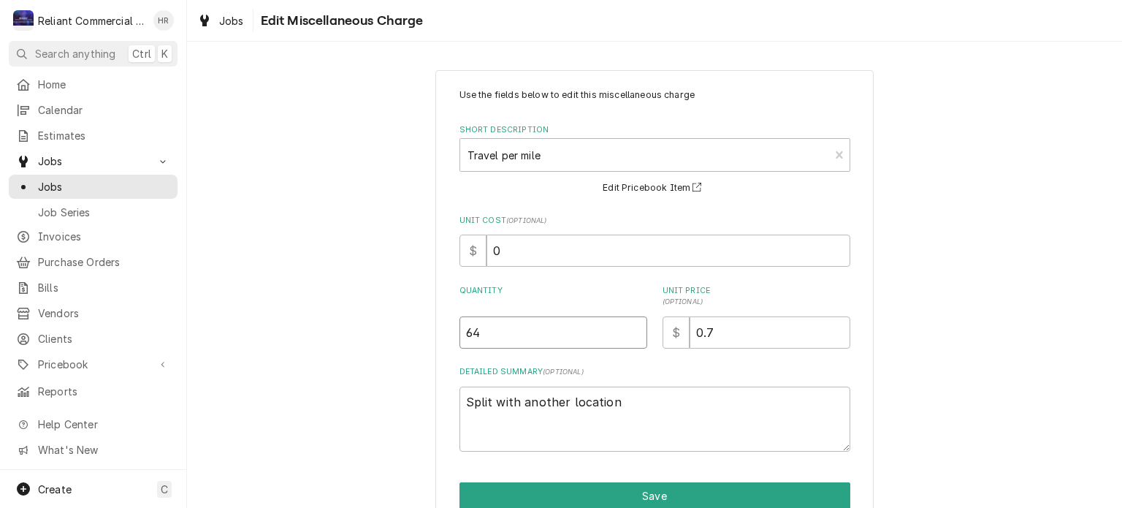
type textarea "x"
type input "645"
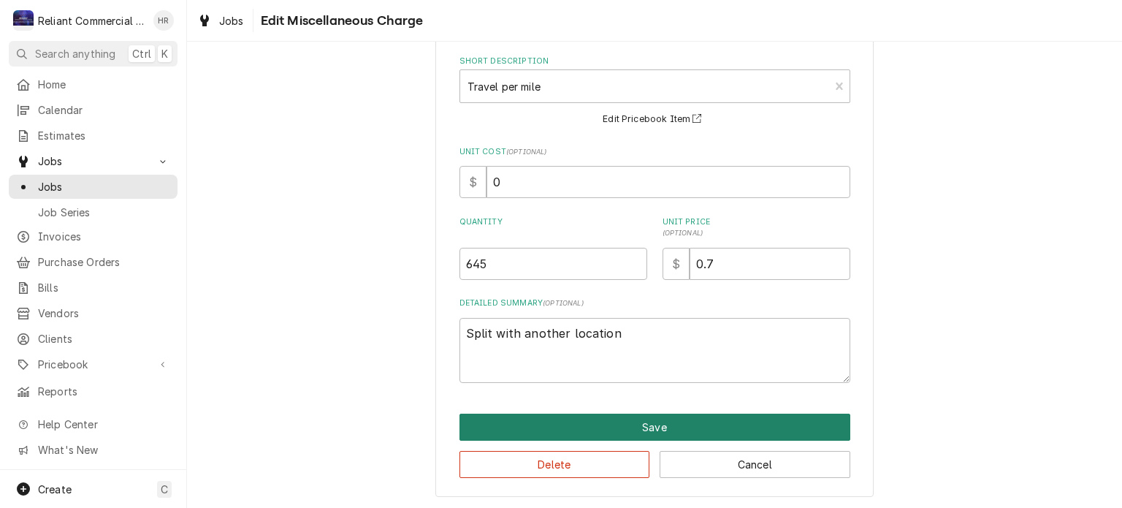
click at [714, 429] on button "Save" at bounding box center [654, 426] width 391 height 27
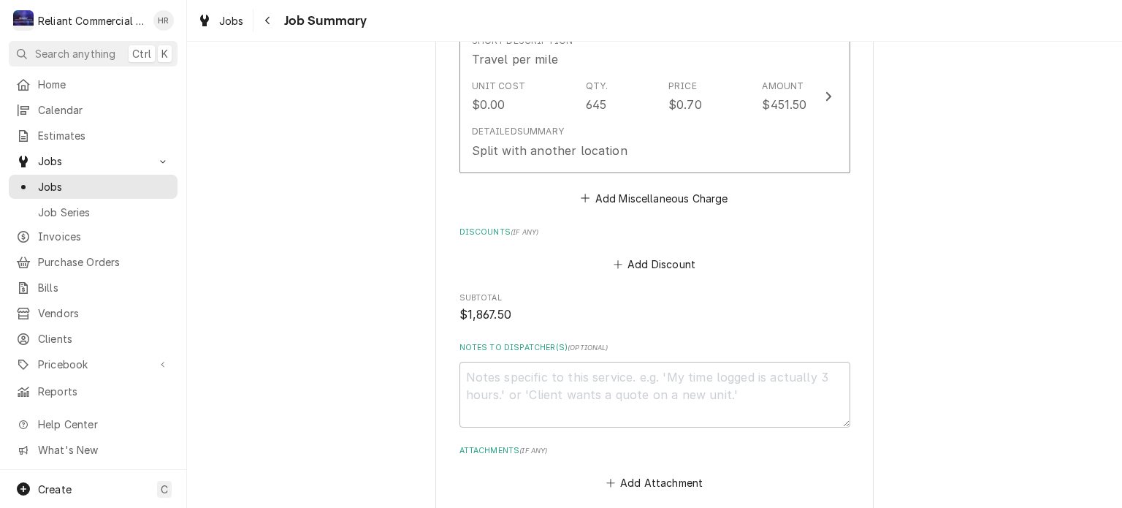
scroll to position [896, 0]
click at [674, 268] on button "Add Discount" at bounding box center [654, 263] width 87 height 20
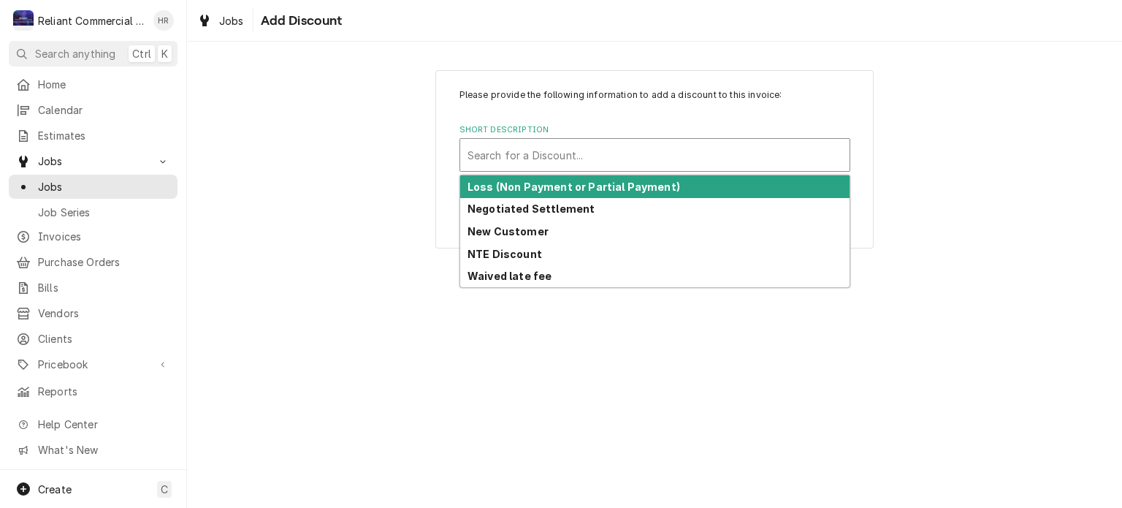
click at [671, 157] on div "Short Description" at bounding box center [654, 155] width 375 height 26
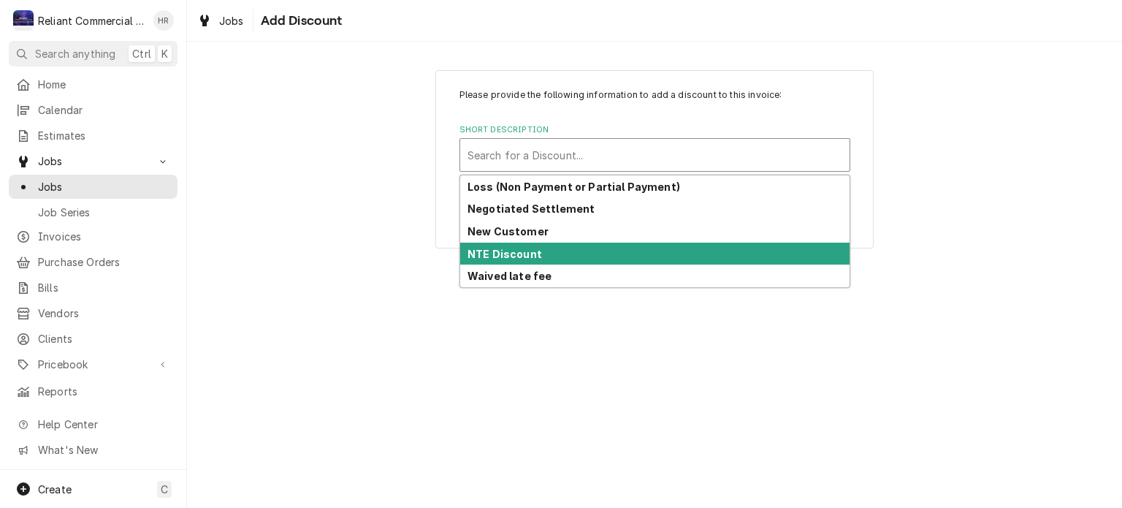
click at [558, 253] on div "NTE Discount" at bounding box center [654, 254] width 389 height 23
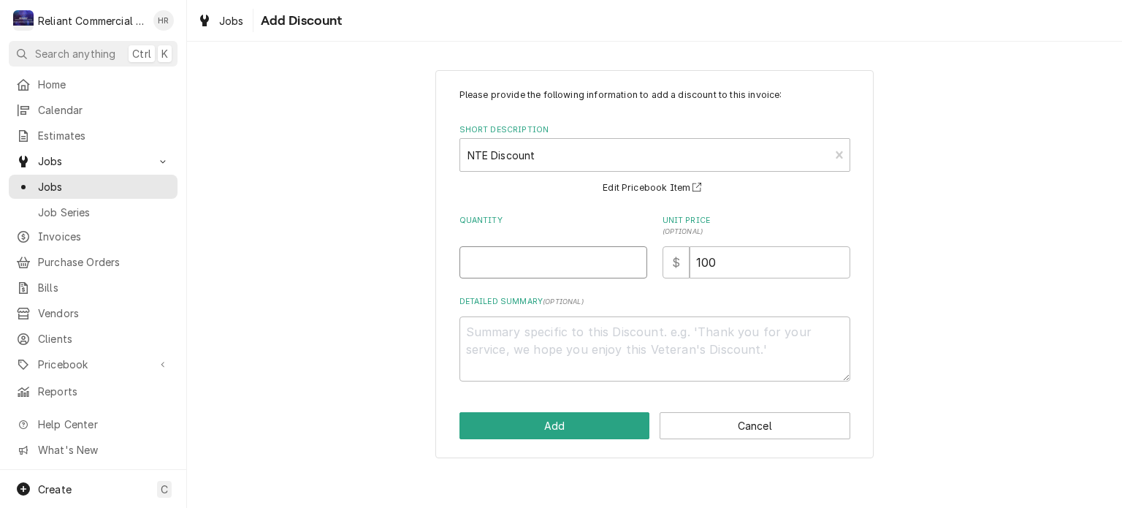
click at [538, 259] on input "Quantity" at bounding box center [553, 262] width 188 height 32
type textarea "x"
type input "1"
click at [728, 261] on input "100" at bounding box center [770, 262] width 161 height 32
type textarea "x"
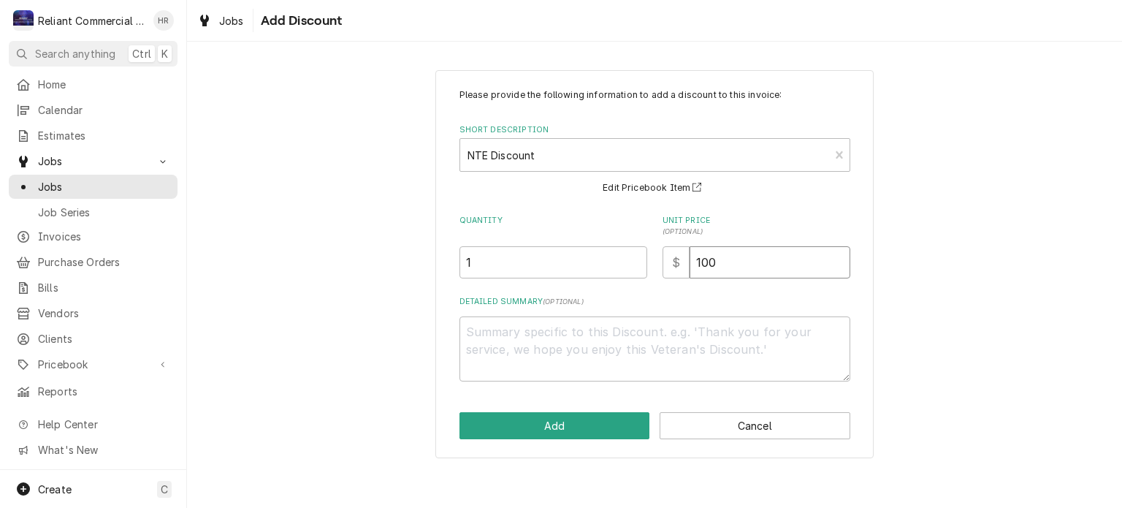
type input "10"
type textarea "x"
type input "1"
type textarea "x"
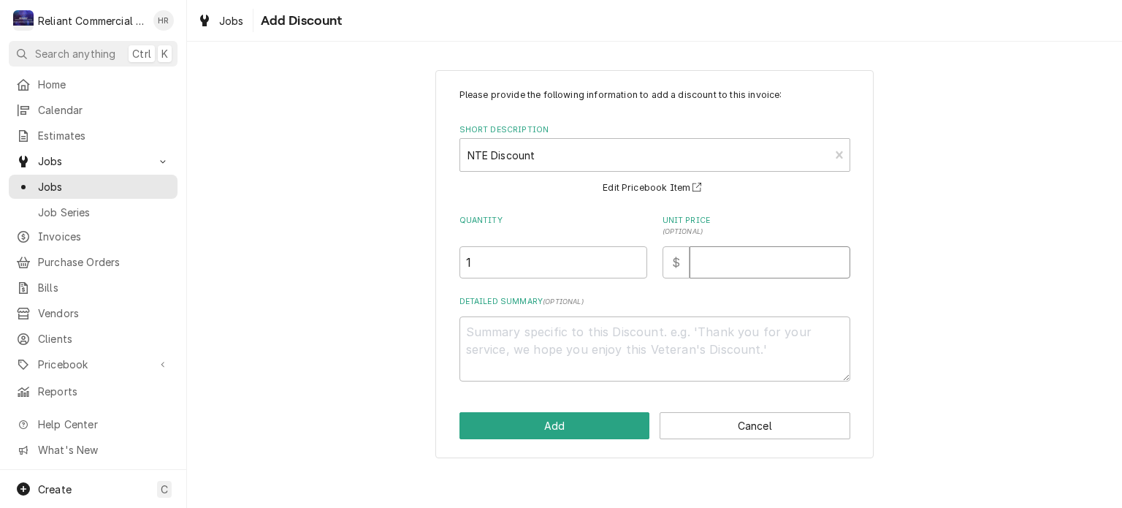
type input "4"
type textarea "x"
type input "46"
click at [589, 420] on button "Add" at bounding box center [554, 425] width 191 height 27
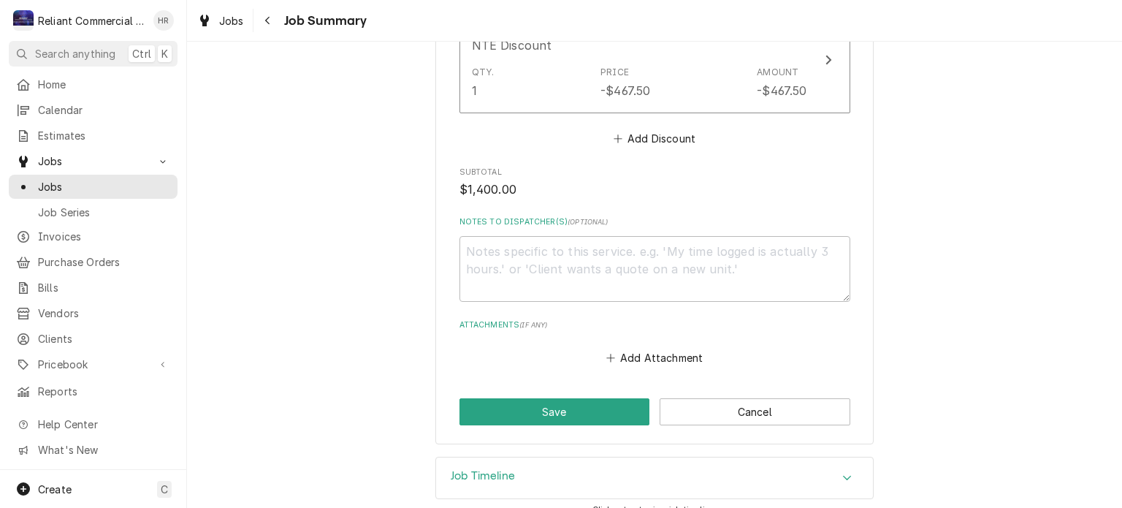
scroll to position [1149, 0]
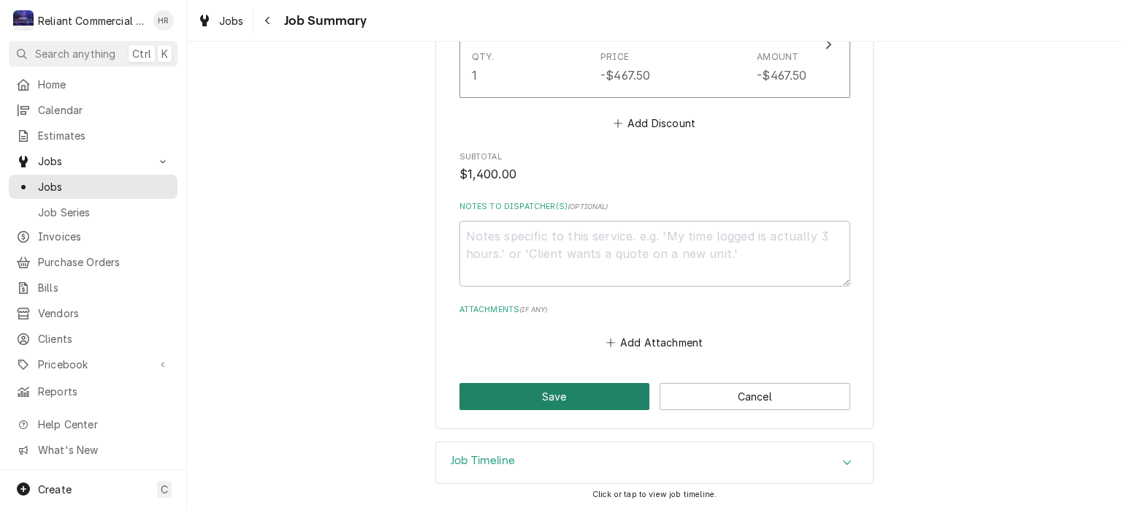
click at [558, 396] on button "Save" at bounding box center [554, 396] width 191 height 27
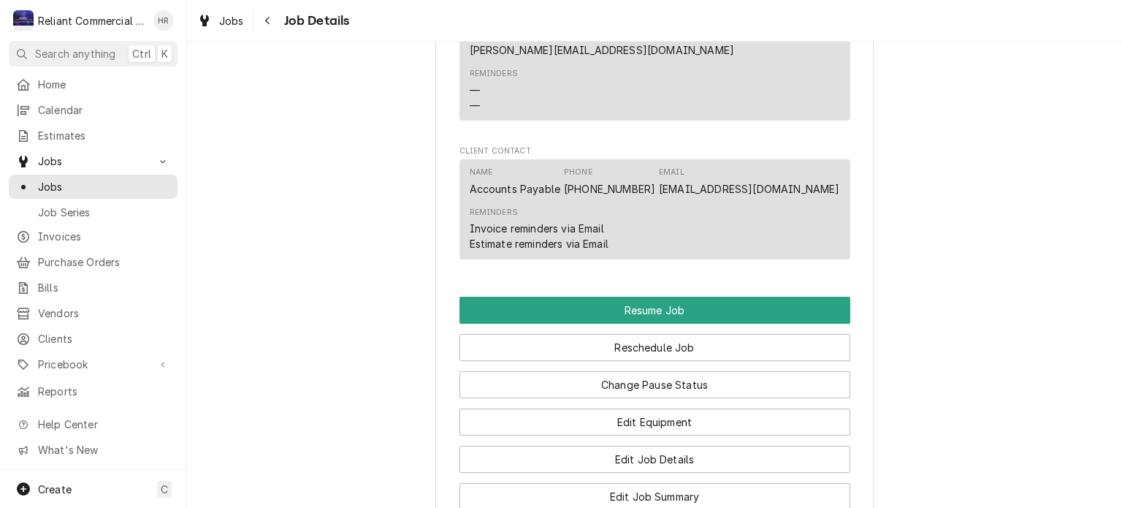
scroll to position [1134, 0]
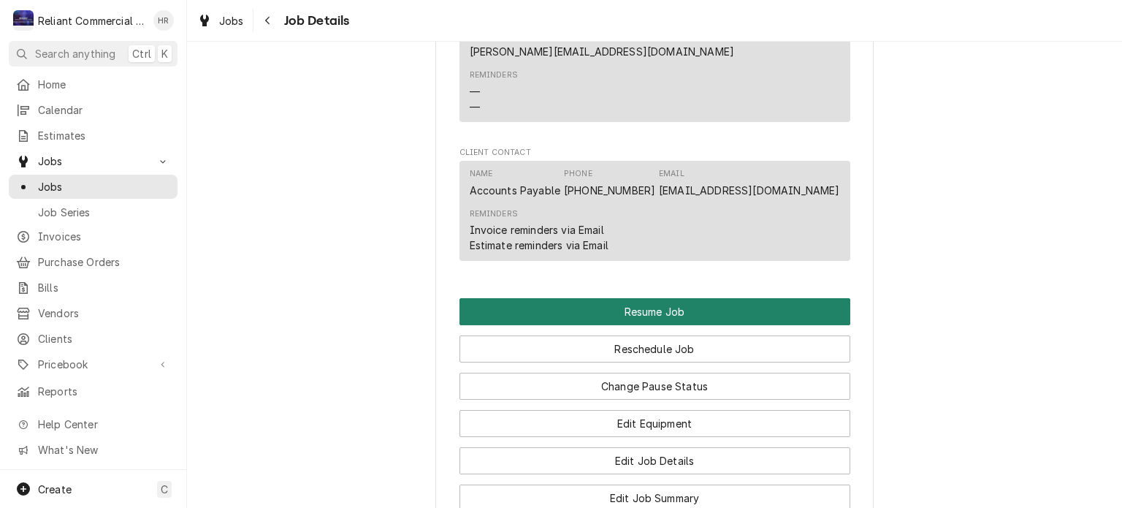
click at [721, 298] on button "Resume Job" at bounding box center [654, 311] width 391 height 27
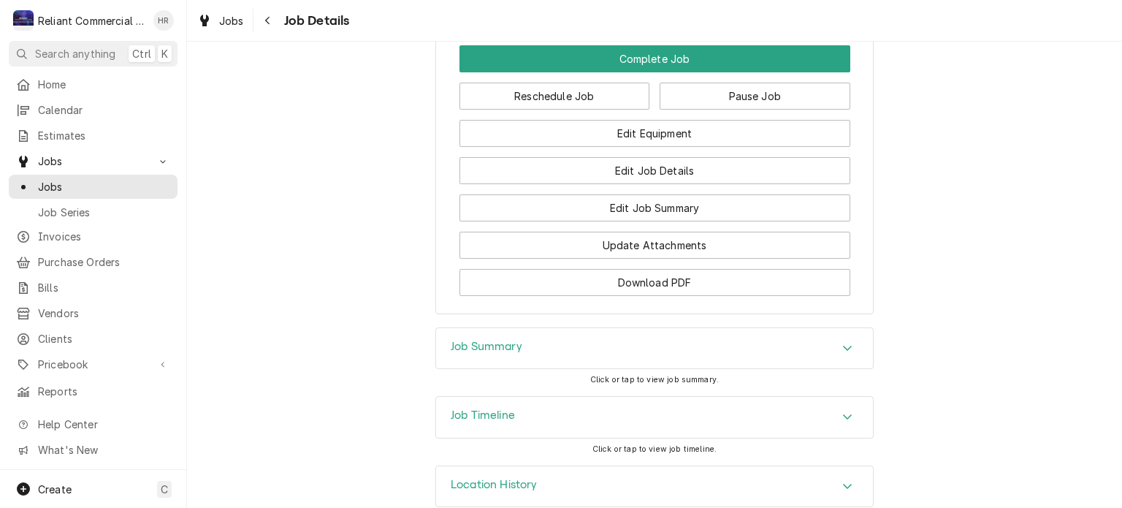
scroll to position [1145, 0]
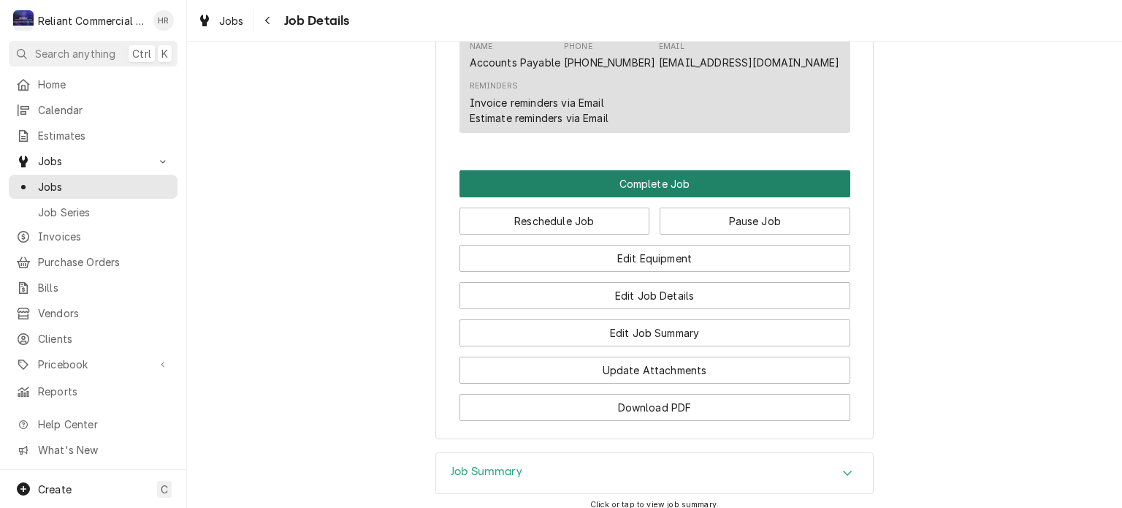
click at [676, 170] on button "Complete Job" at bounding box center [654, 183] width 391 height 27
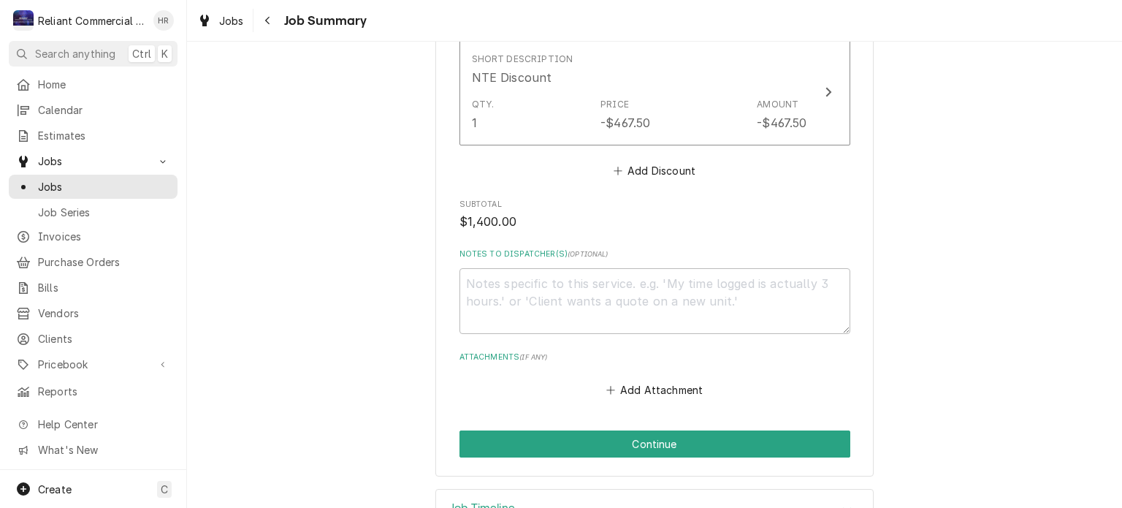
scroll to position [1149, 0]
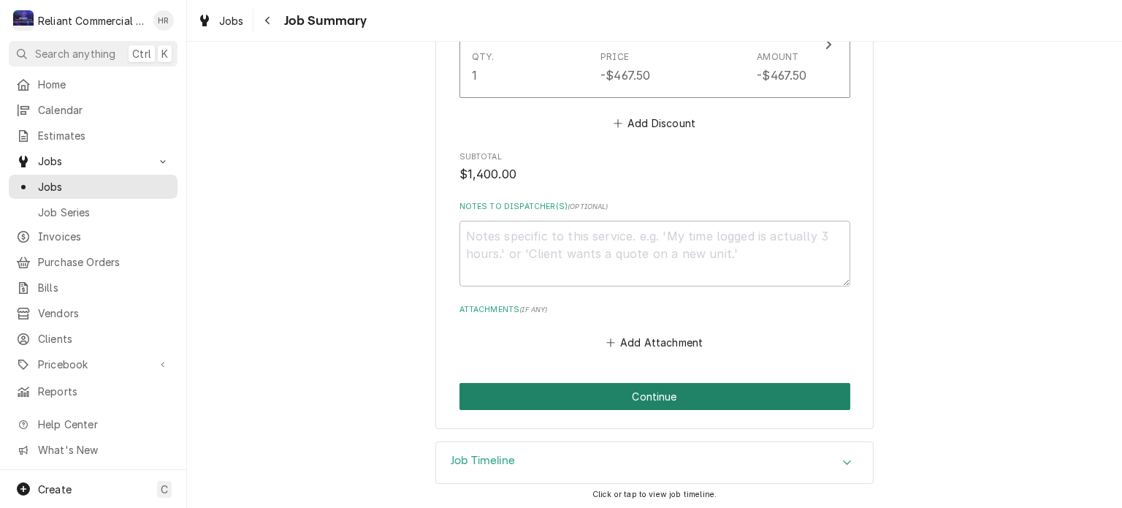
click at [636, 392] on button "Continue" at bounding box center [654, 396] width 391 height 27
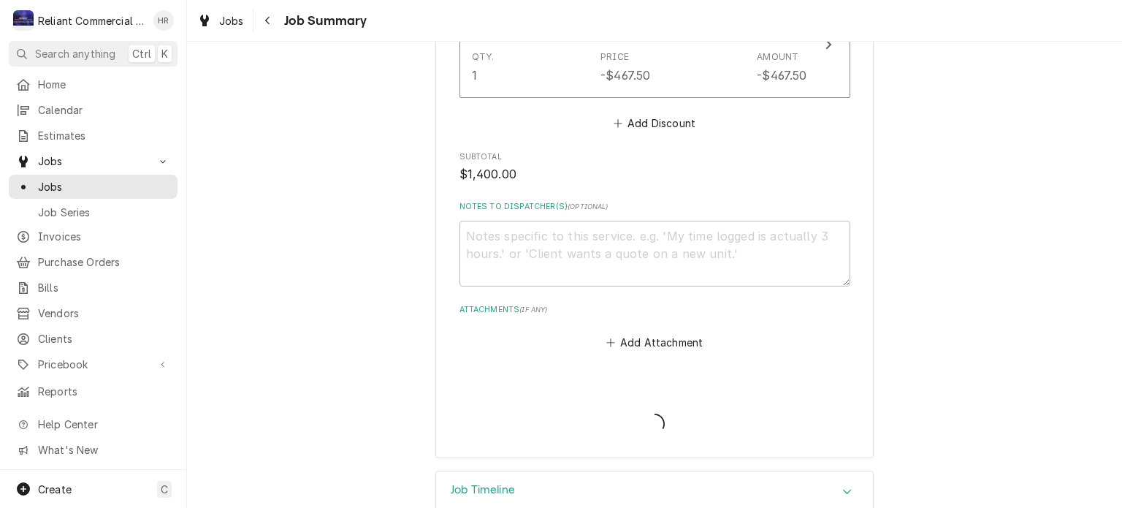
type textarea "x"
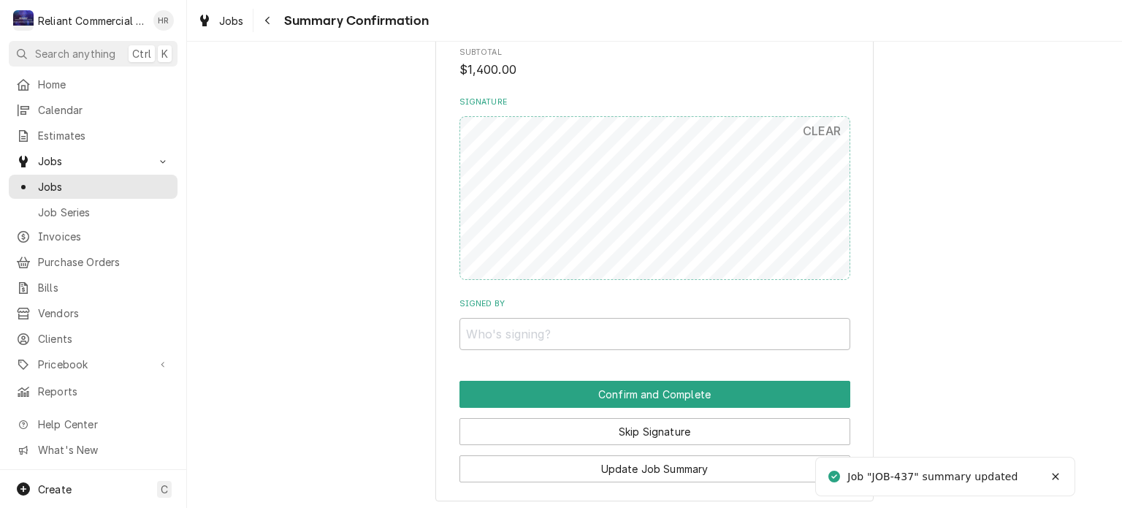
scroll to position [1121, 0]
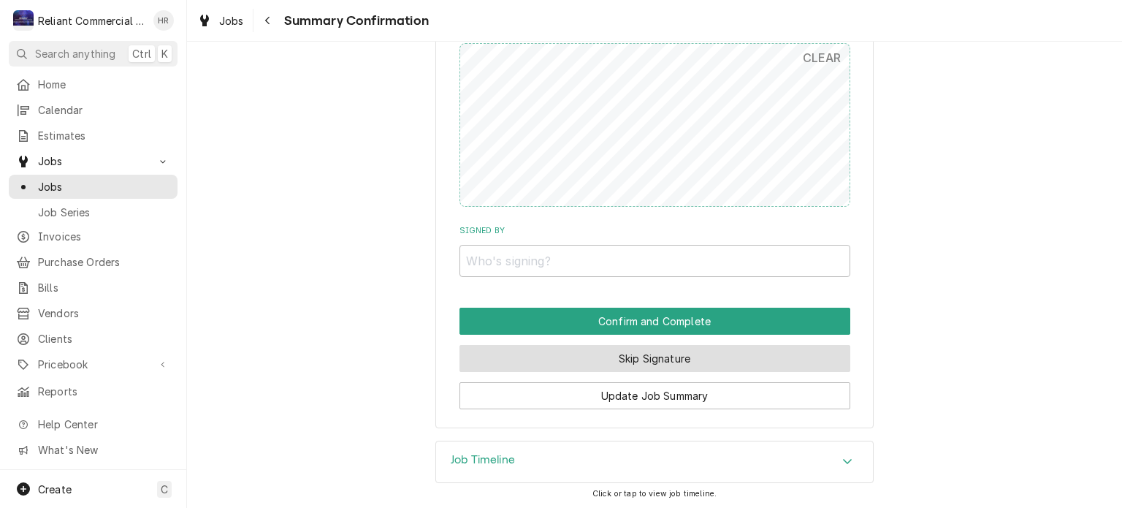
click at [673, 359] on button "Skip Signature" at bounding box center [654, 358] width 391 height 27
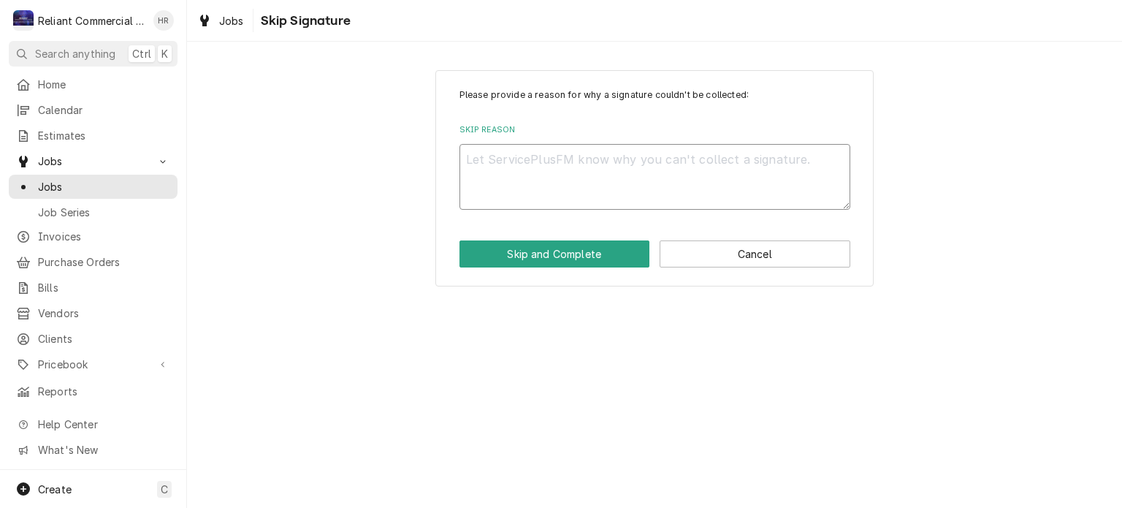
click at [616, 183] on textarea "Skip Reason" at bounding box center [654, 177] width 391 height 66
type textarea "x"
type textarea "H"
type textarea "x"
type textarea "He"
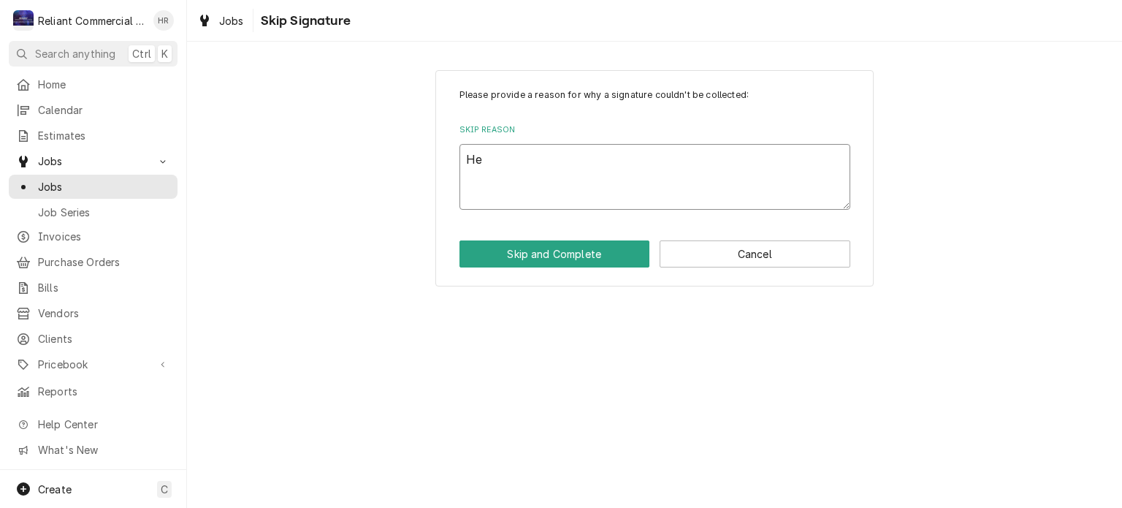
type textarea "x"
type textarea "Hea"
type textarea "x"
type textarea "Heat"
type textarea "x"
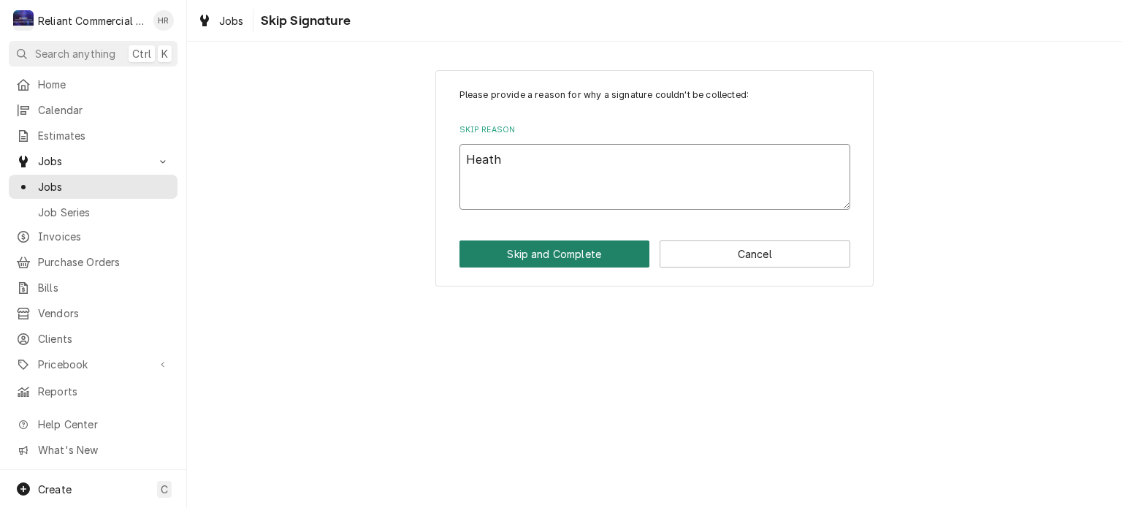
type textarea "Heath"
click at [593, 249] on button "Skip and Complete" at bounding box center [554, 253] width 191 height 27
type textarea "x"
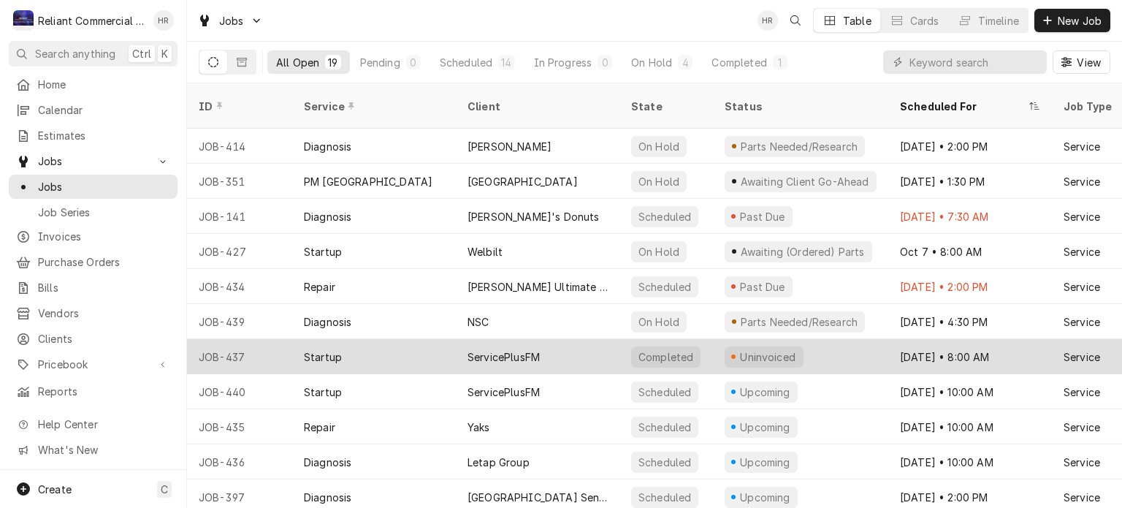
click at [557, 341] on div "ServicePlusFM" at bounding box center [538, 356] width 164 height 35
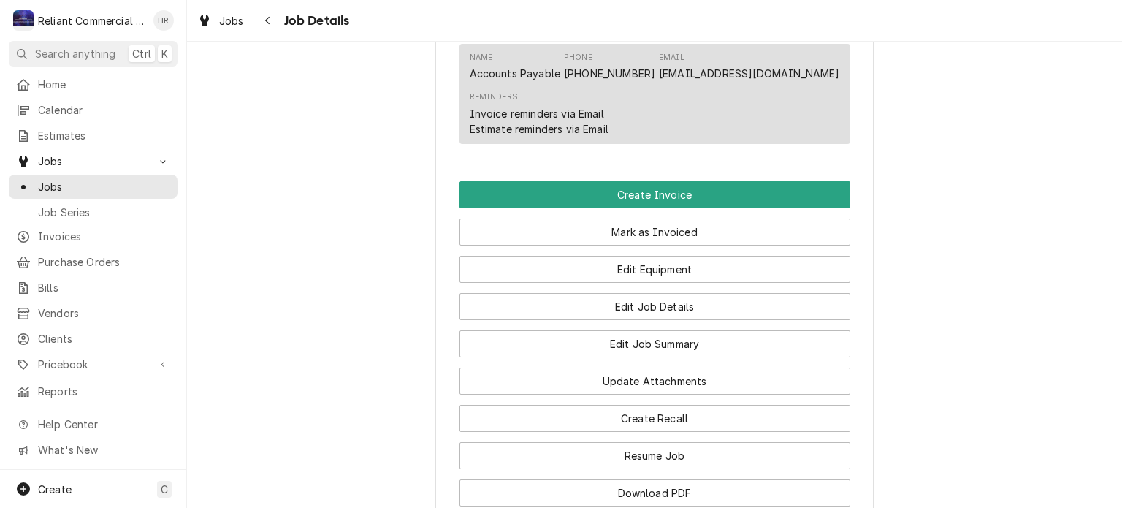
scroll to position [1007, 0]
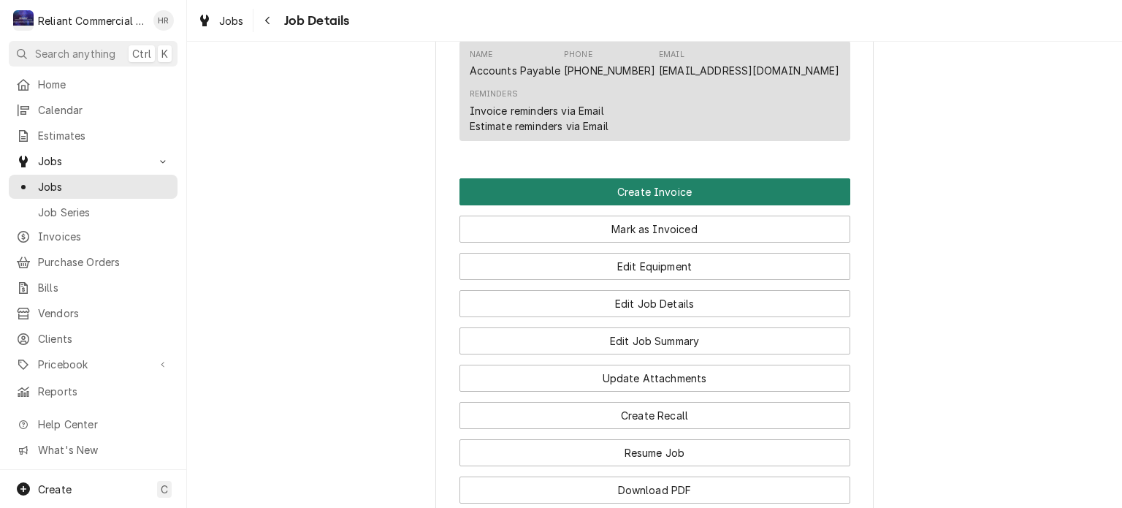
click at [690, 178] on button "Create Invoice" at bounding box center [654, 191] width 391 height 27
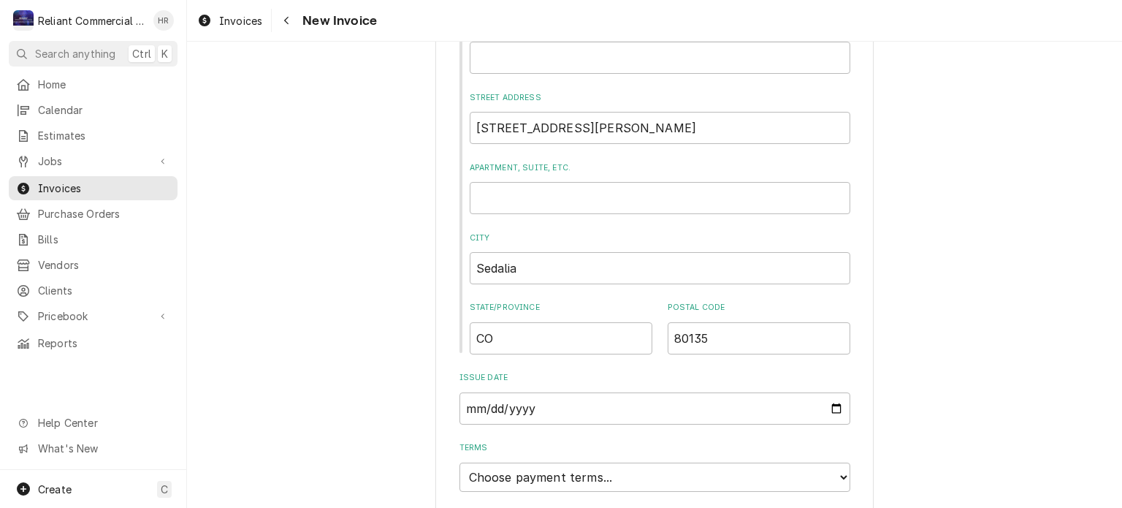
scroll to position [716, 0]
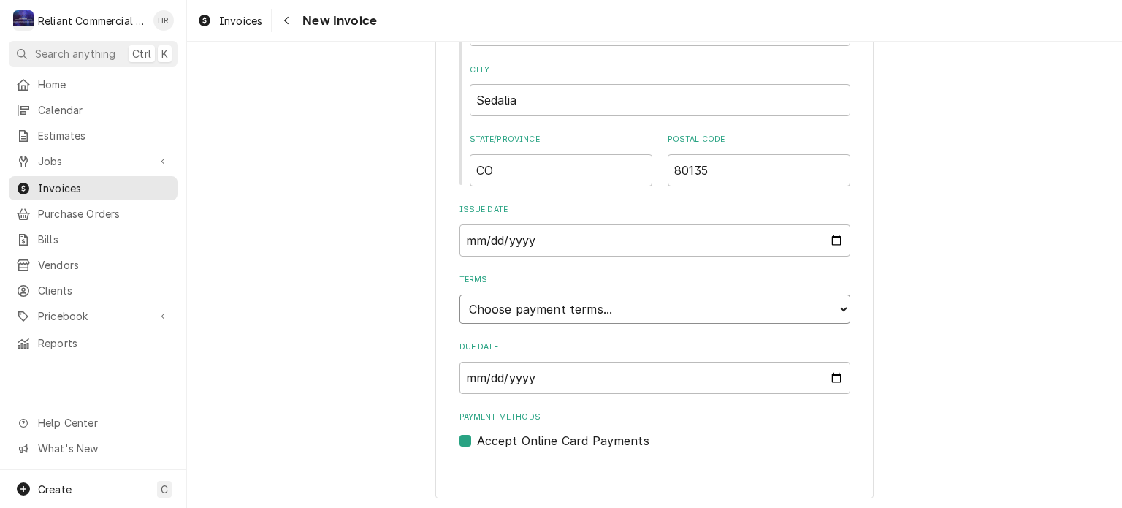
click at [720, 303] on select "Choose payment terms... Same Day Net 7 Net 14 Net 21 Net 30 Net 45 Net 60 Net 90" at bounding box center [654, 308] width 391 height 29
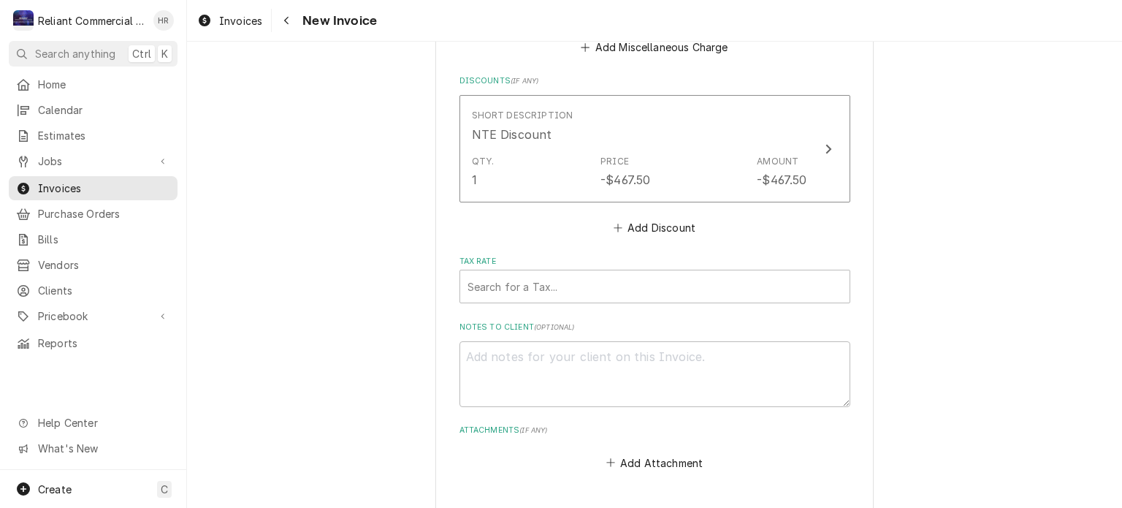
scroll to position [2018, 0]
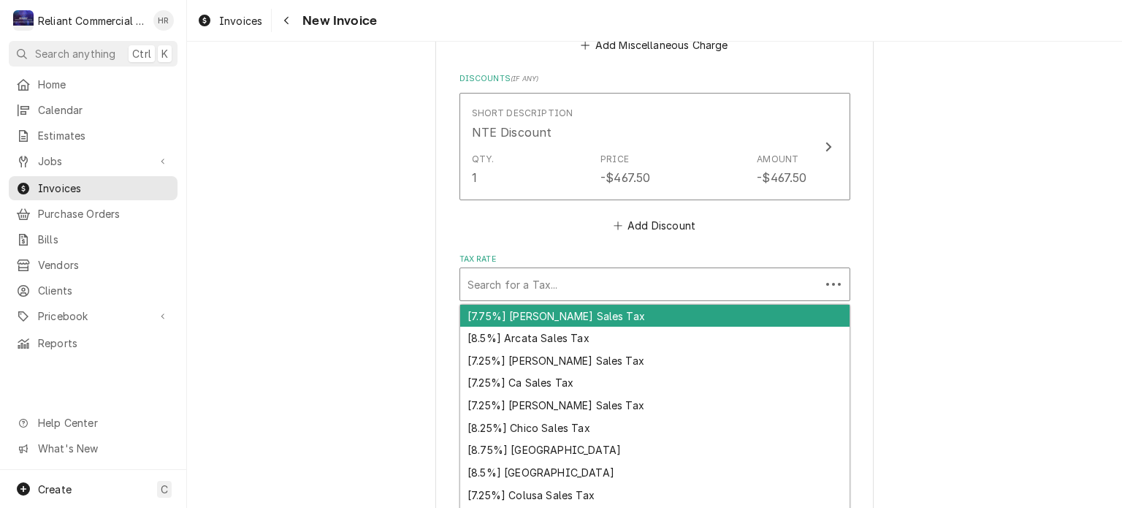
click at [603, 280] on div "Tax Rate" at bounding box center [640, 284] width 346 height 26
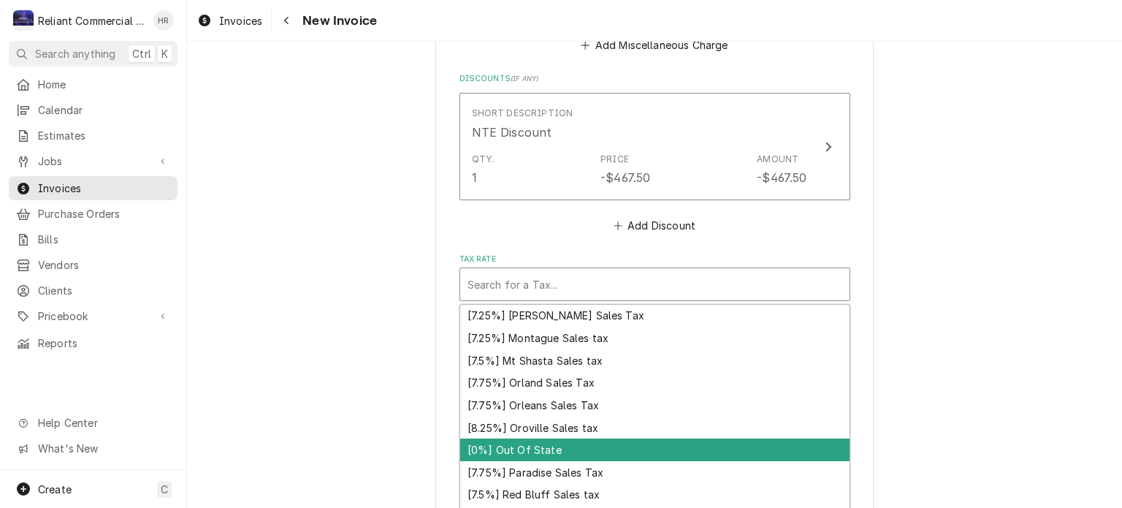
scroll to position [464, 0]
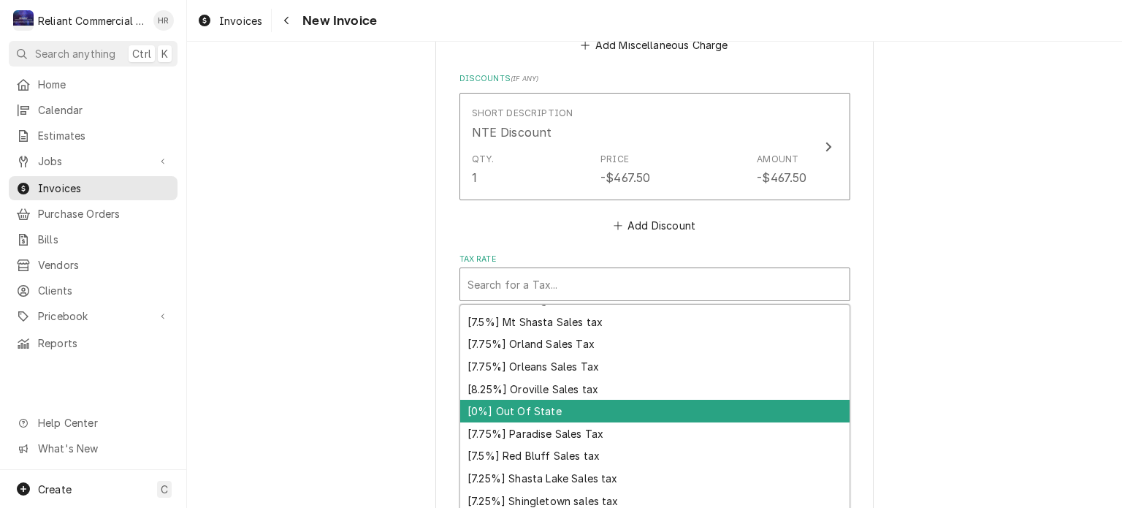
click at [631, 404] on div "[0%] Out Of State" at bounding box center [654, 411] width 389 height 23
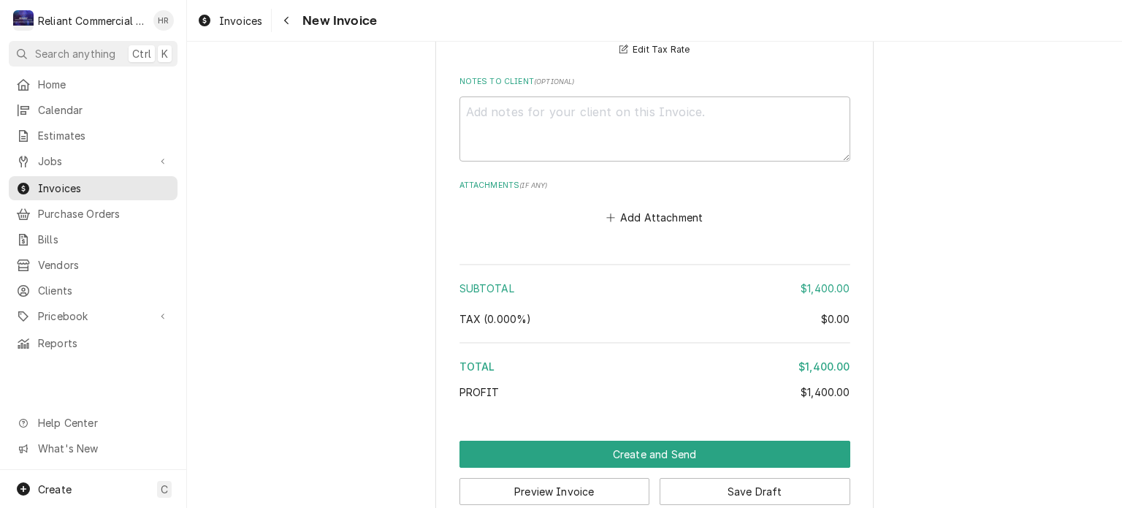
scroll to position [2294, 0]
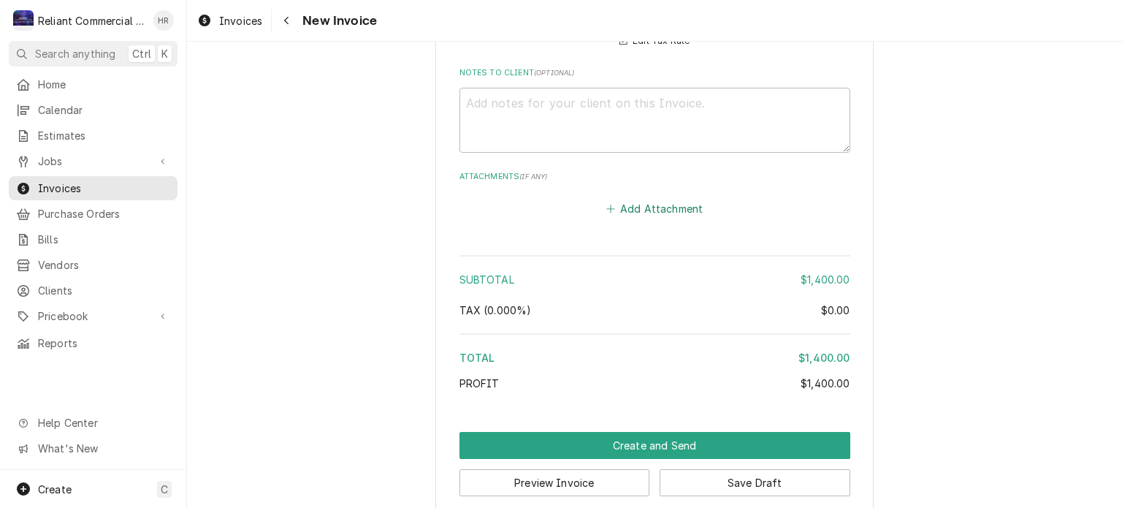
click at [615, 200] on button "Add Attachment" at bounding box center [654, 209] width 102 height 20
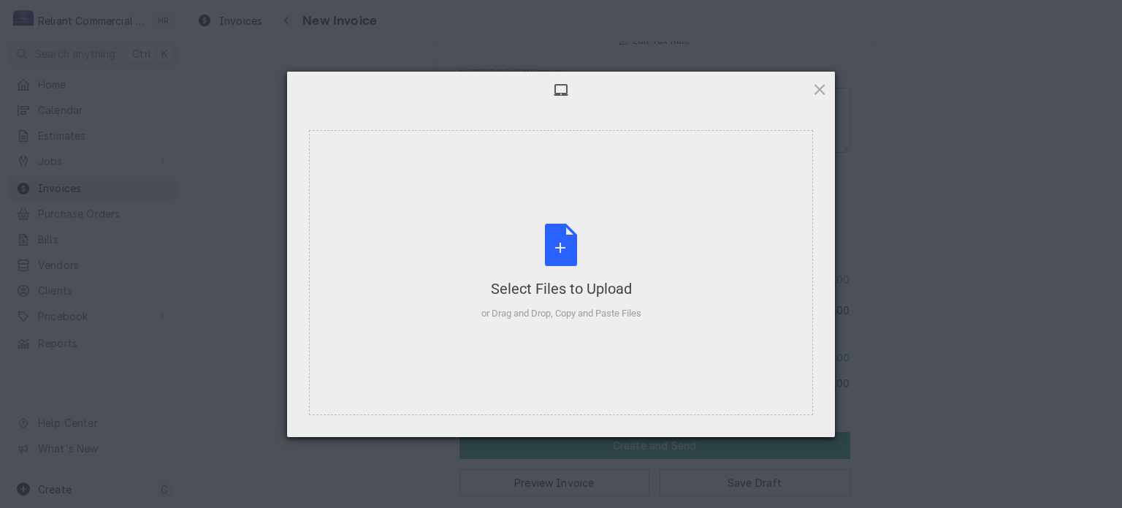
type textarea "x"
click at [544, 248] on div "Select Files to Upload or Drag and Drop, Copy and Paste Files" at bounding box center [561, 272] width 160 height 97
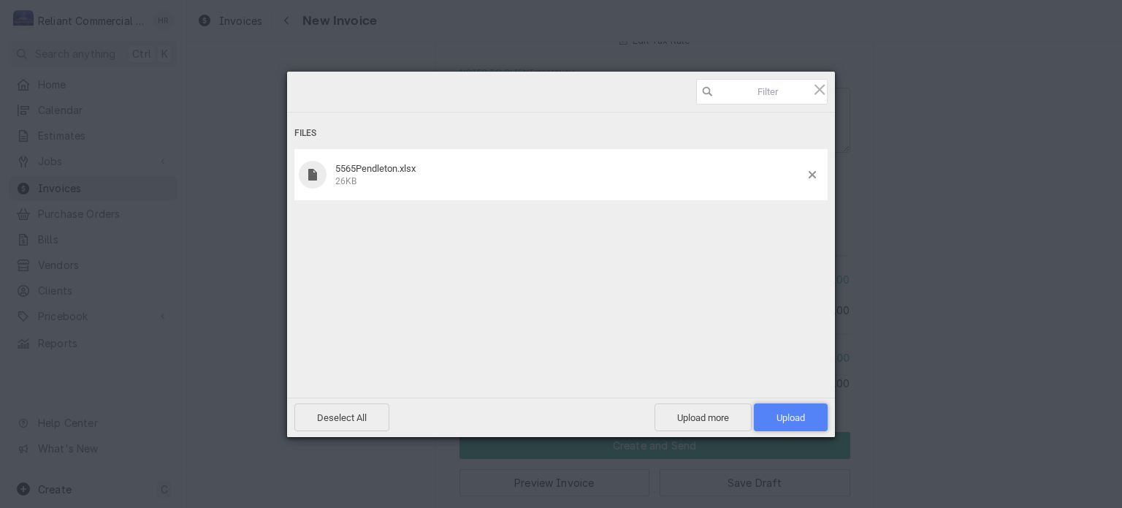
click at [786, 419] on span "Upload 1" at bounding box center [790, 417] width 28 height 11
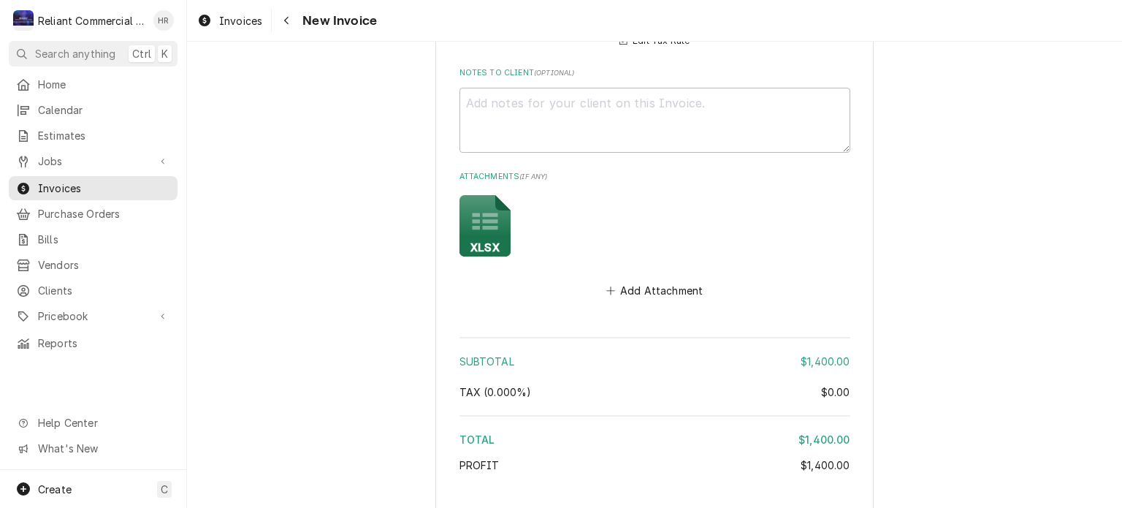
scroll to position [2389, 0]
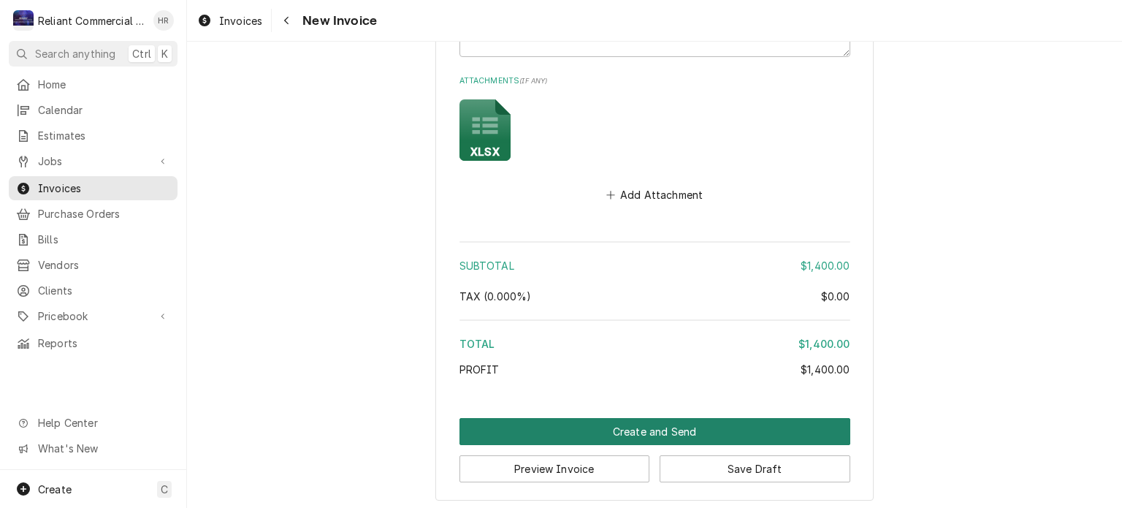
click at [679, 418] on button "Create and Send" at bounding box center [654, 431] width 391 height 27
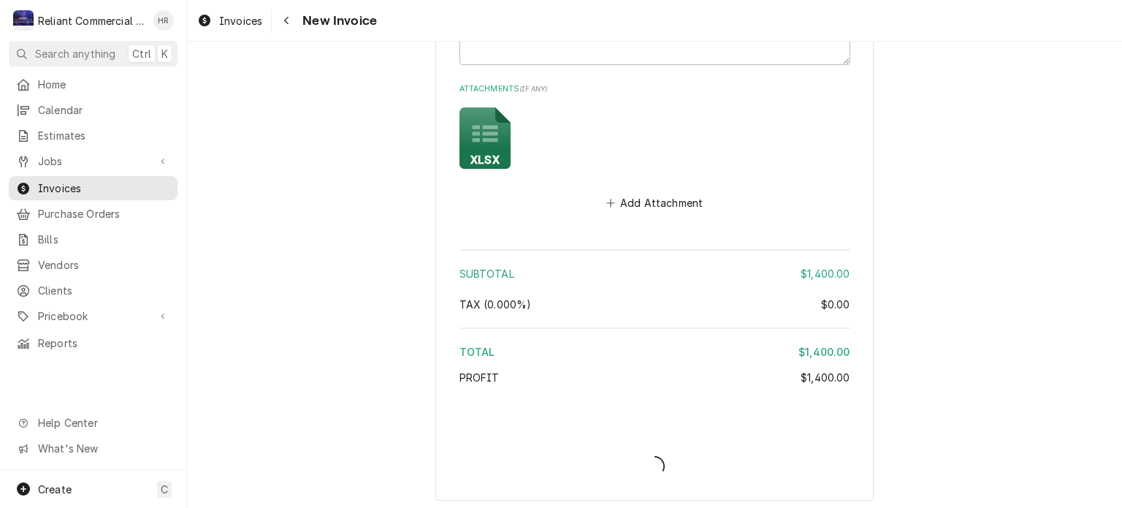
type textarea "x"
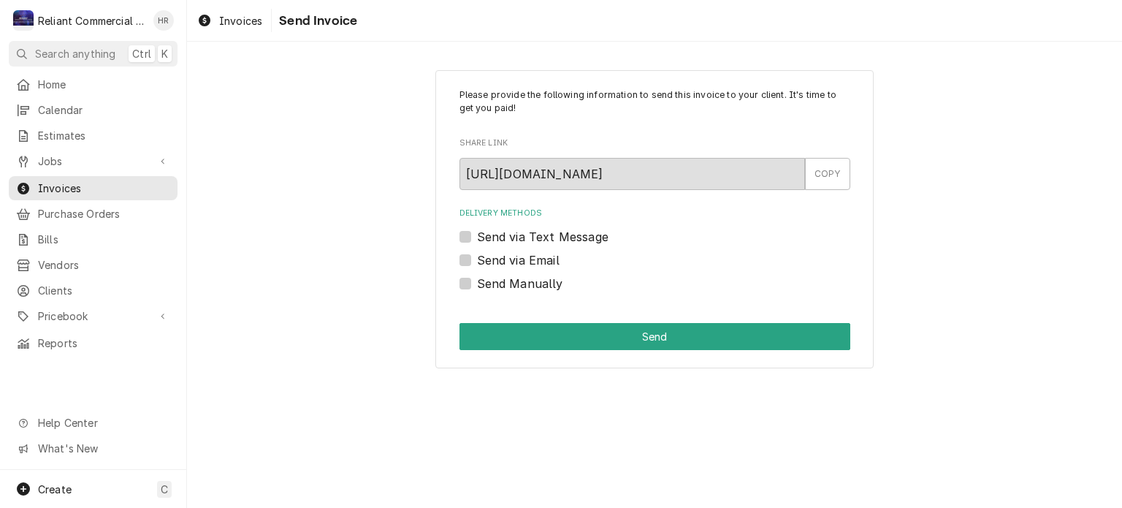
click at [477, 286] on label "Send Manually" at bounding box center [520, 284] width 86 height 18
click at [477, 286] on input "Send Manually" at bounding box center [672, 291] width 391 height 32
checkbox input "true"
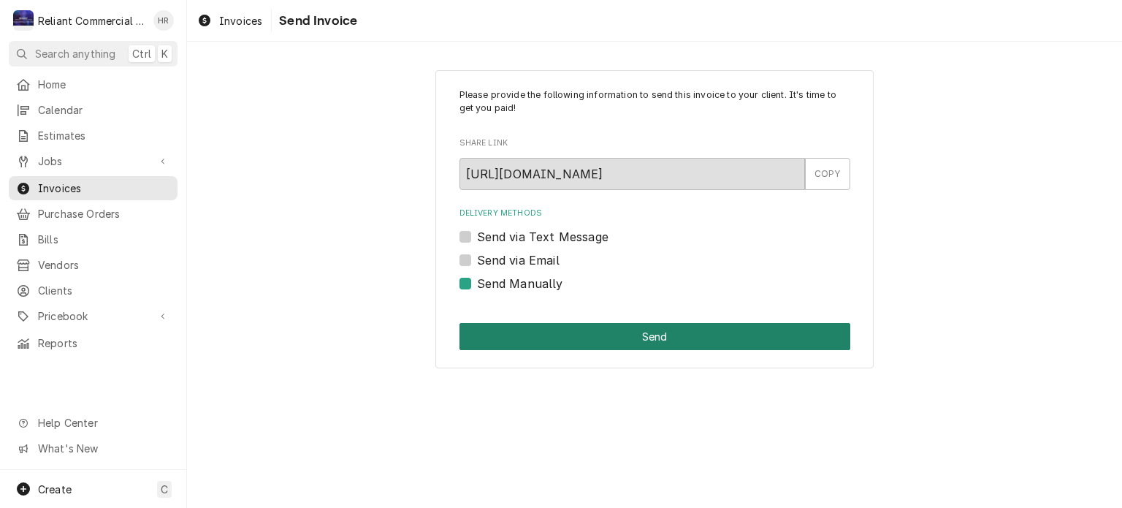
click at [625, 334] on button "Send" at bounding box center [654, 336] width 391 height 27
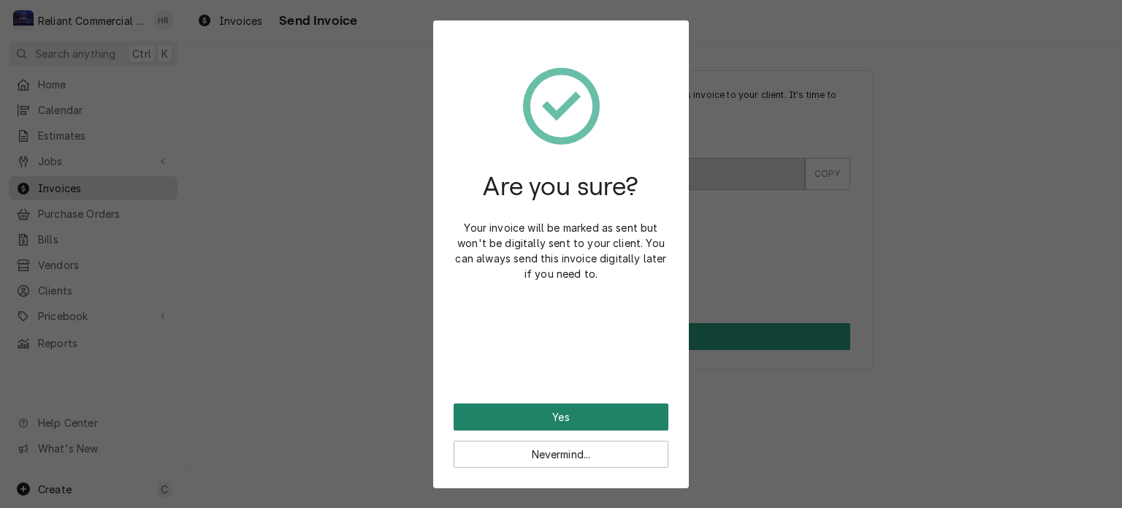
click at [576, 413] on button "Yes" at bounding box center [561, 416] width 215 height 27
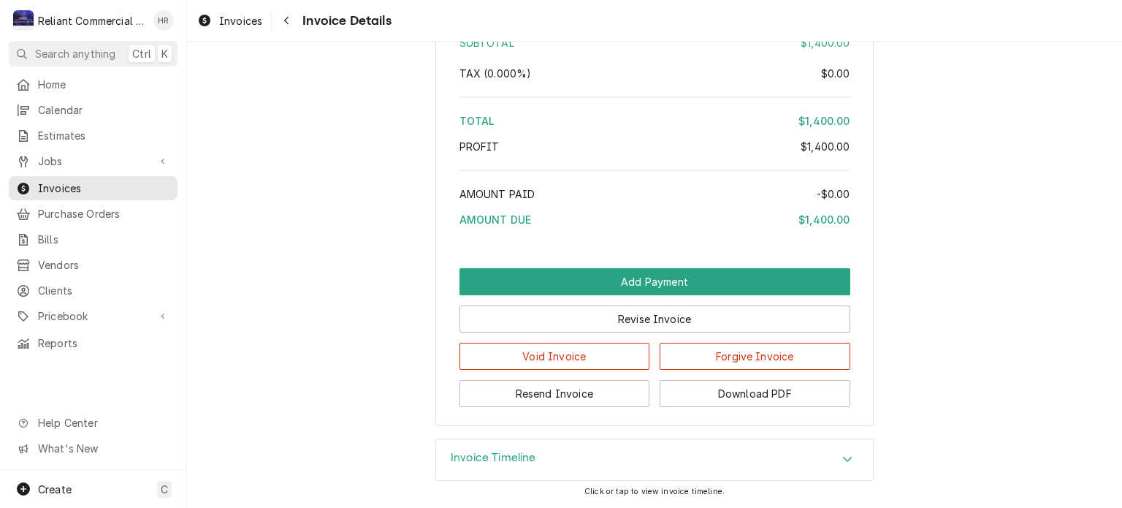
scroll to position [2002, 0]
click at [766, 395] on button "Download PDF" at bounding box center [755, 393] width 191 height 27
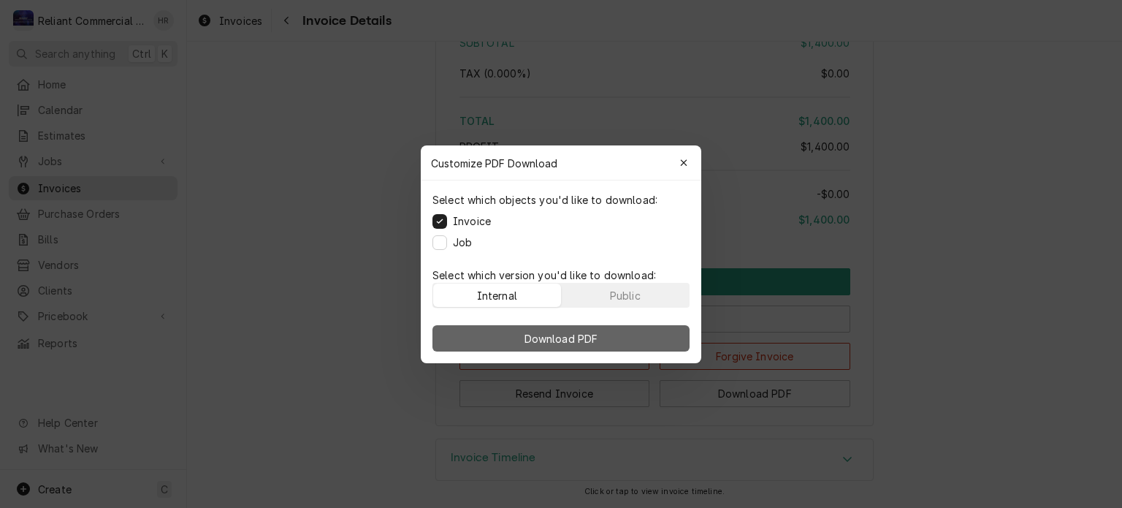
click at [564, 338] on span "Download PDF" at bounding box center [562, 337] width 80 height 15
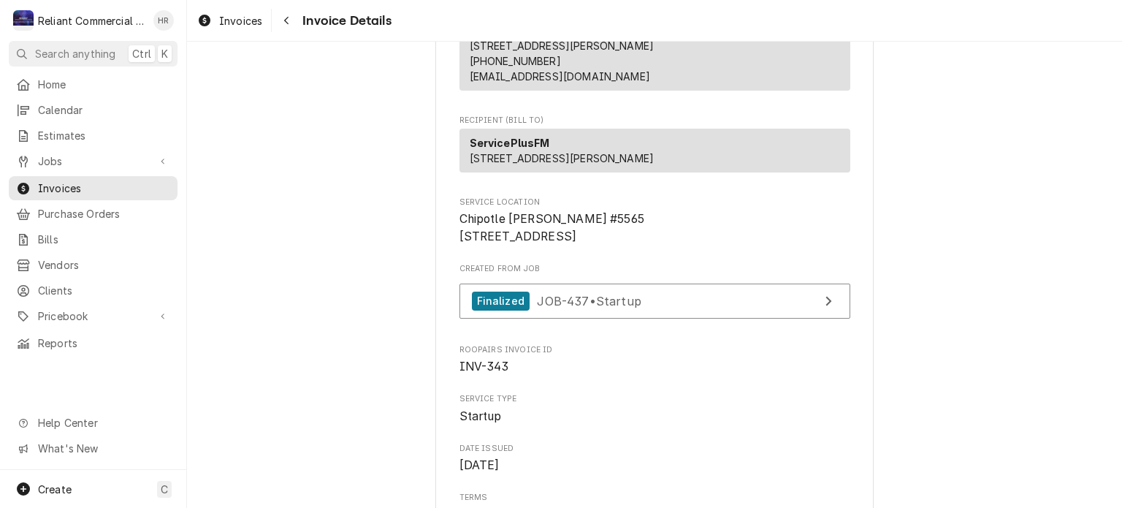
scroll to position [178, 0]
click at [56, 80] on span "Home" at bounding box center [104, 84] width 132 height 15
